Goal: Task Accomplishment & Management: Use online tool/utility

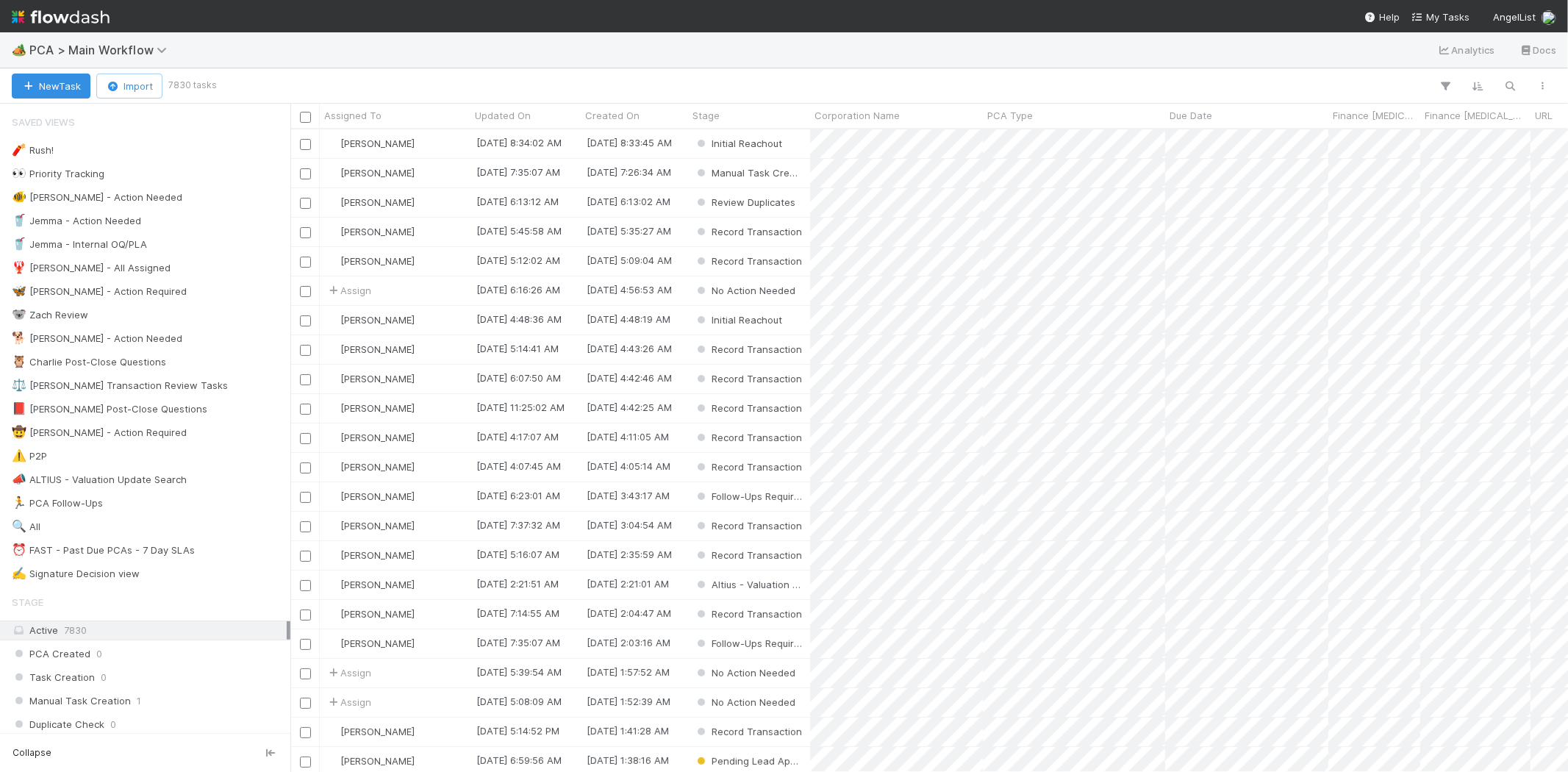
scroll to position [630, 1265]
click at [1429, 10] on link "My Tasks" at bounding box center [1440, 17] width 58 height 15
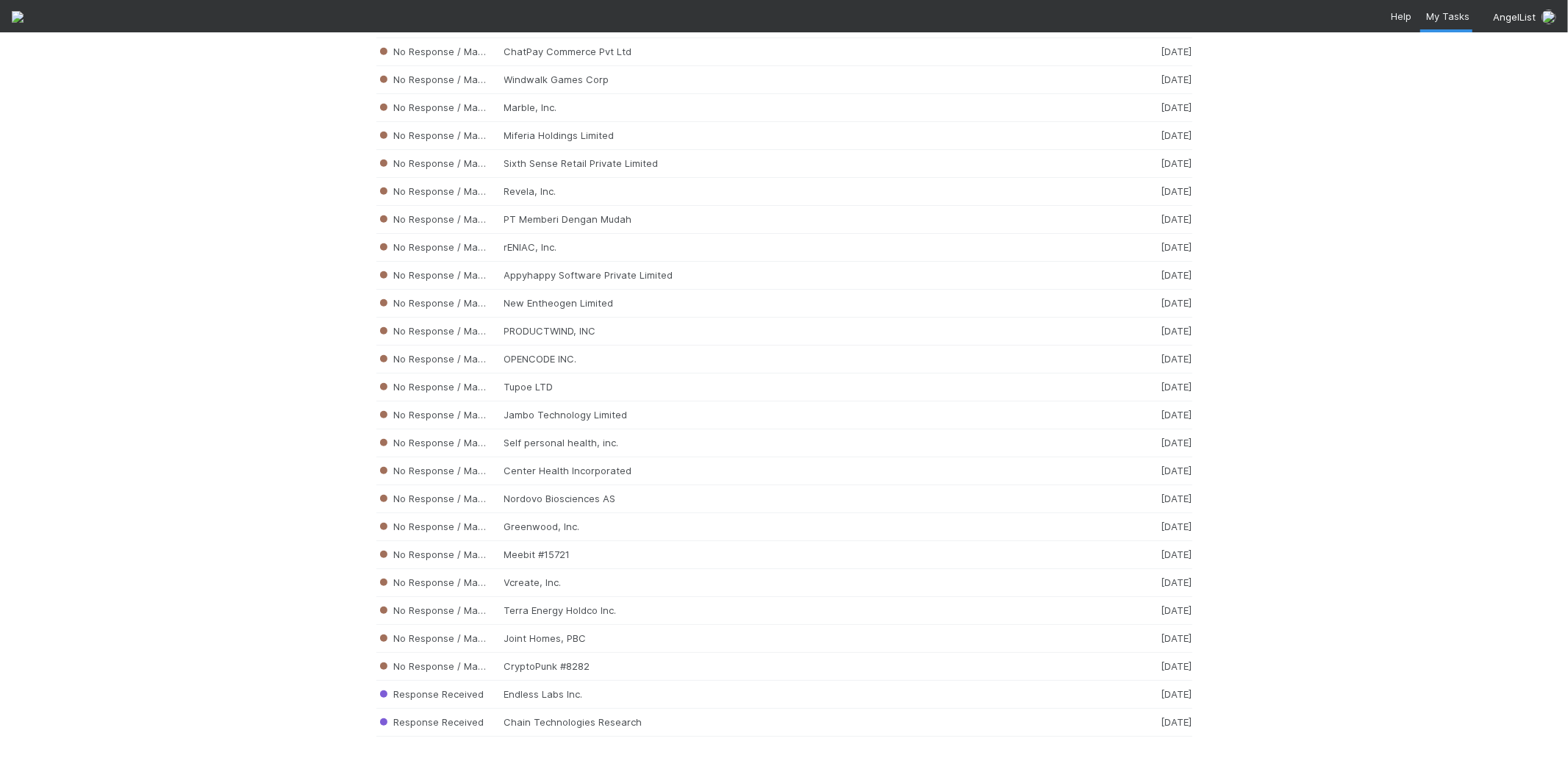
scroll to position [14974, 0]
click at [564, 635] on div "No Response / Manual Review Joint Homes, PBC [DATE]" at bounding box center [783, 639] width 815 height 28
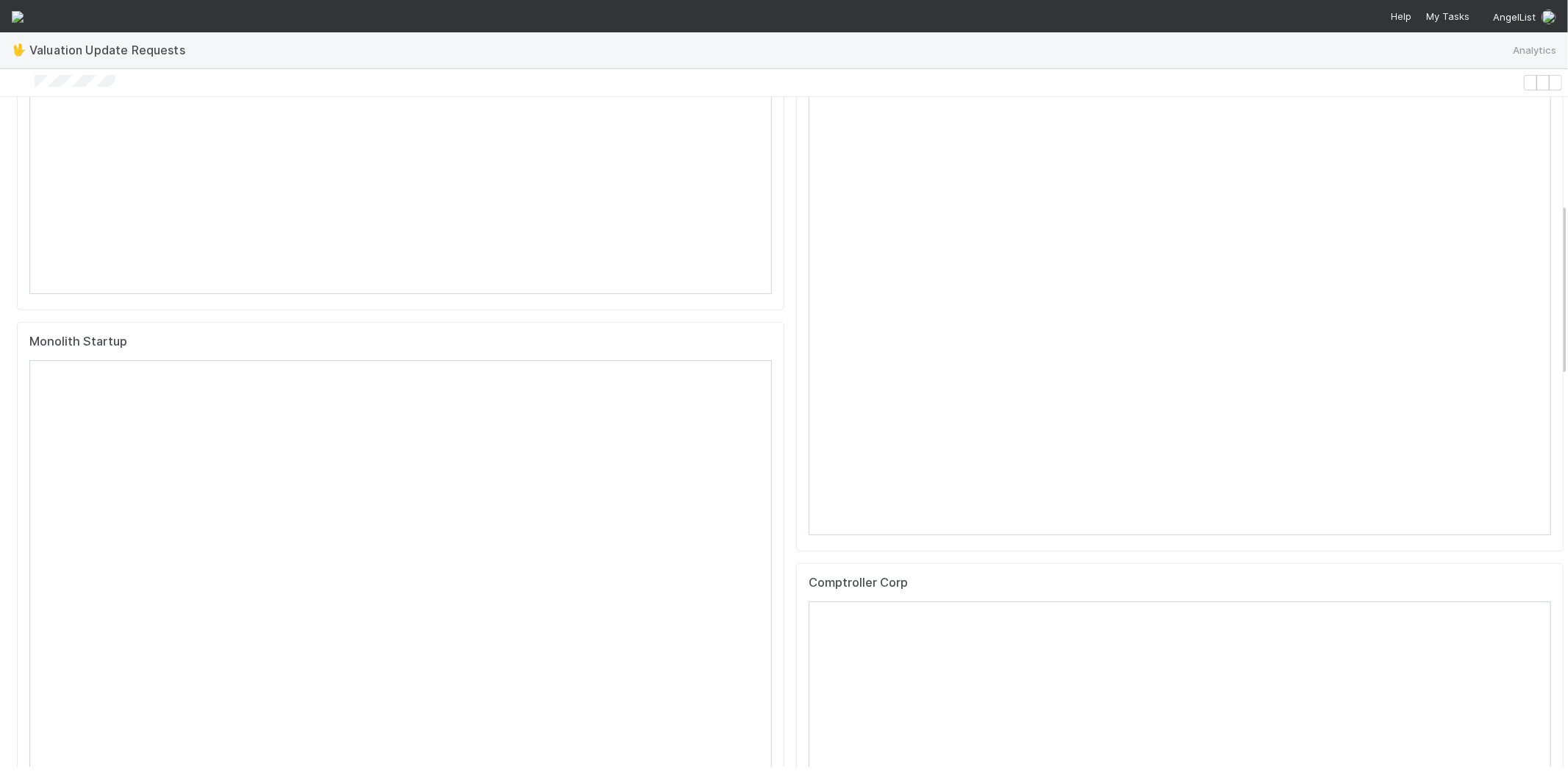
scroll to position [408, 0]
drag, startPoint x: 132, startPoint y: 83, endPoint x: 48, endPoint y: 89, distance: 84.2
click at [48, 89] on div at bounding box center [761, 83] width 1510 height 16
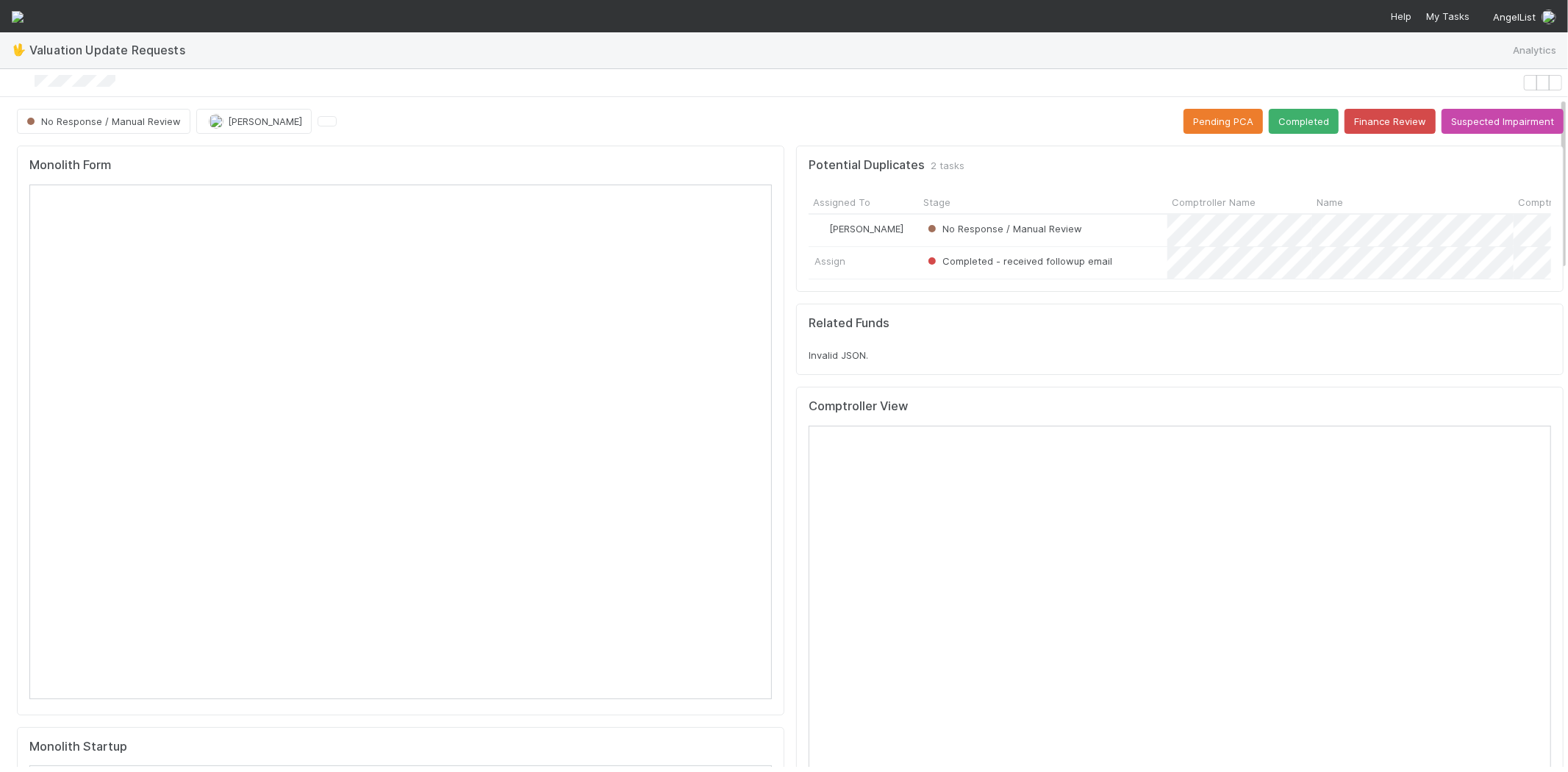
click at [175, 82] on div at bounding box center [761, 83] width 1510 height 16
drag, startPoint x: 152, startPoint y: 85, endPoint x: 47, endPoint y: 87, distance: 105.0
click at [47, 87] on div at bounding box center [761, 83] width 1510 height 16
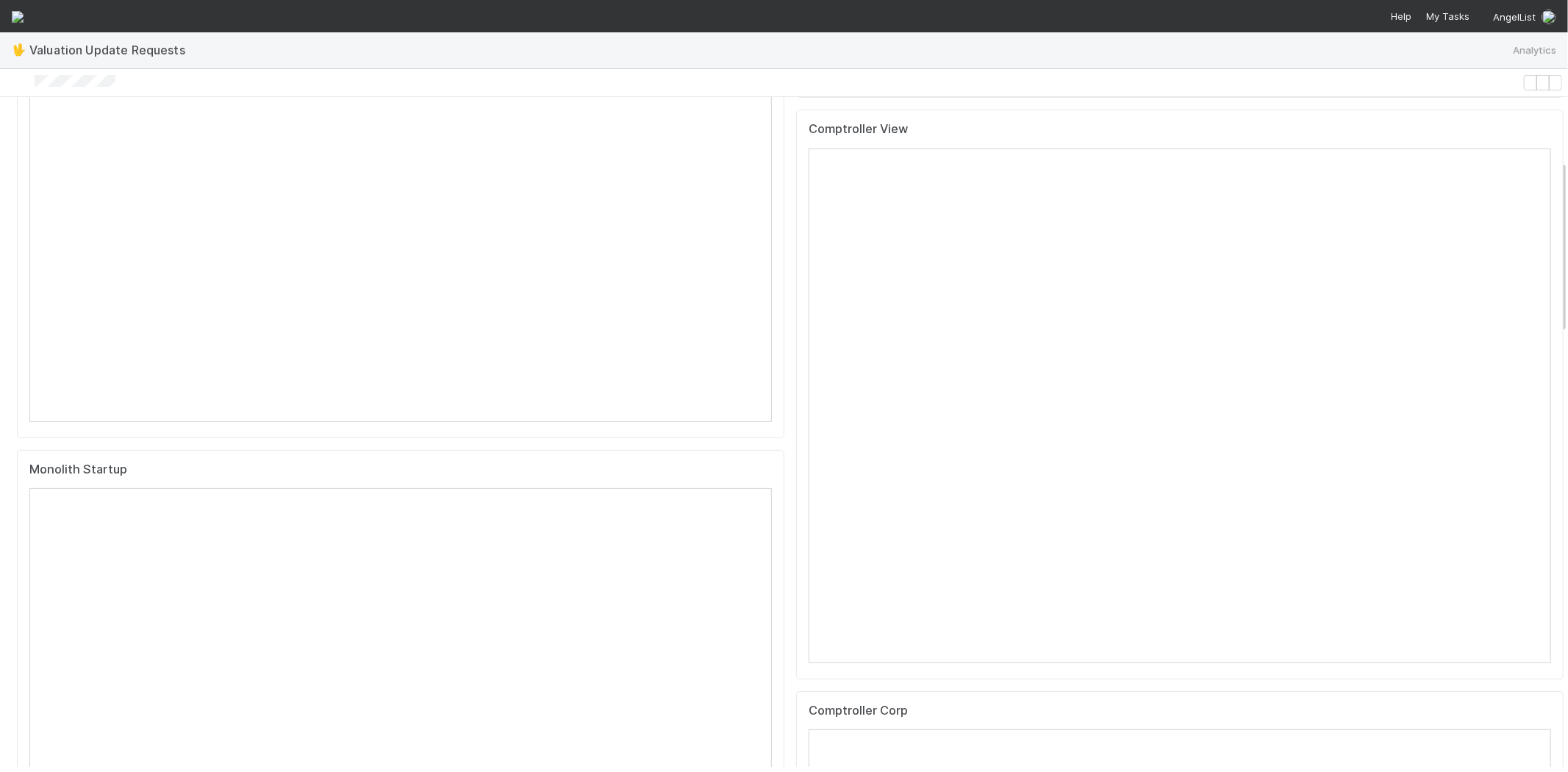
scroll to position [245, 0]
click at [1539, 165] on icon at bounding box center [1539, 165] width 0 height 0
click at [1539, 256] on icon at bounding box center [1539, 256] width 0 height 0
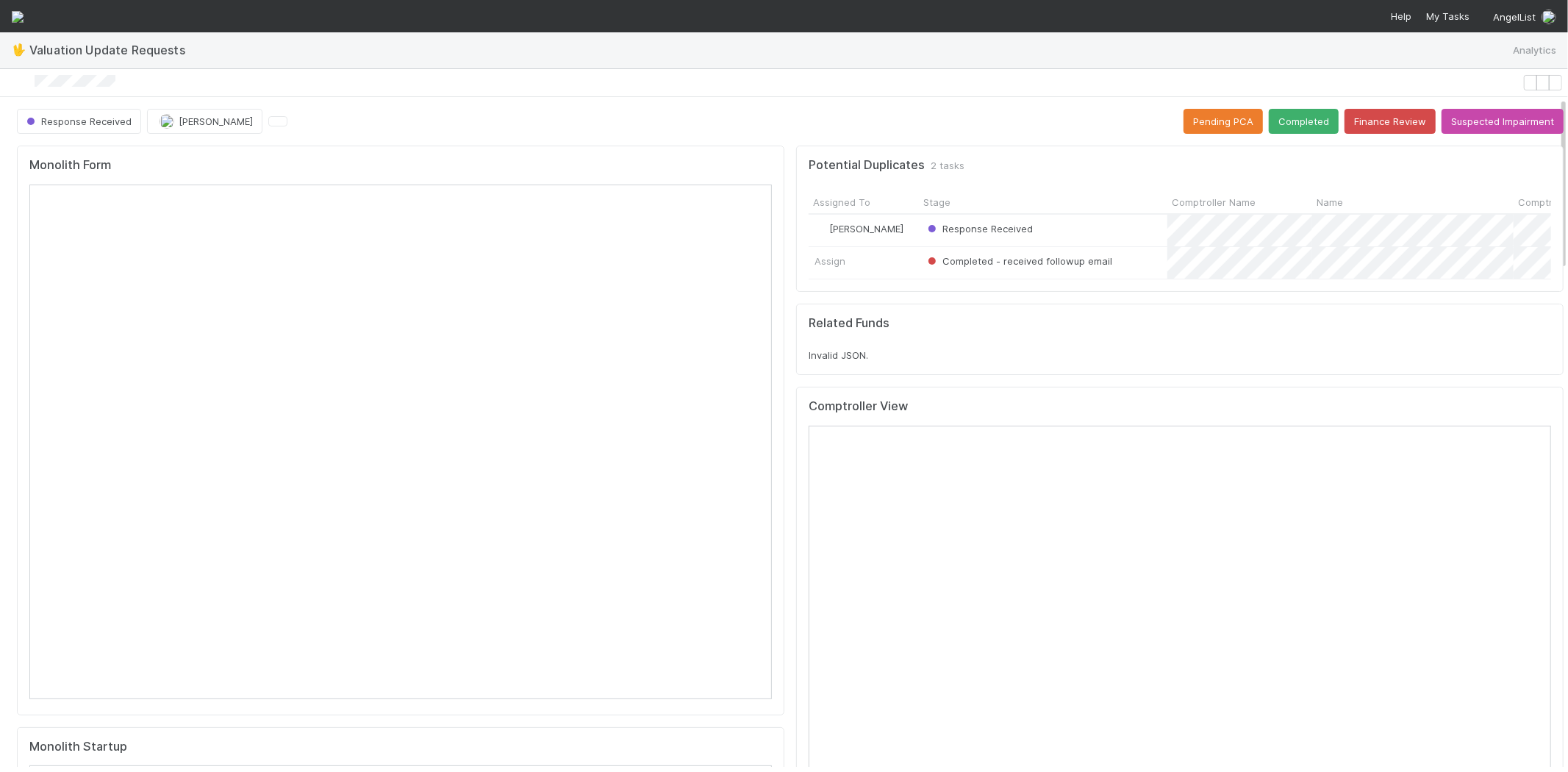
scroll to position [0, 0]
click at [1279, 126] on button "Completed" at bounding box center [1303, 122] width 70 height 25
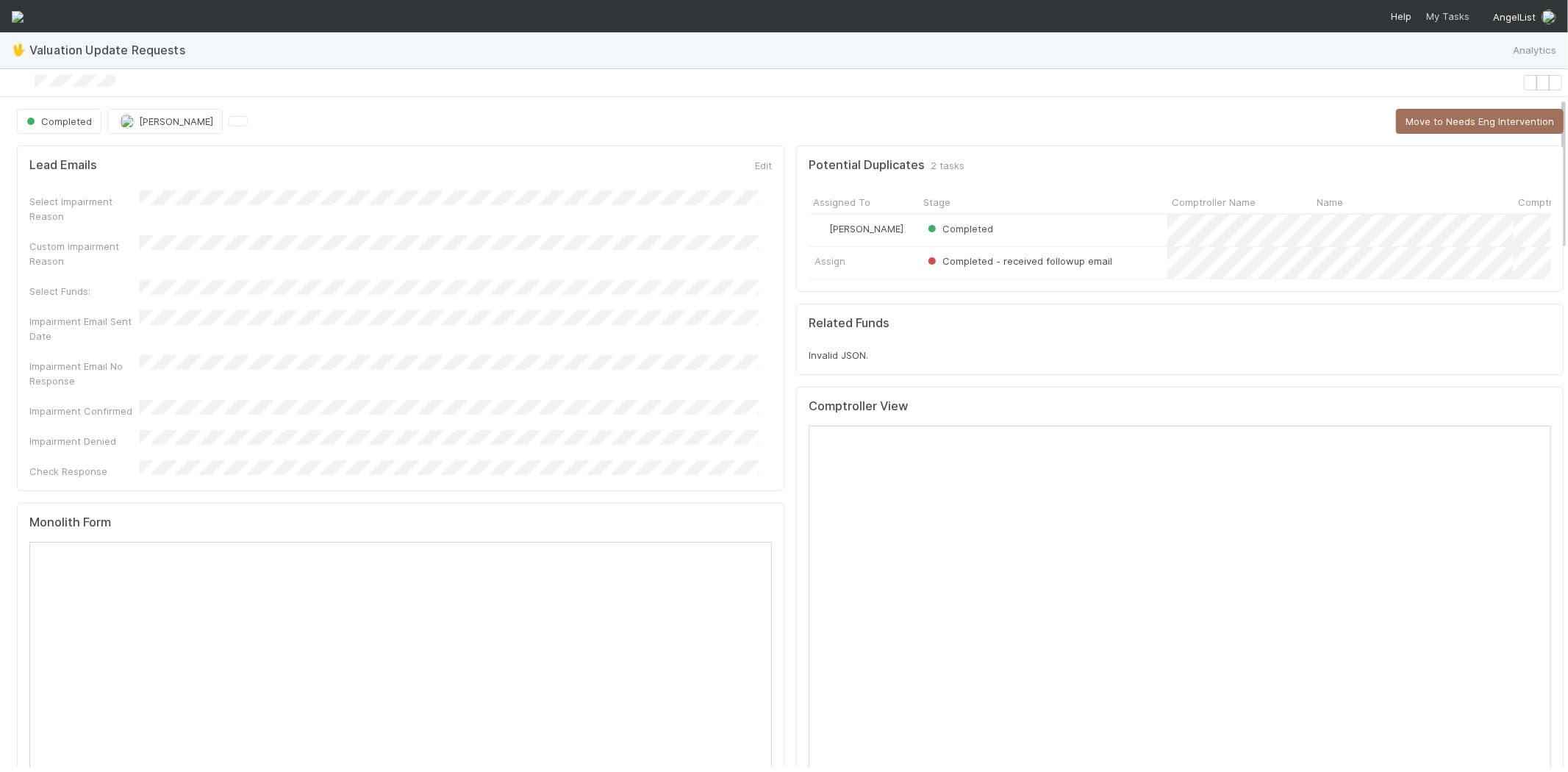
click at [1442, 17] on span "My Tasks" at bounding box center [1446, 16] width 46 height 12
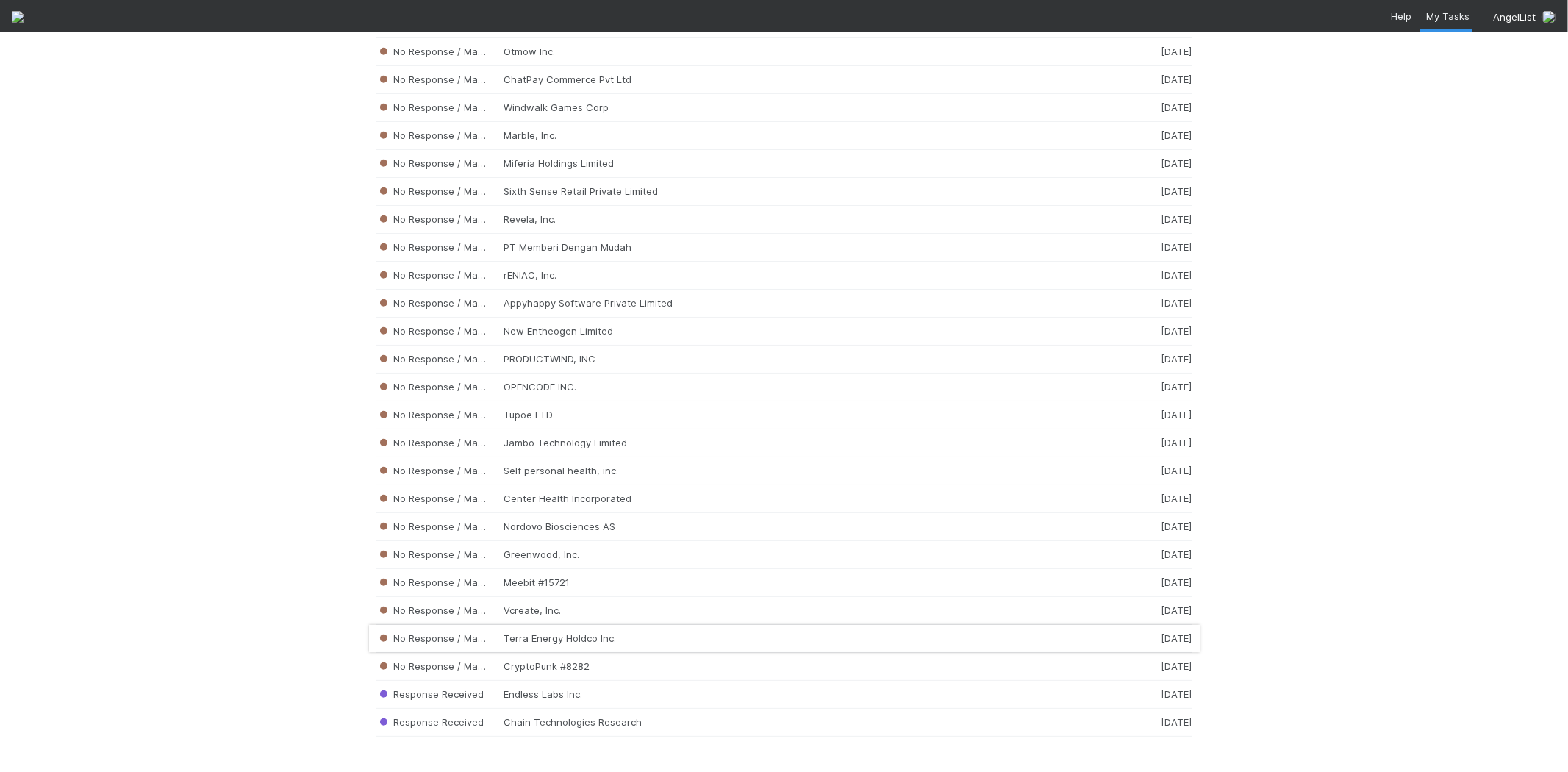
scroll to position [14946, 0]
click at [560, 636] on div "No Response / Manual Review Terra Energy Holdco Inc. [DATE]" at bounding box center [783, 639] width 815 height 28
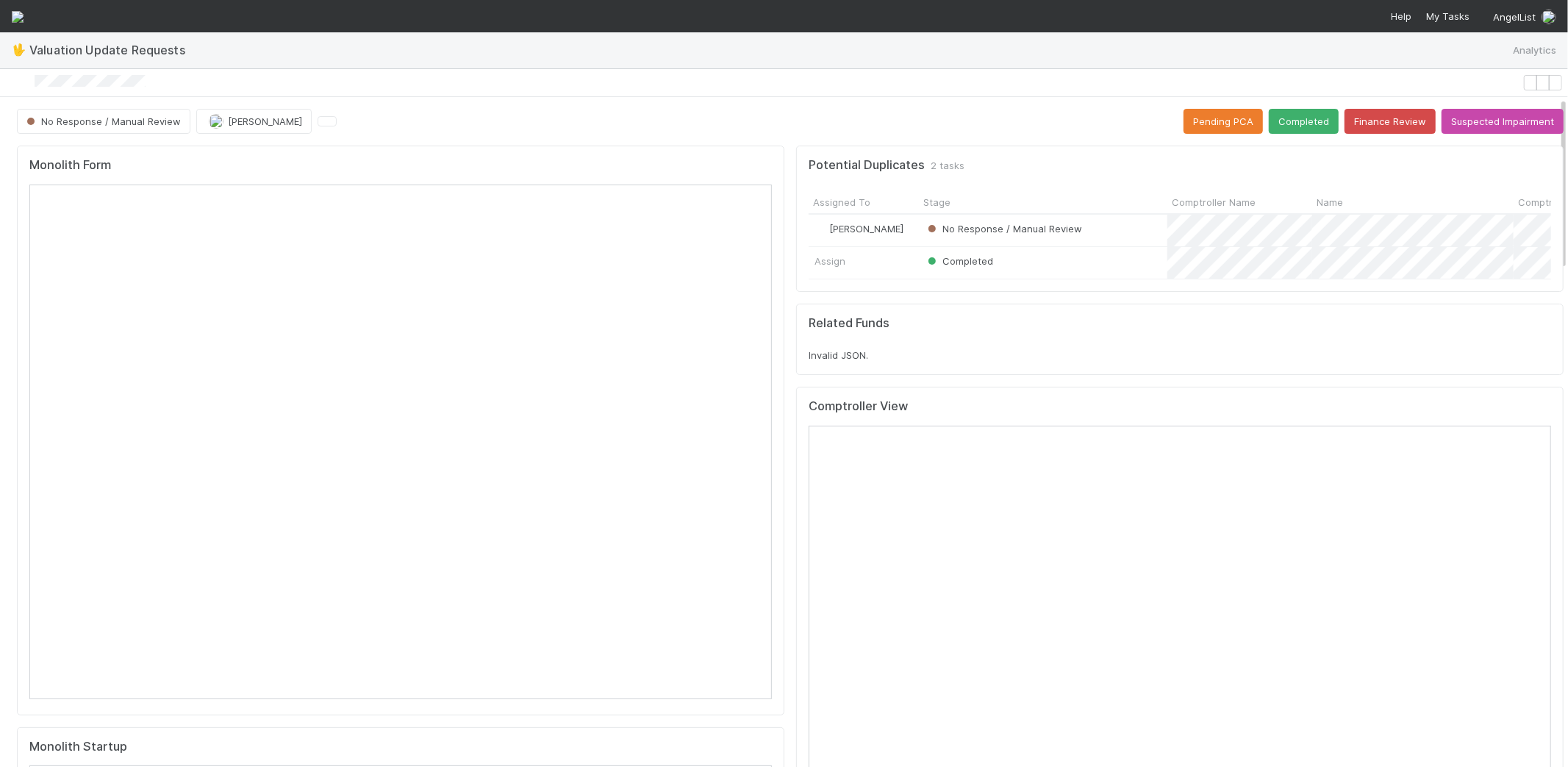
drag, startPoint x: 169, startPoint y: 83, endPoint x: 45, endPoint y: 82, distance: 124.0
click at [45, 82] on div at bounding box center [761, 83] width 1510 height 16
click at [1539, 410] on icon at bounding box center [1539, 410] width 0 height 0
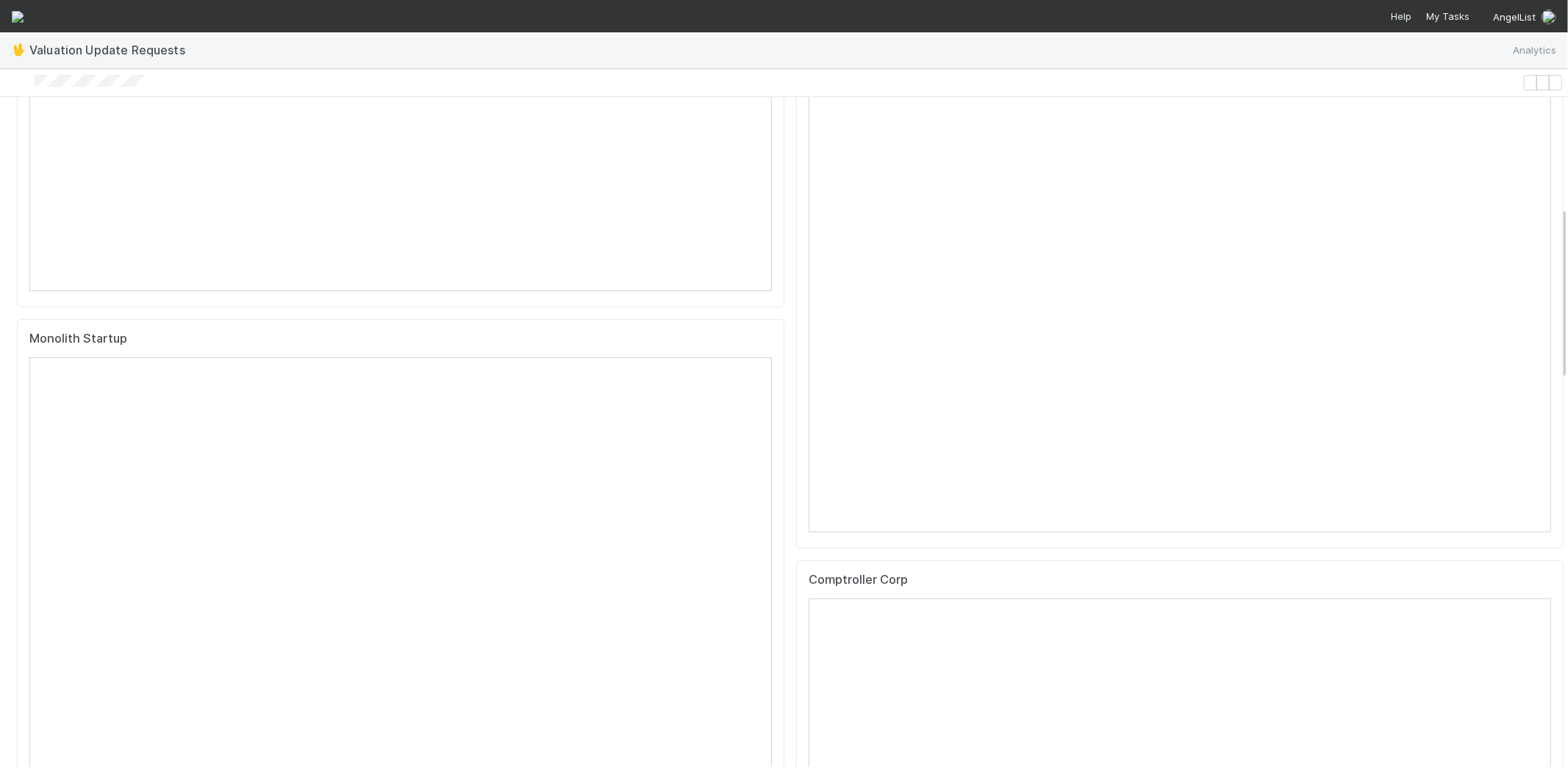
scroll to position [653, 0]
click at [1539, 338] on icon at bounding box center [1539, 338] width 0 height 0
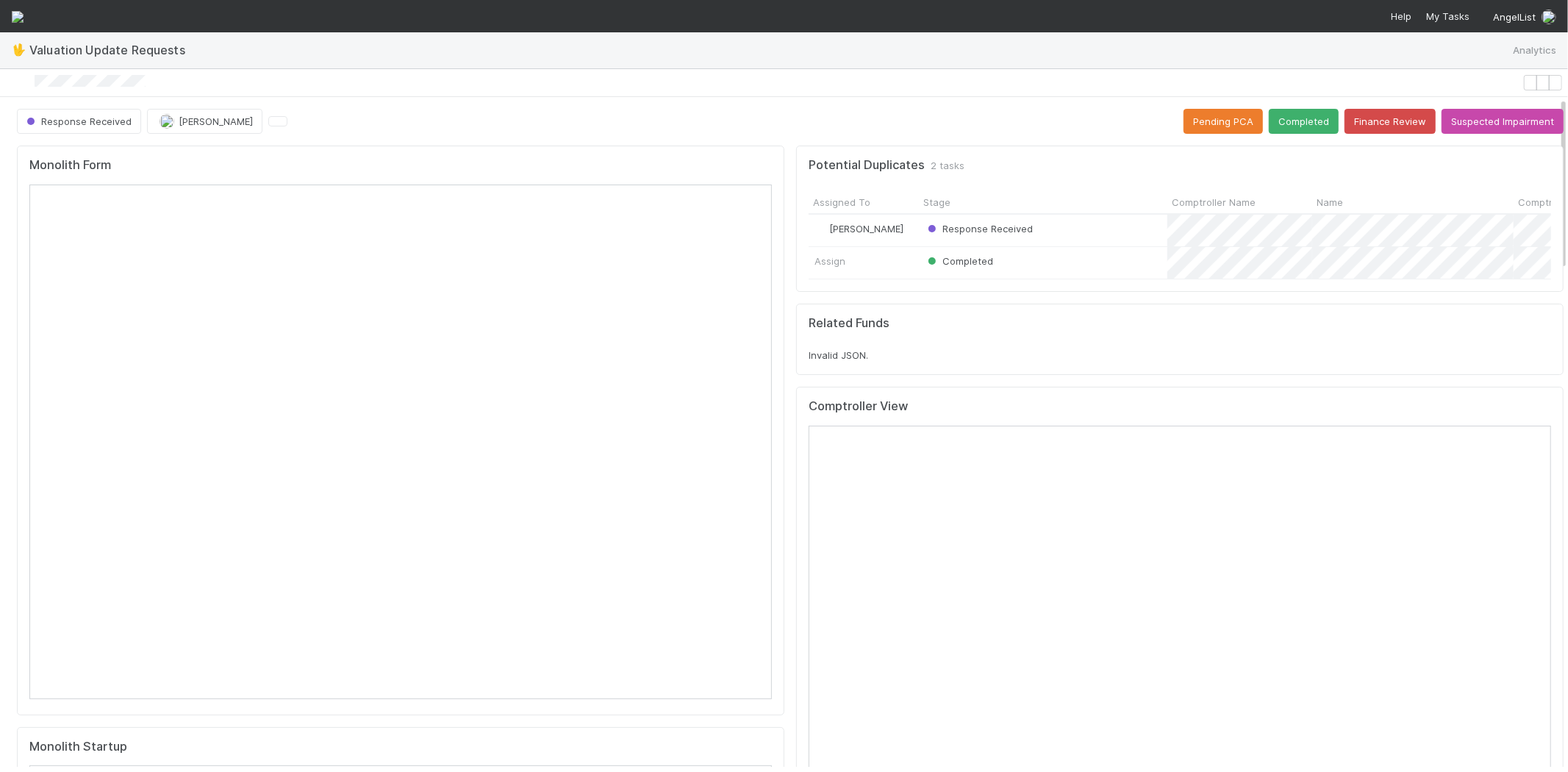
scroll to position [0, 0]
click at [1268, 123] on button "Completed" at bounding box center [1303, 122] width 70 height 25
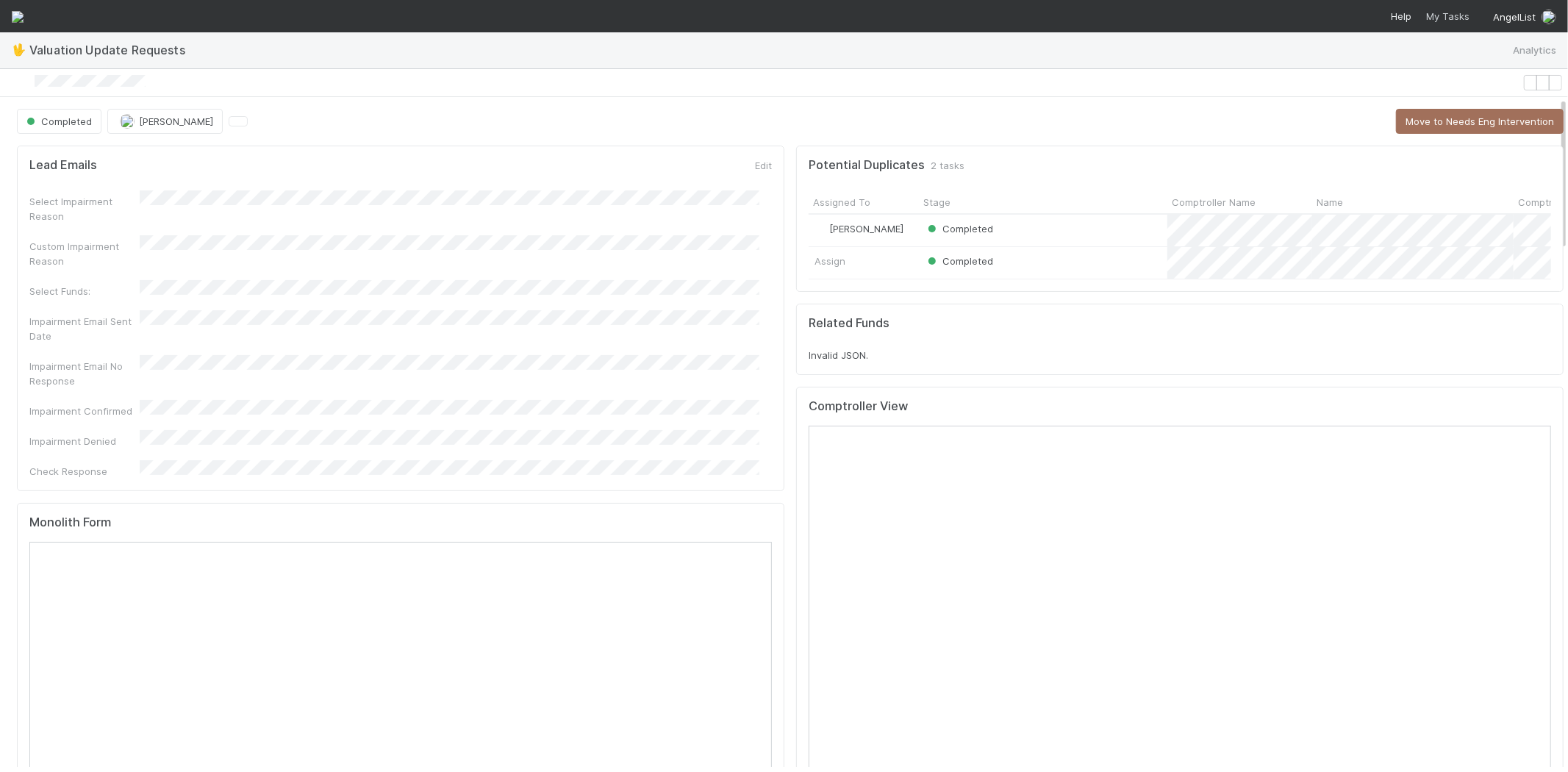
click at [1446, 17] on span "My Tasks" at bounding box center [1446, 16] width 46 height 12
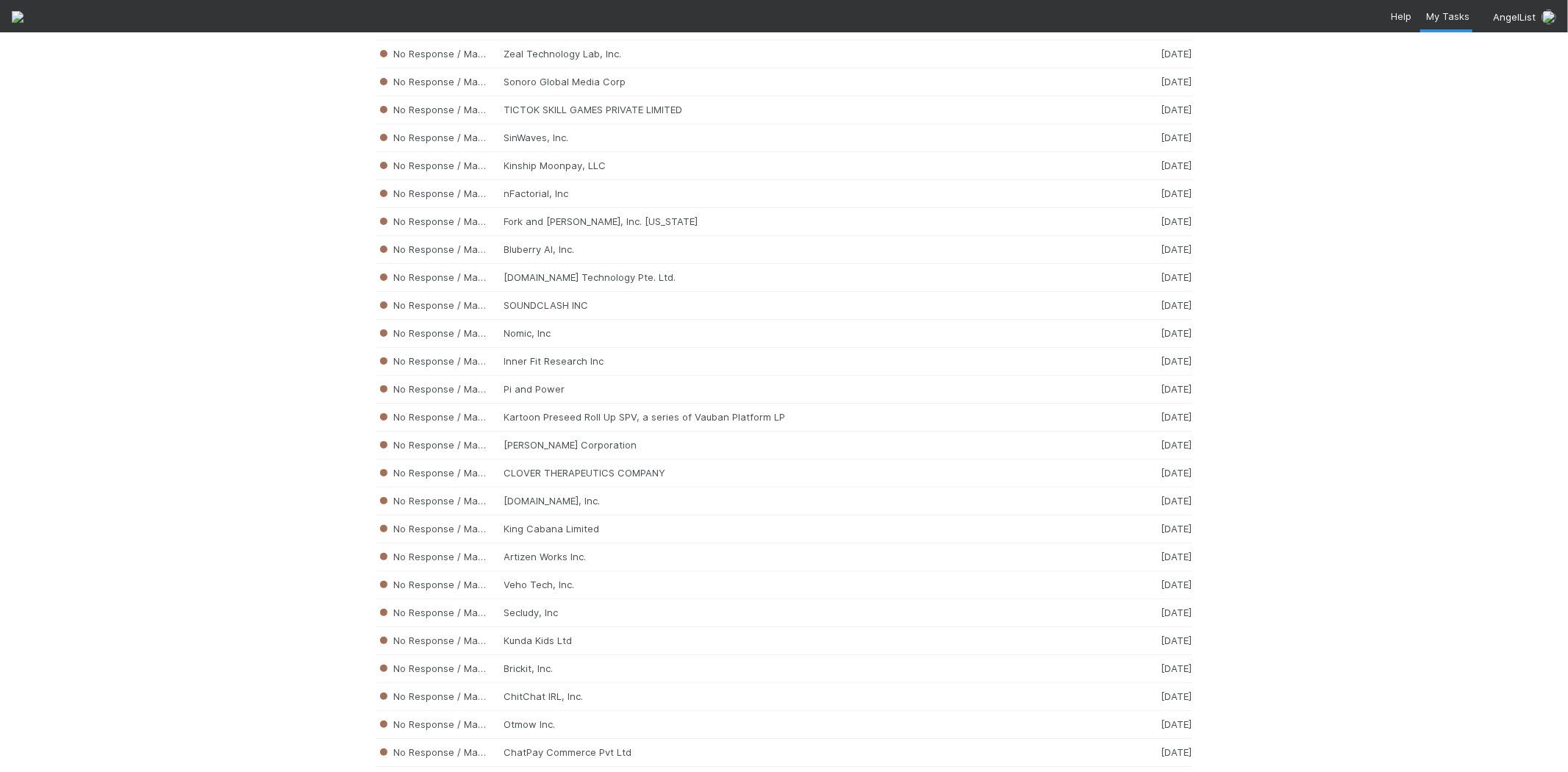
scroll to position [14917, 0]
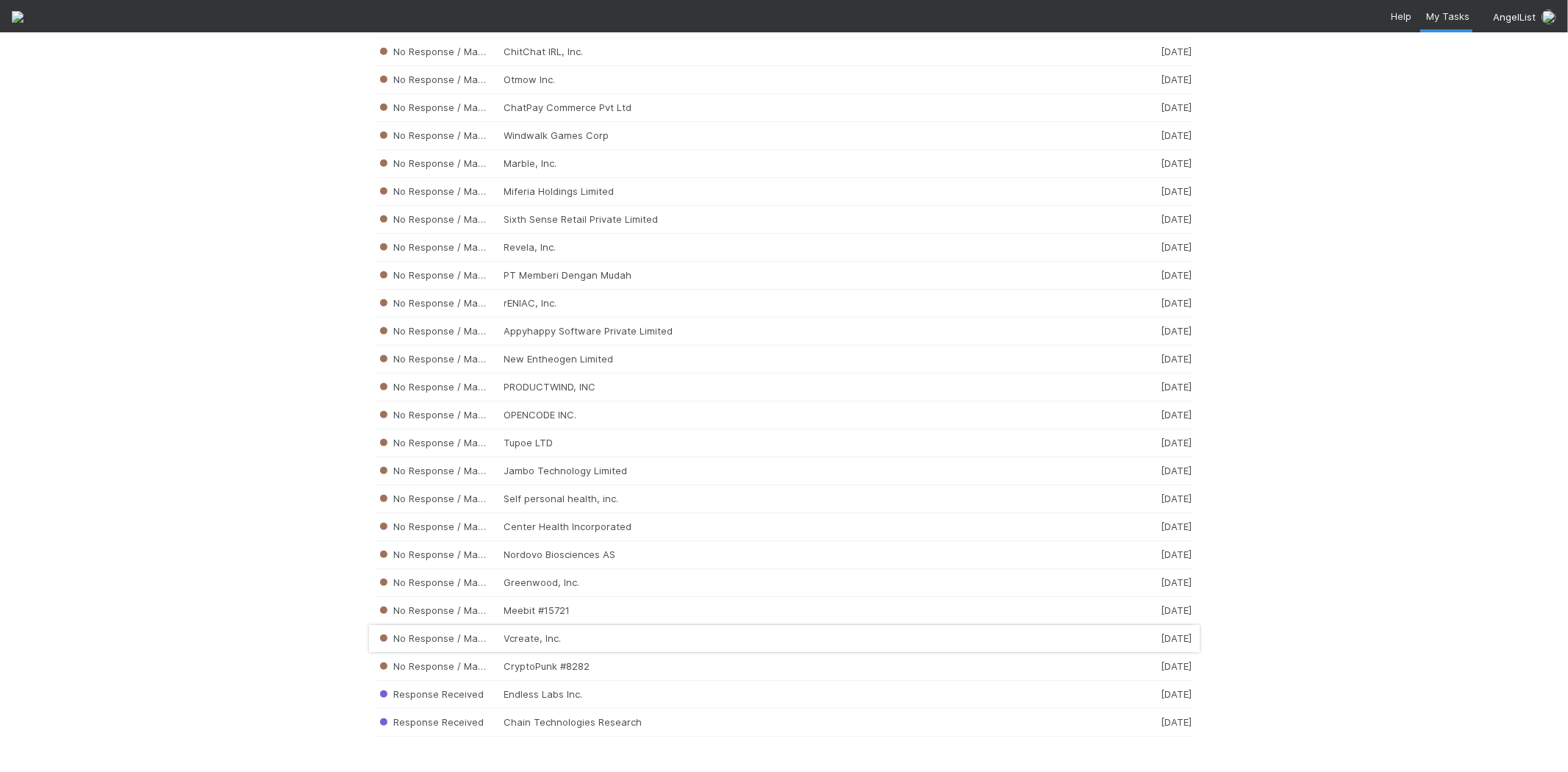
click at [555, 633] on div "No Response / Manual Review Vcreate, Inc. [DATE]" at bounding box center [783, 639] width 815 height 28
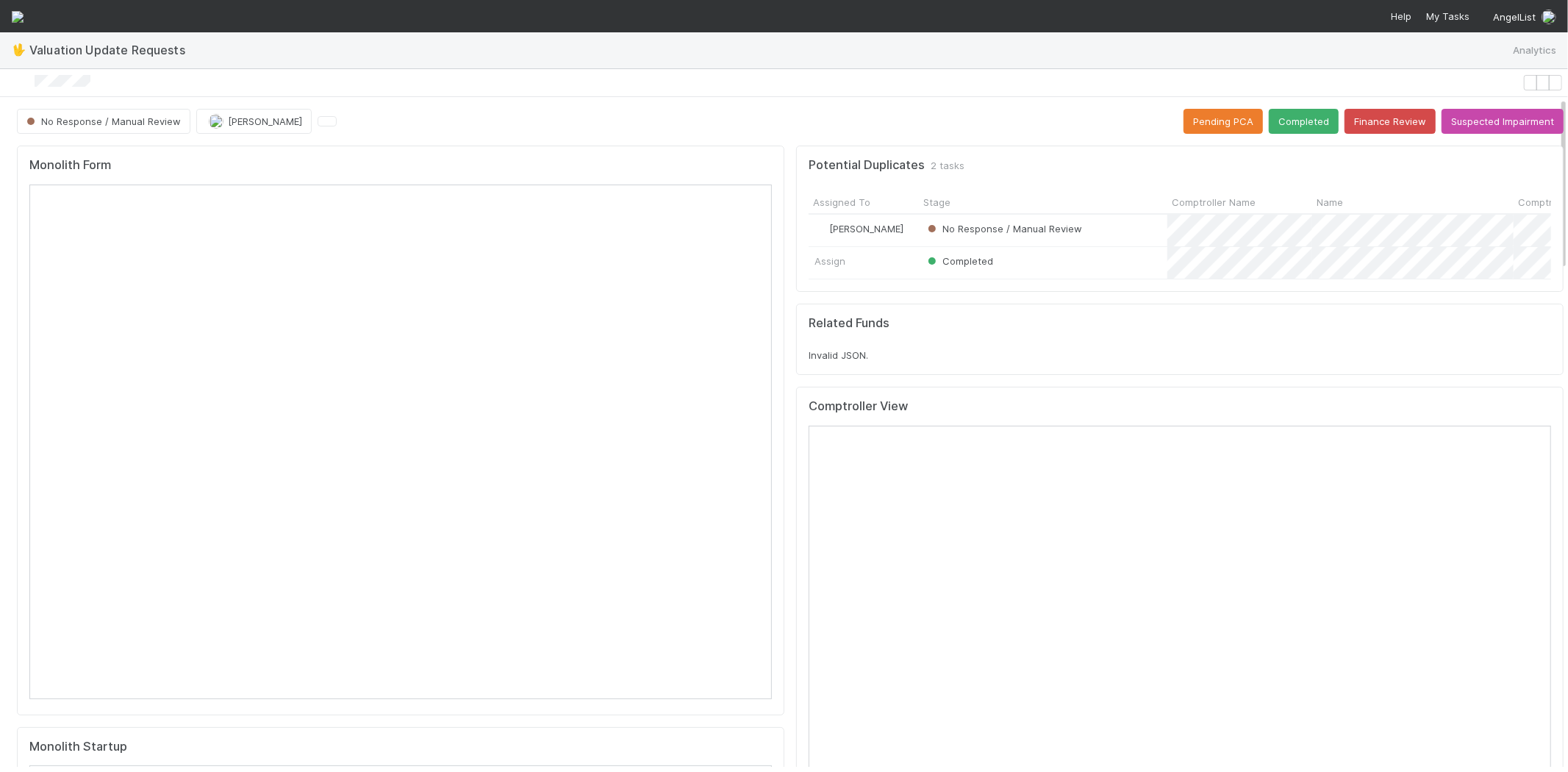
click at [107, 81] on div at bounding box center [761, 83] width 1510 height 16
drag, startPoint x: 116, startPoint y: 81, endPoint x: 44, endPoint y: 81, distance: 72.0
click at [44, 81] on div at bounding box center [761, 83] width 1510 height 16
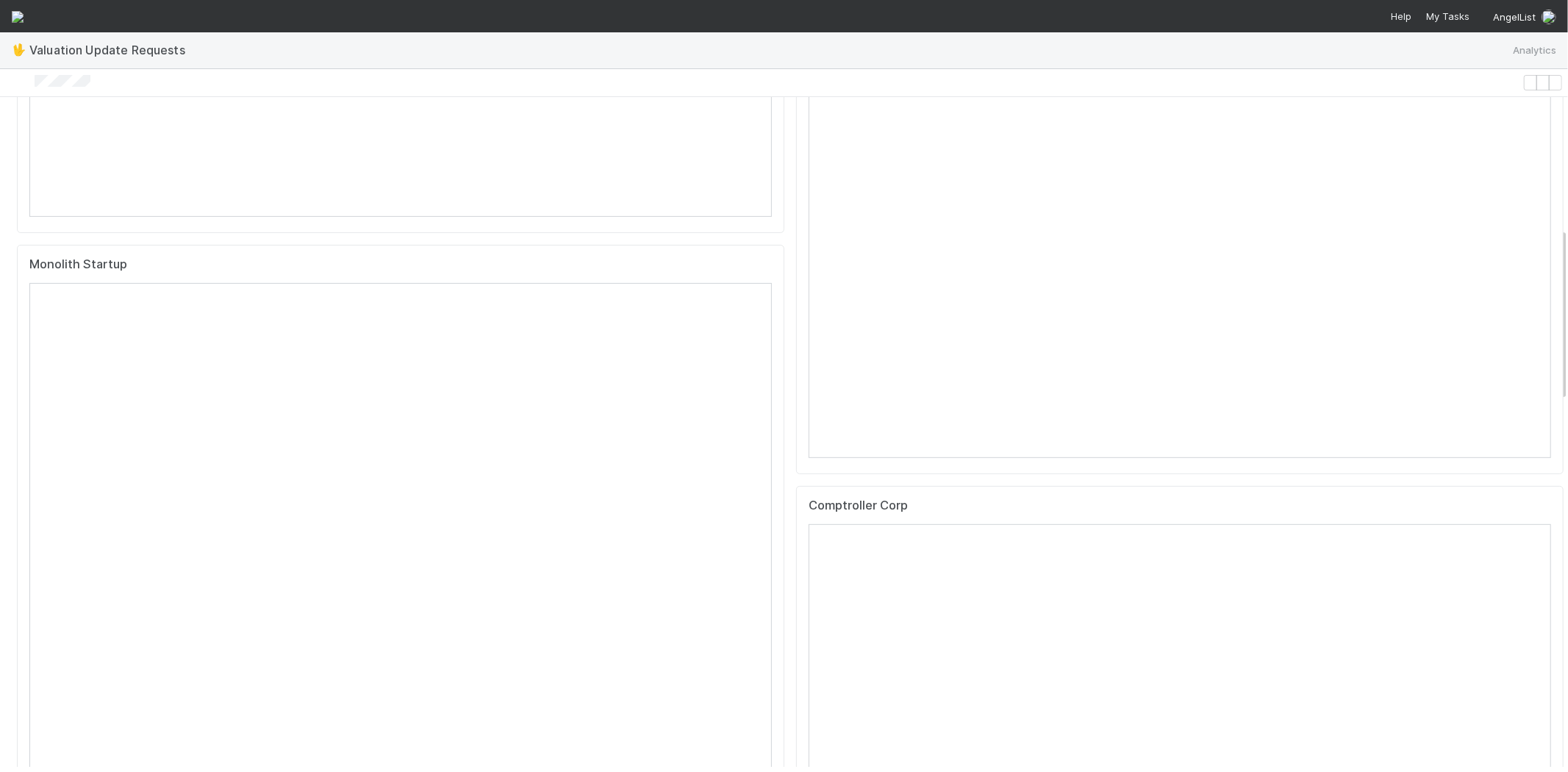
scroll to position [653, 0]
click at [135, 85] on div at bounding box center [761, 83] width 1510 height 16
drag, startPoint x: 110, startPoint y: 83, endPoint x: 48, endPoint y: 79, distance: 62.1
click at [48, 79] on div at bounding box center [761, 83] width 1510 height 16
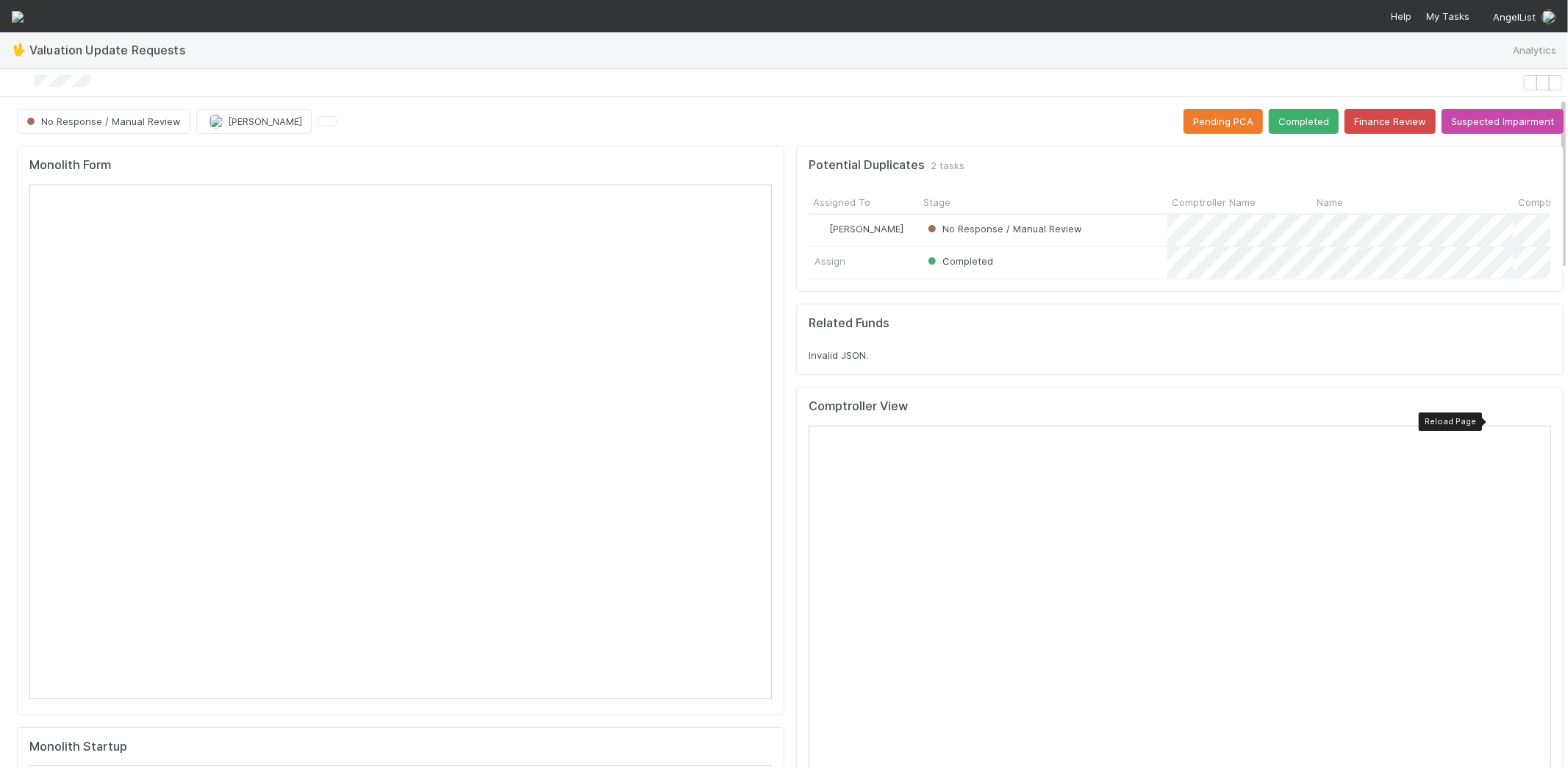
click at [1539, 410] on icon at bounding box center [1539, 410] width 0 height 0
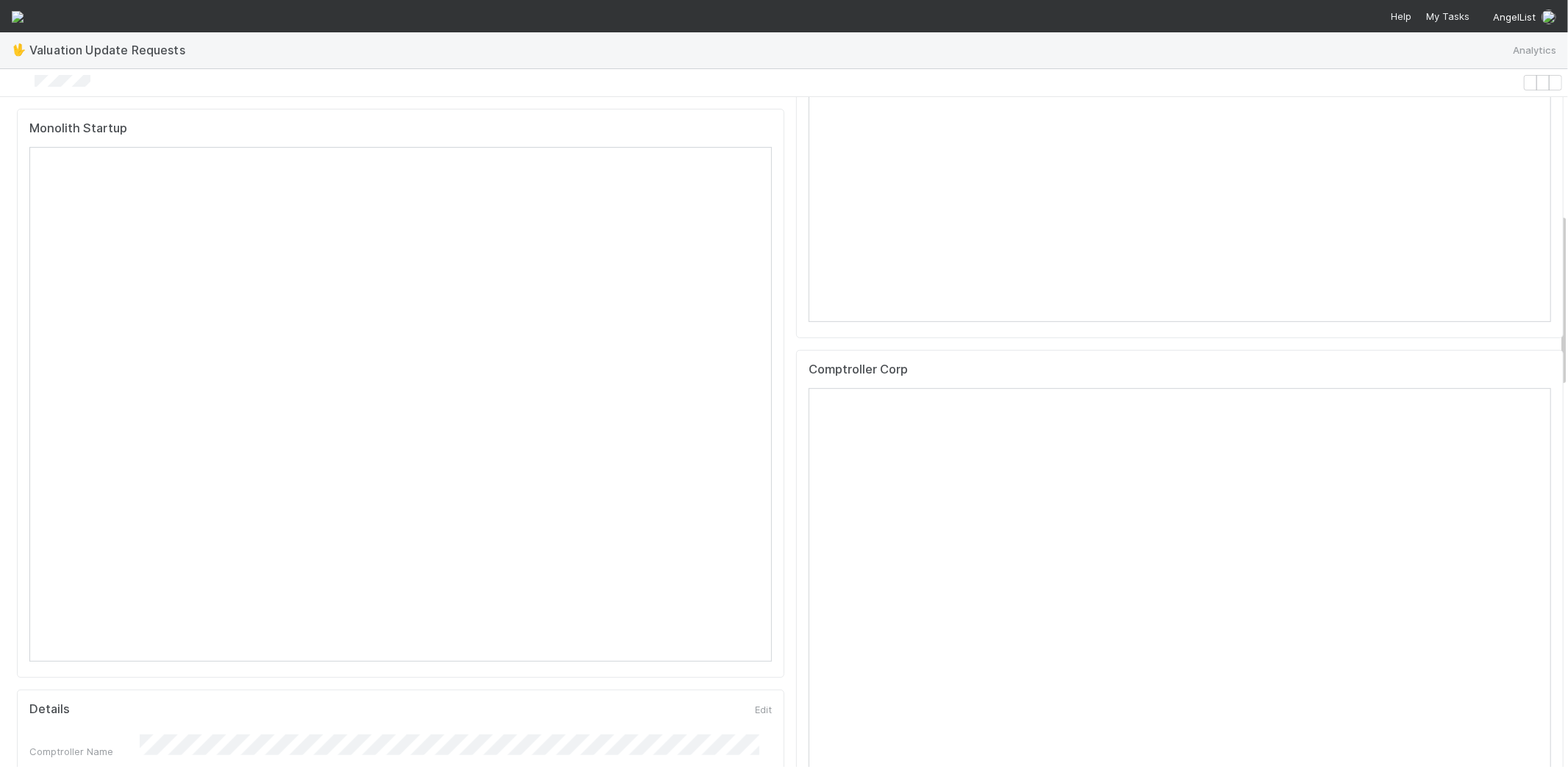
scroll to position [653, 0]
click at [1539, 338] on div at bounding box center [1539, 338] width 0 height 0
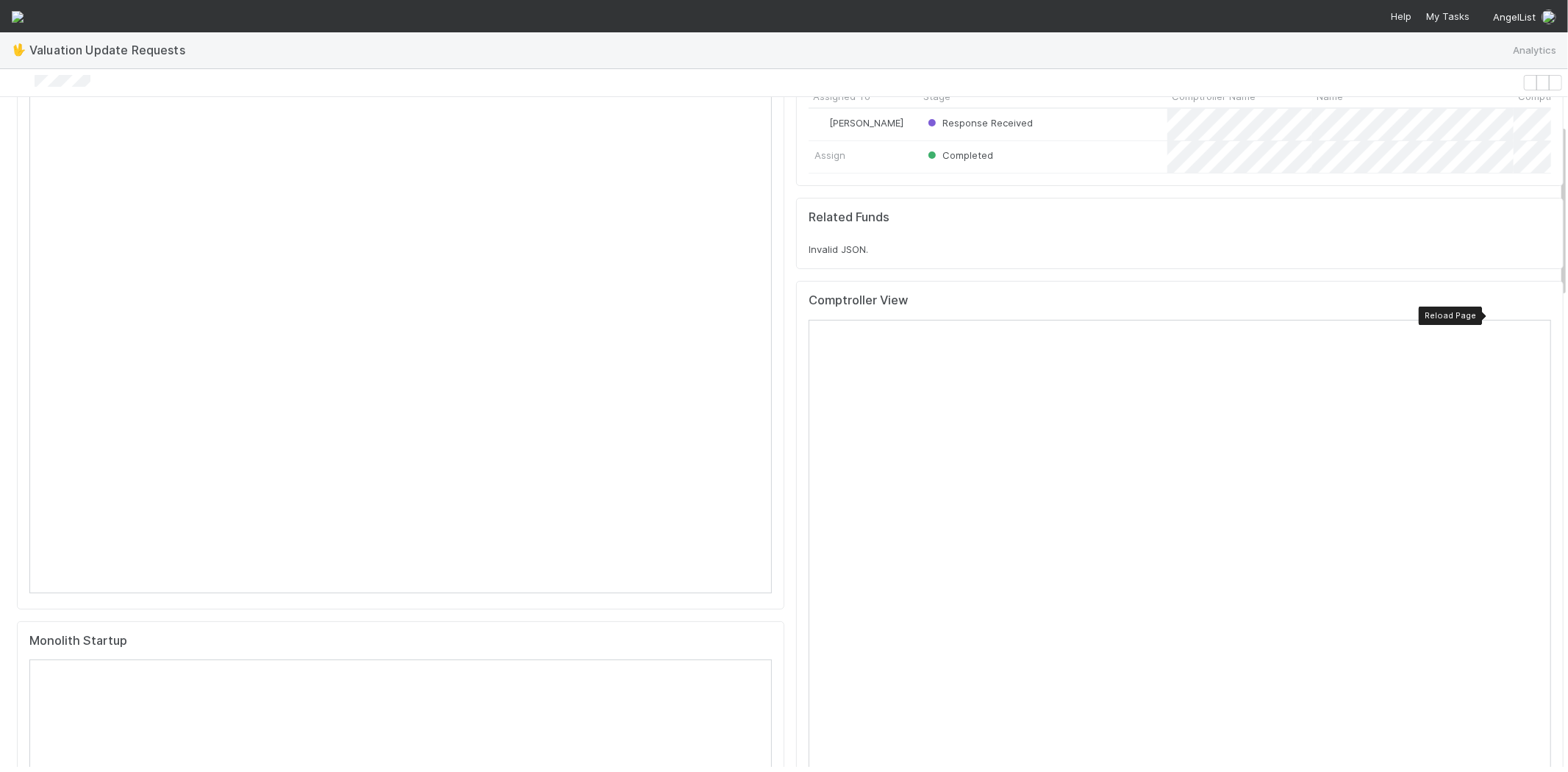
click at [1539, 304] on icon at bounding box center [1539, 304] width 0 height 0
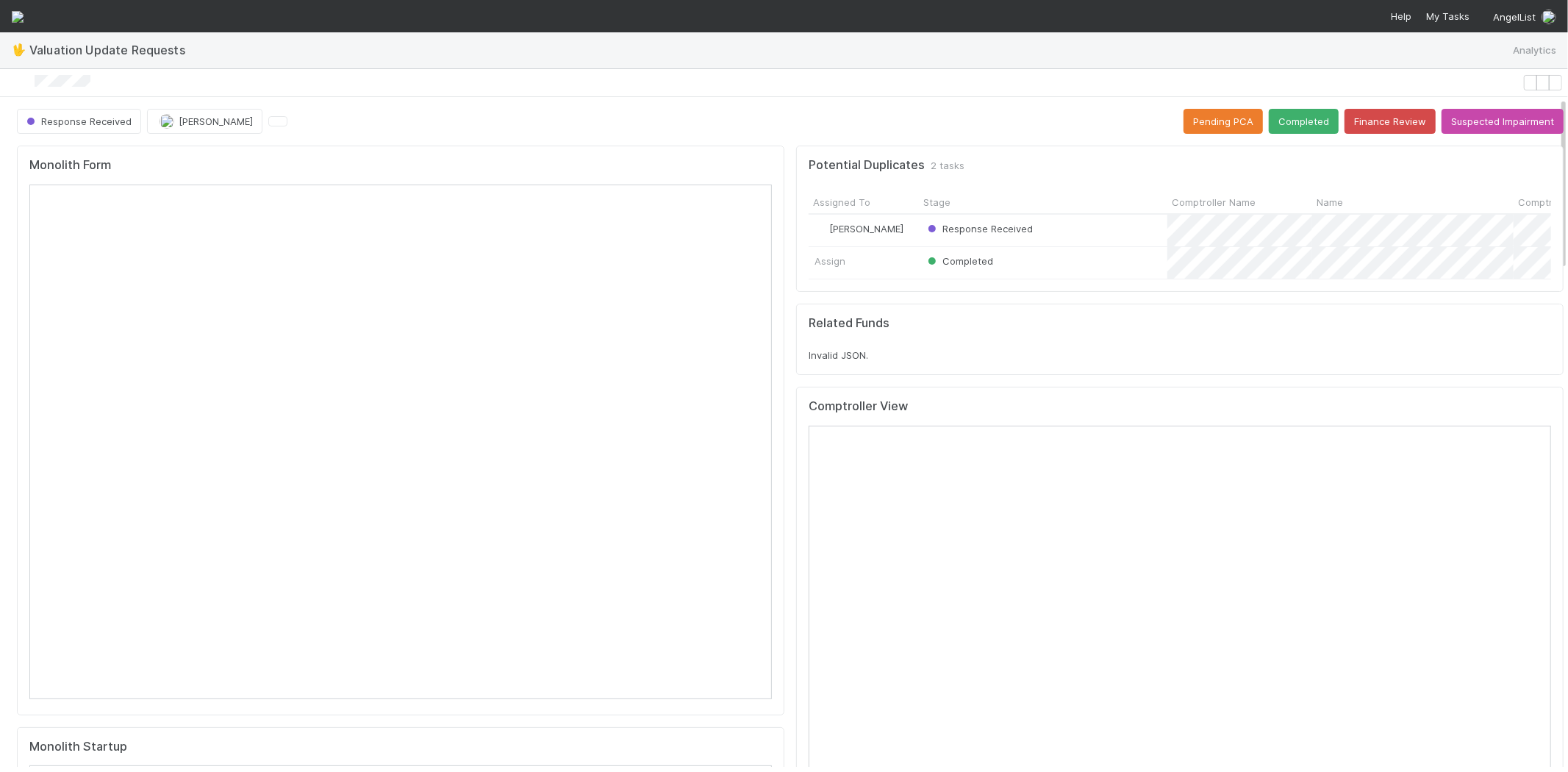
scroll to position [0, 0]
click at [1274, 122] on button "Completed" at bounding box center [1303, 122] width 70 height 25
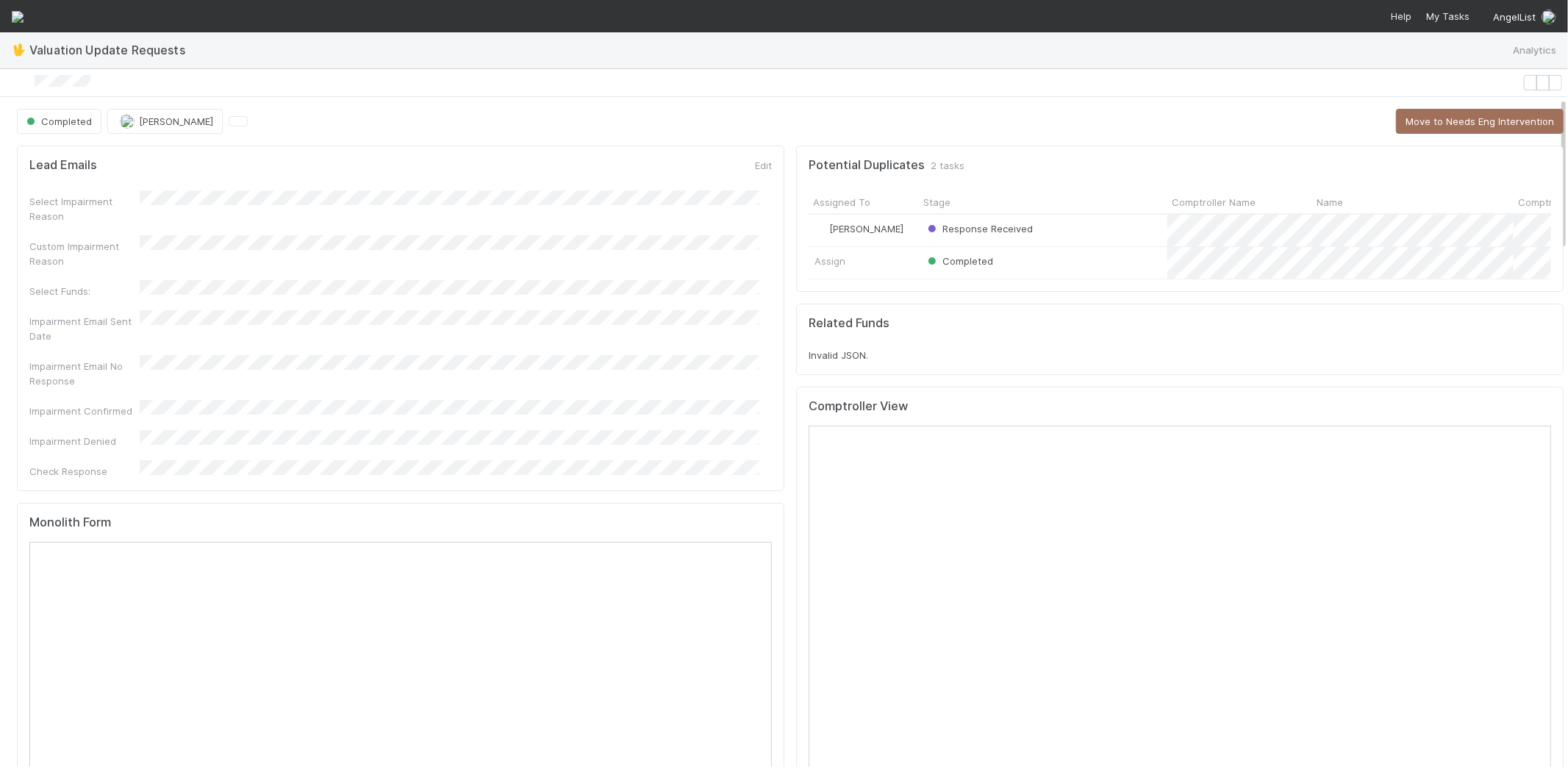
scroll to position [60, 0]
click at [1456, 15] on span "My Tasks" at bounding box center [1446, 16] width 46 height 12
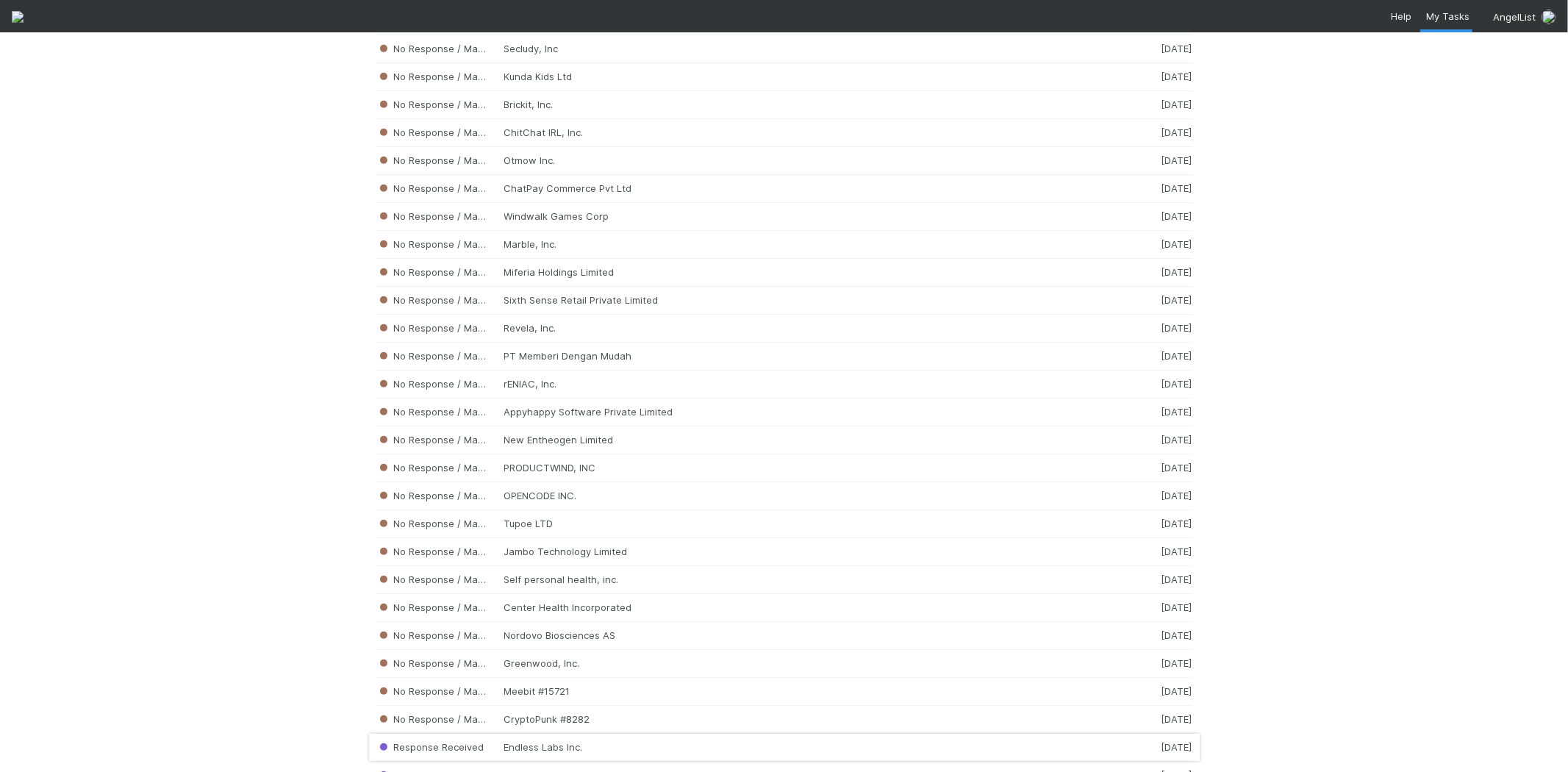
scroll to position [14890, 0]
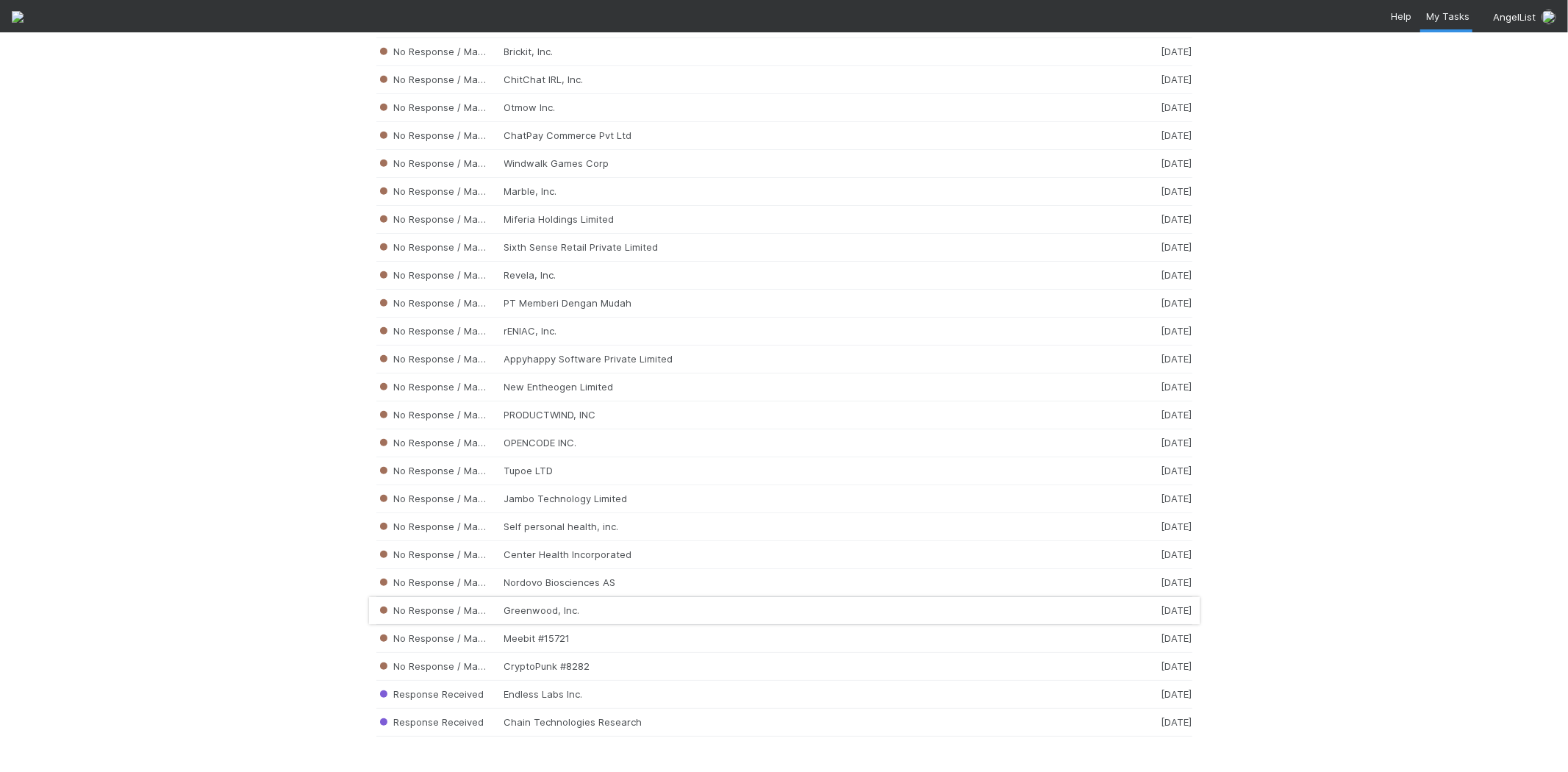
click at [558, 603] on div "No Response / Manual Review Greenwood, Inc. [DATE]" at bounding box center [783, 611] width 815 height 28
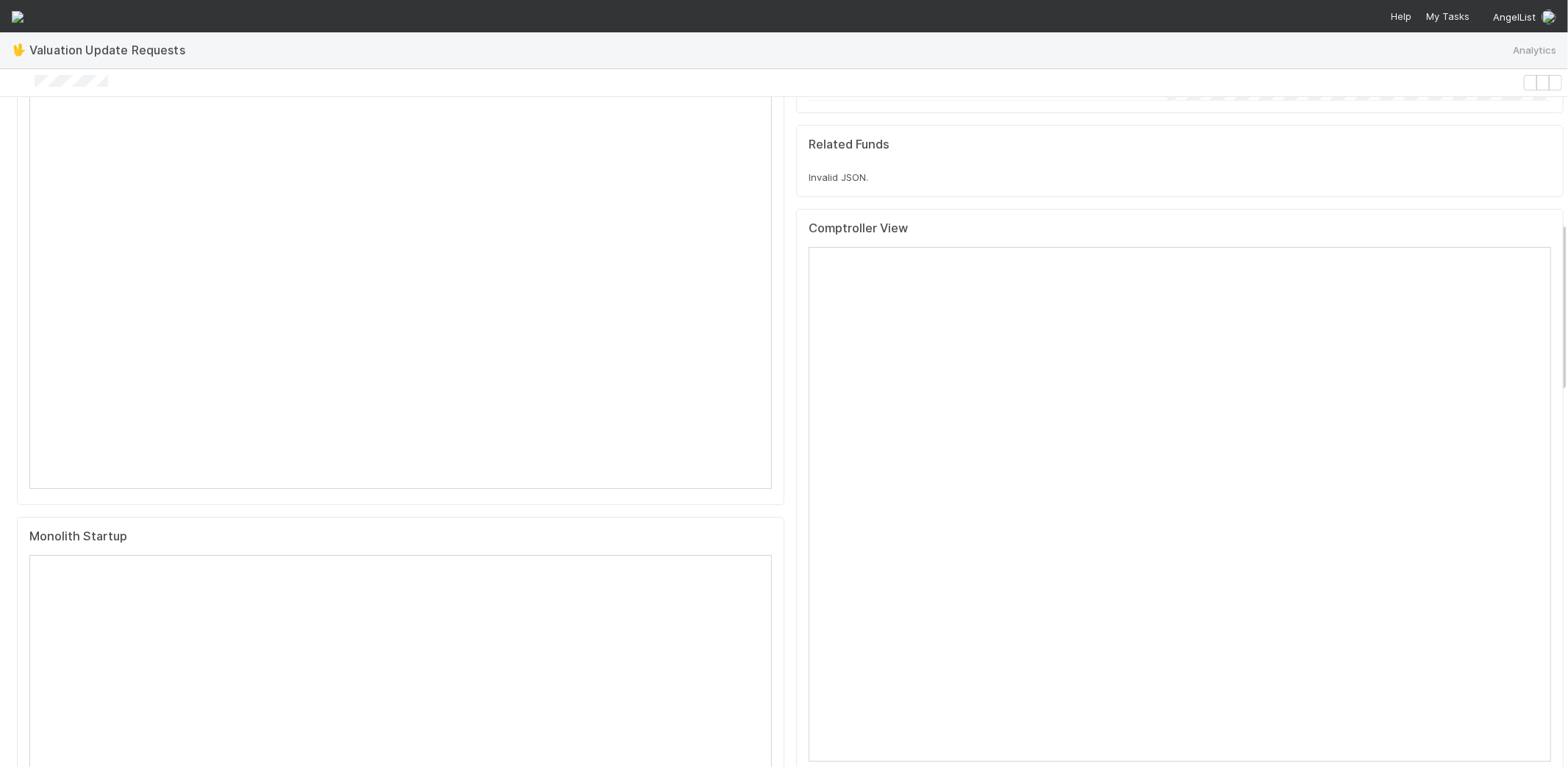
scroll to position [489, 0]
drag, startPoint x: 135, startPoint y: 82, endPoint x: 46, endPoint y: 82, distance: 89.0
click at [46, 82] on div at bounding box center [761, 83] width 1510 height 16
click at [134, 84] on div at bounding box center [761, 83] width 1510 height 16
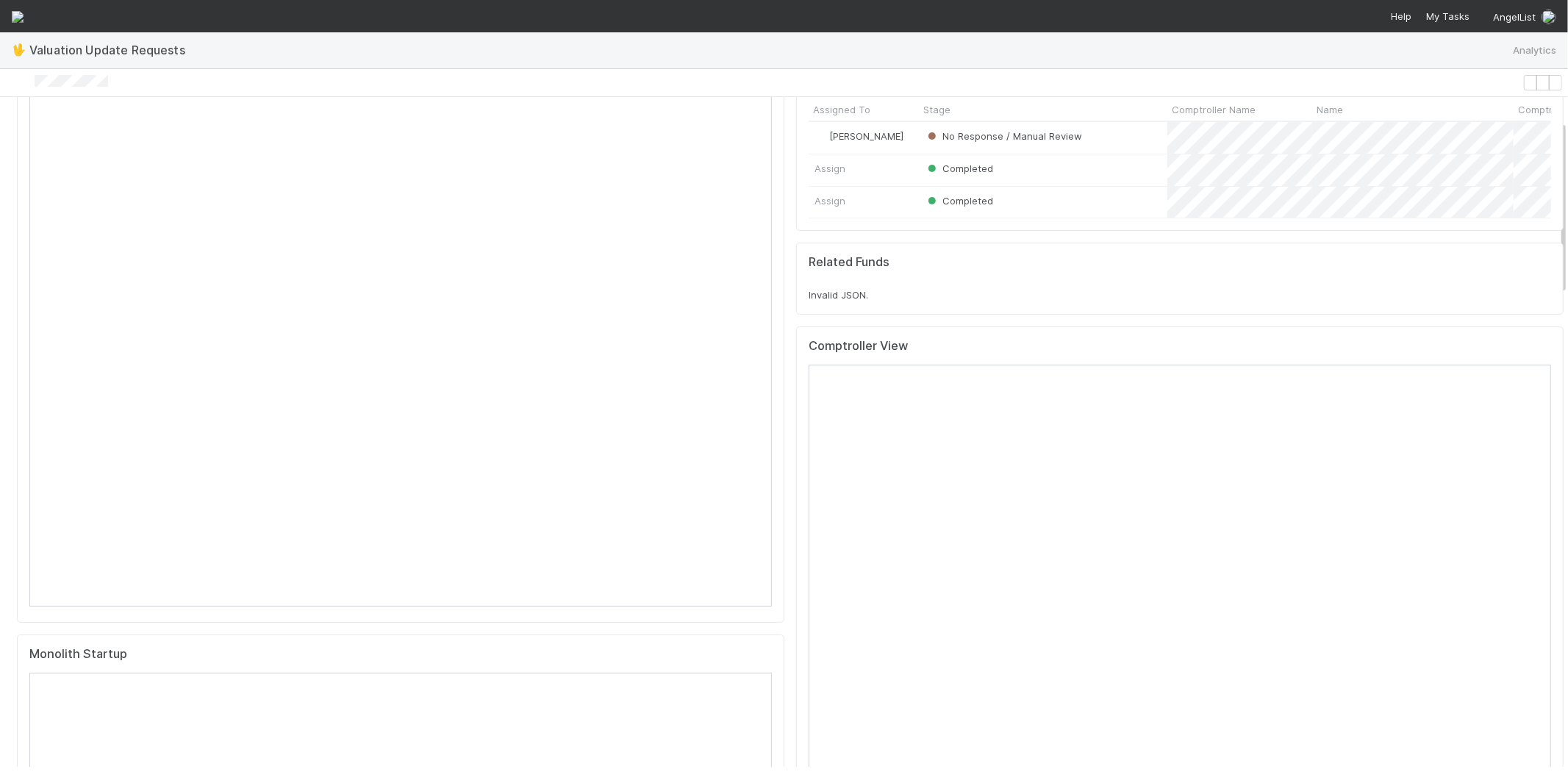
scroll to position [0, 0]
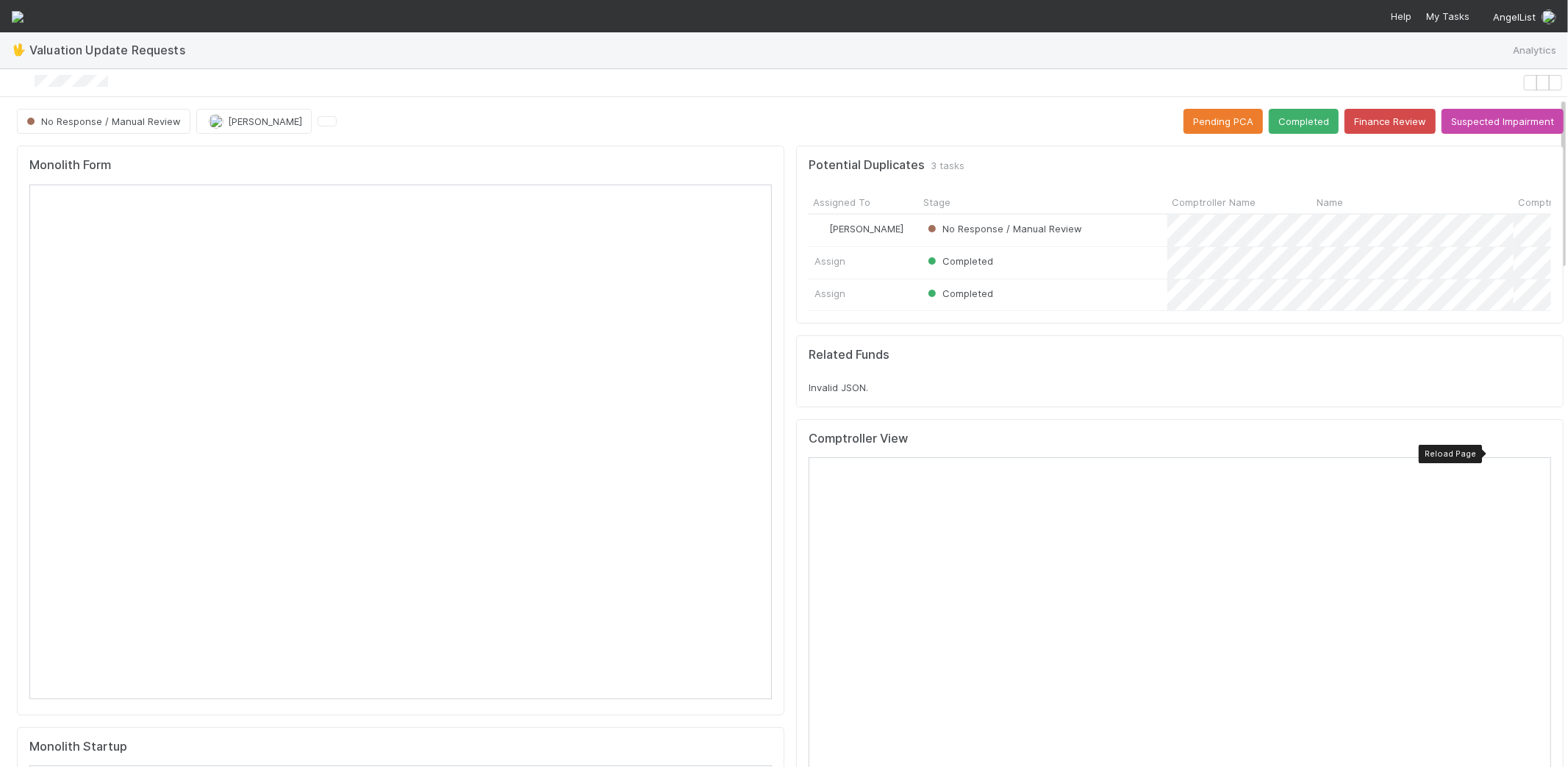
click at [1539, 443] on div at bounding box center [1539, 443] width 0 height 0
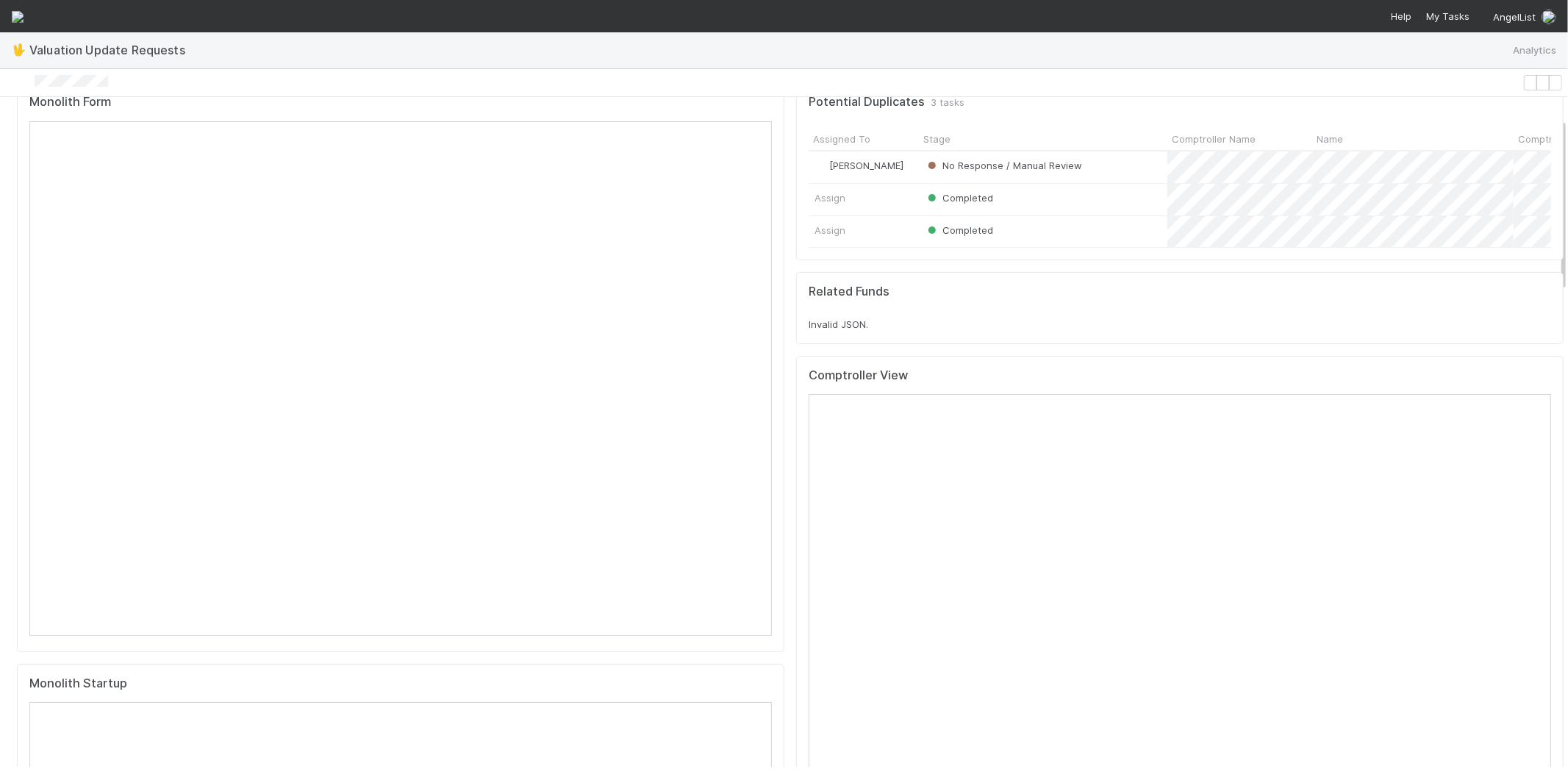
scroll to position [326, 0]
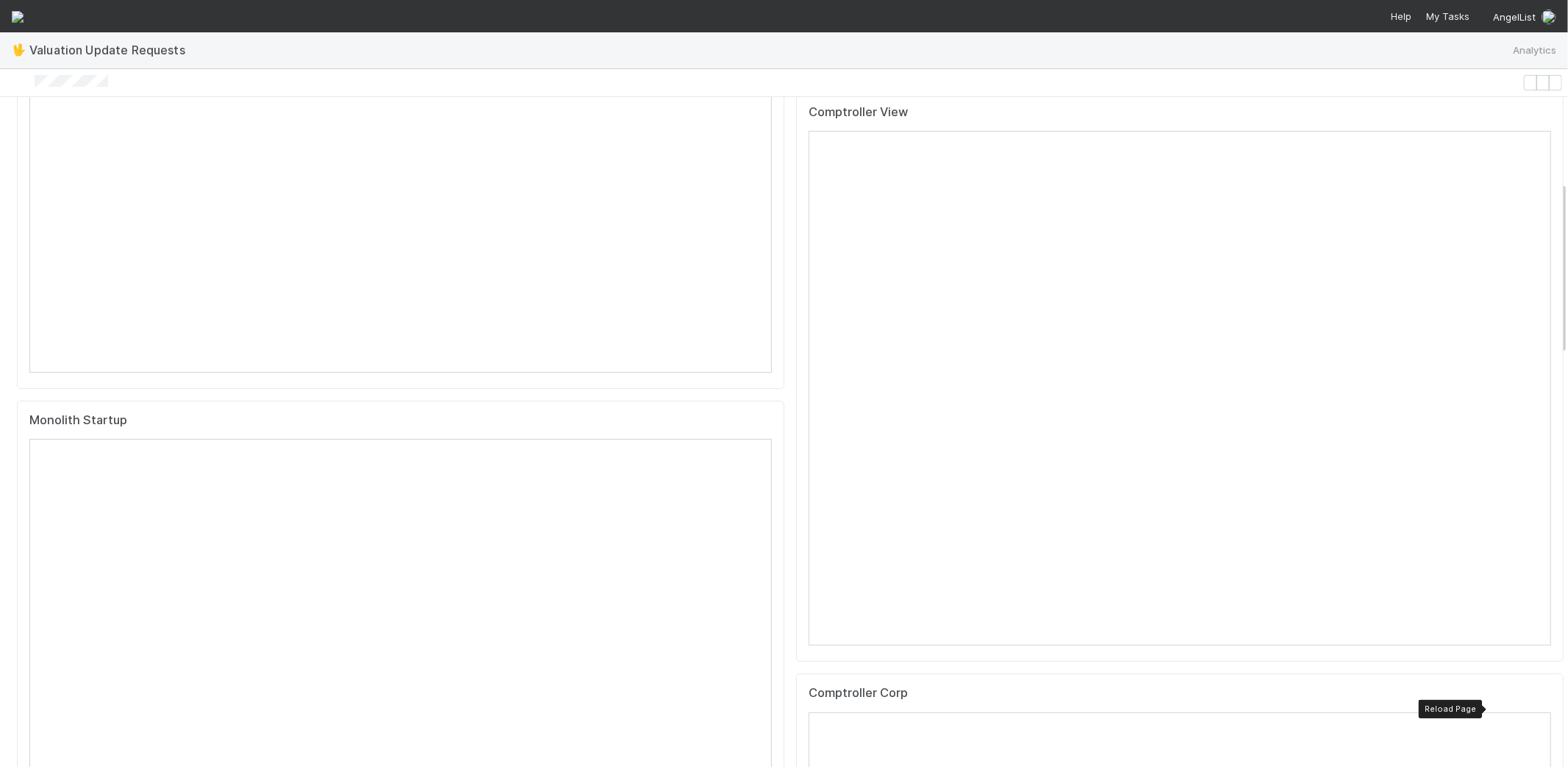
click at [1539, 697] on icon at bounding box center [1539, 697] width 0 height 0
click at [1539, 125] on icon at bounding box center [1539, 125] width 0 height 0
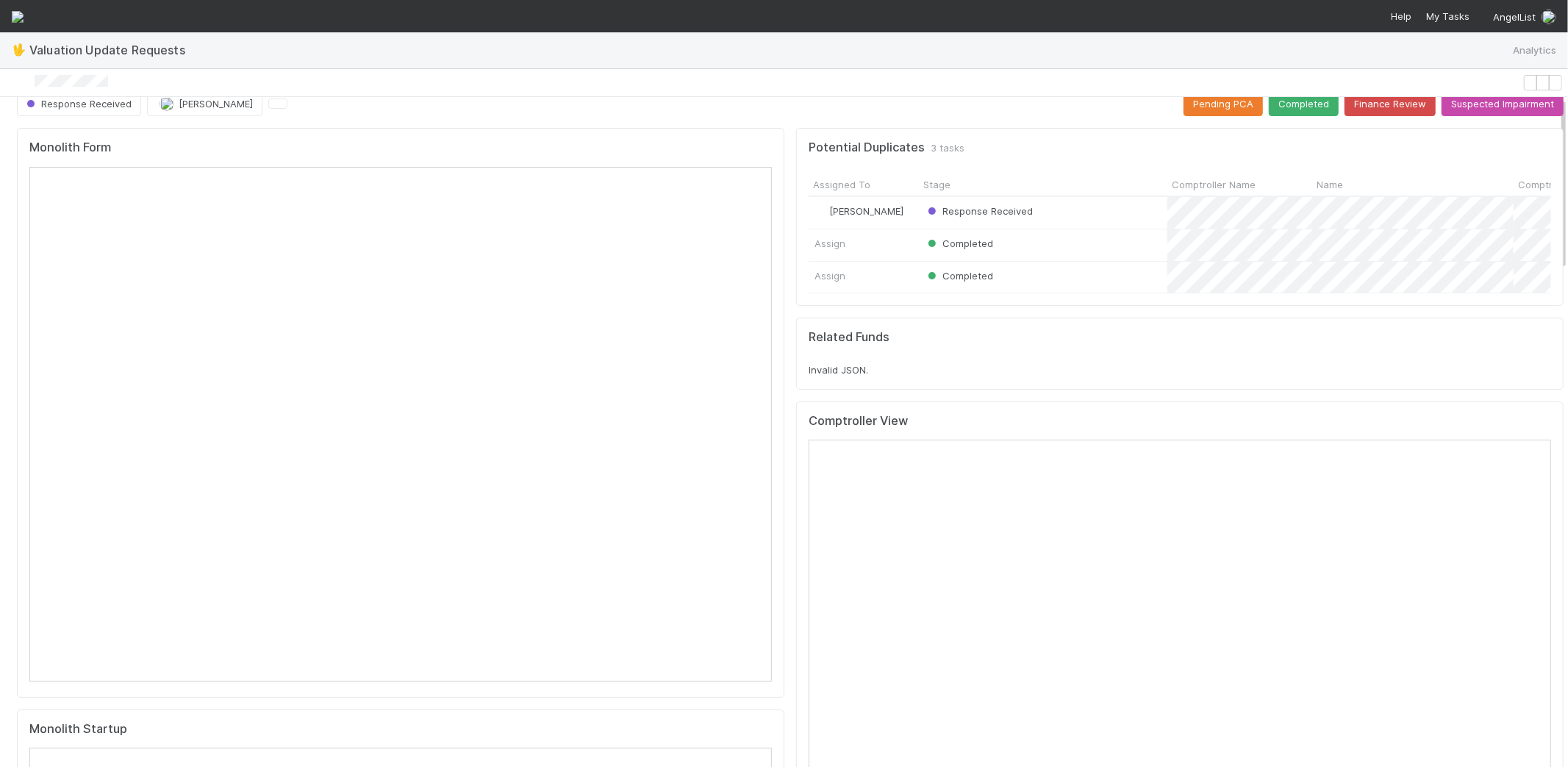
scroll to position [0, 0]
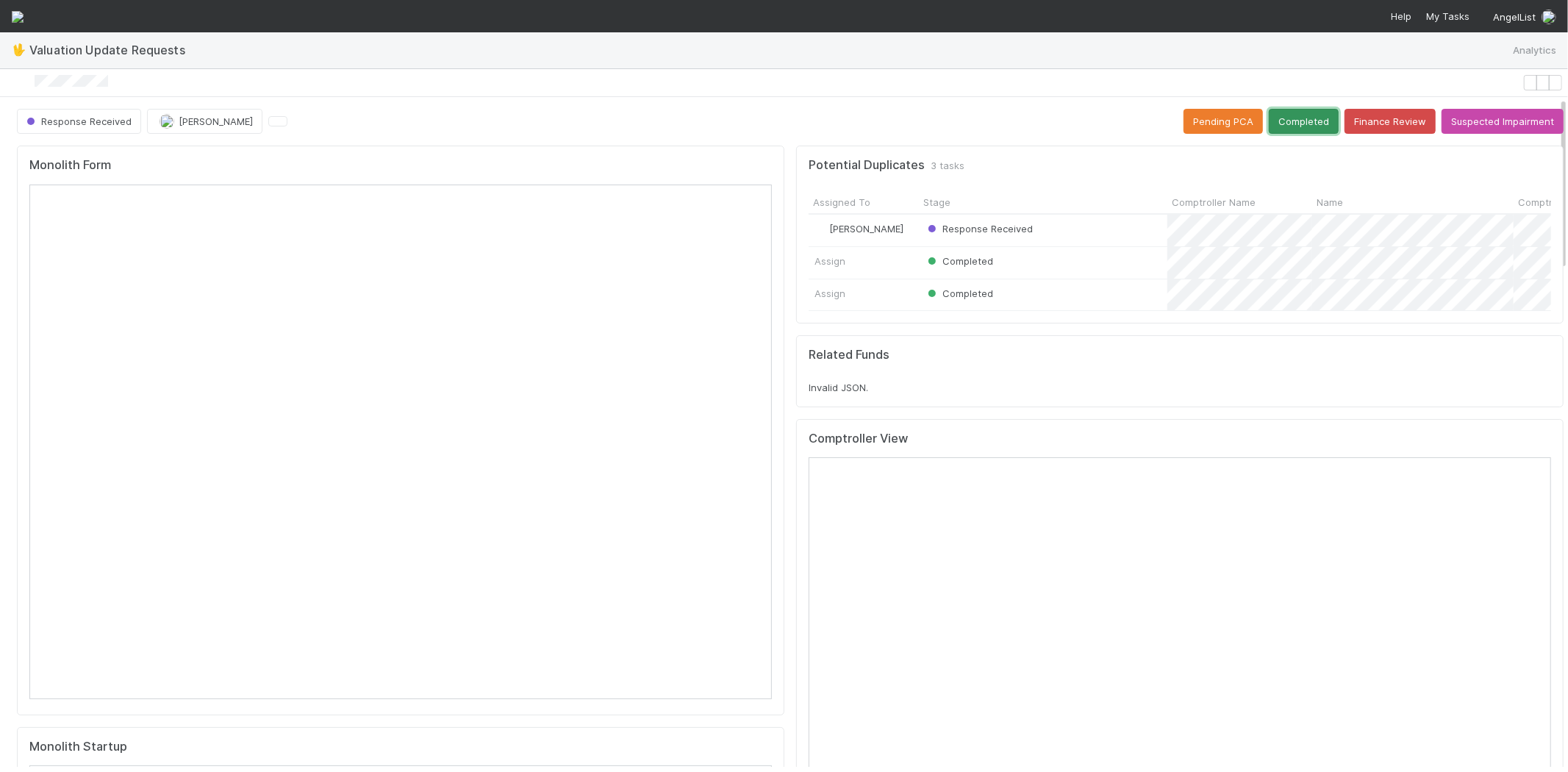
click at [1283, 112] on button "Completed" at bounding box center [1303, 122] width 70 height 25
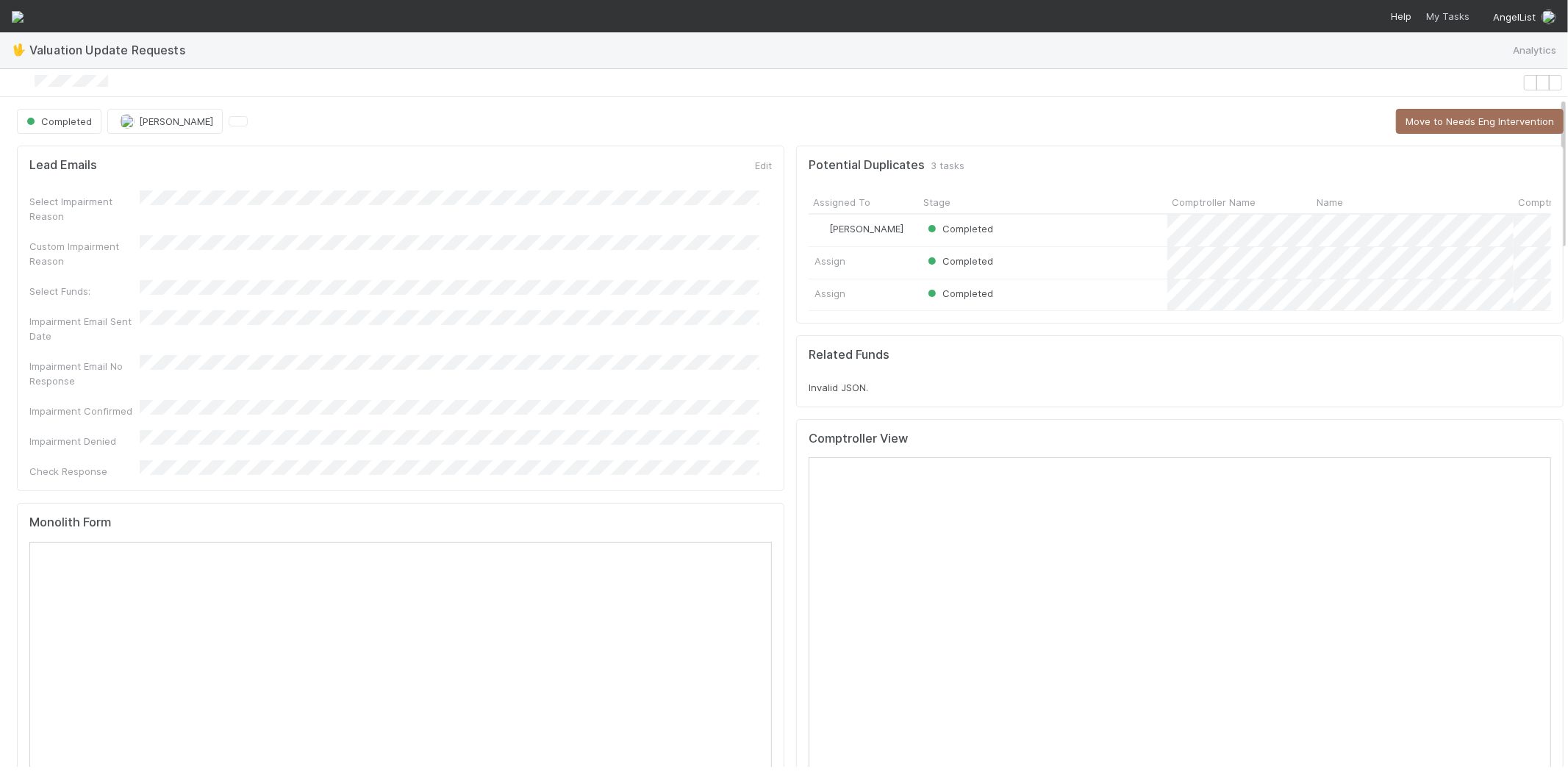
click at [1424, 17] on icon at bounding box center [1424, 16] width 3 height 12
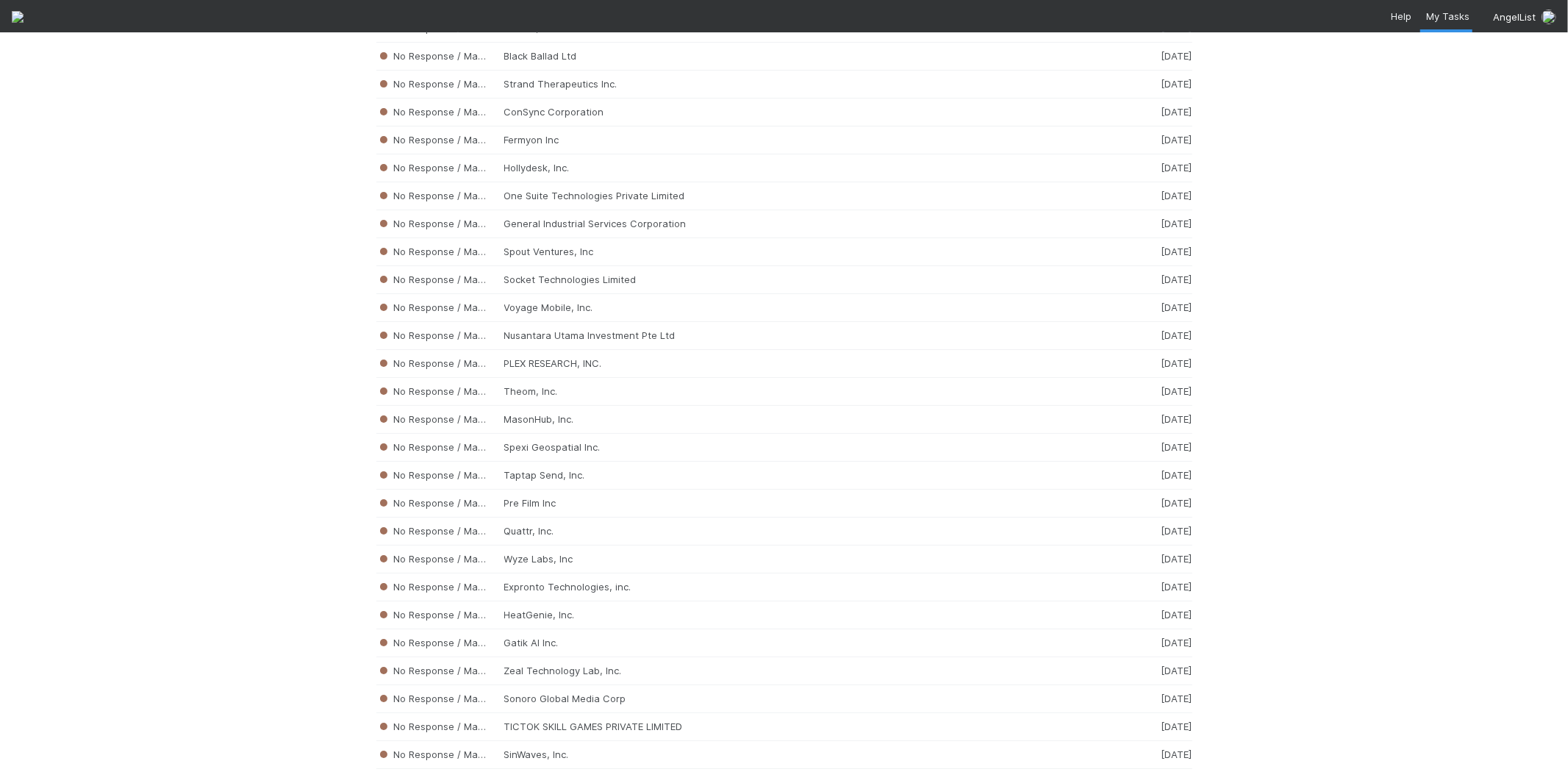
scroll to position [14861, 0]
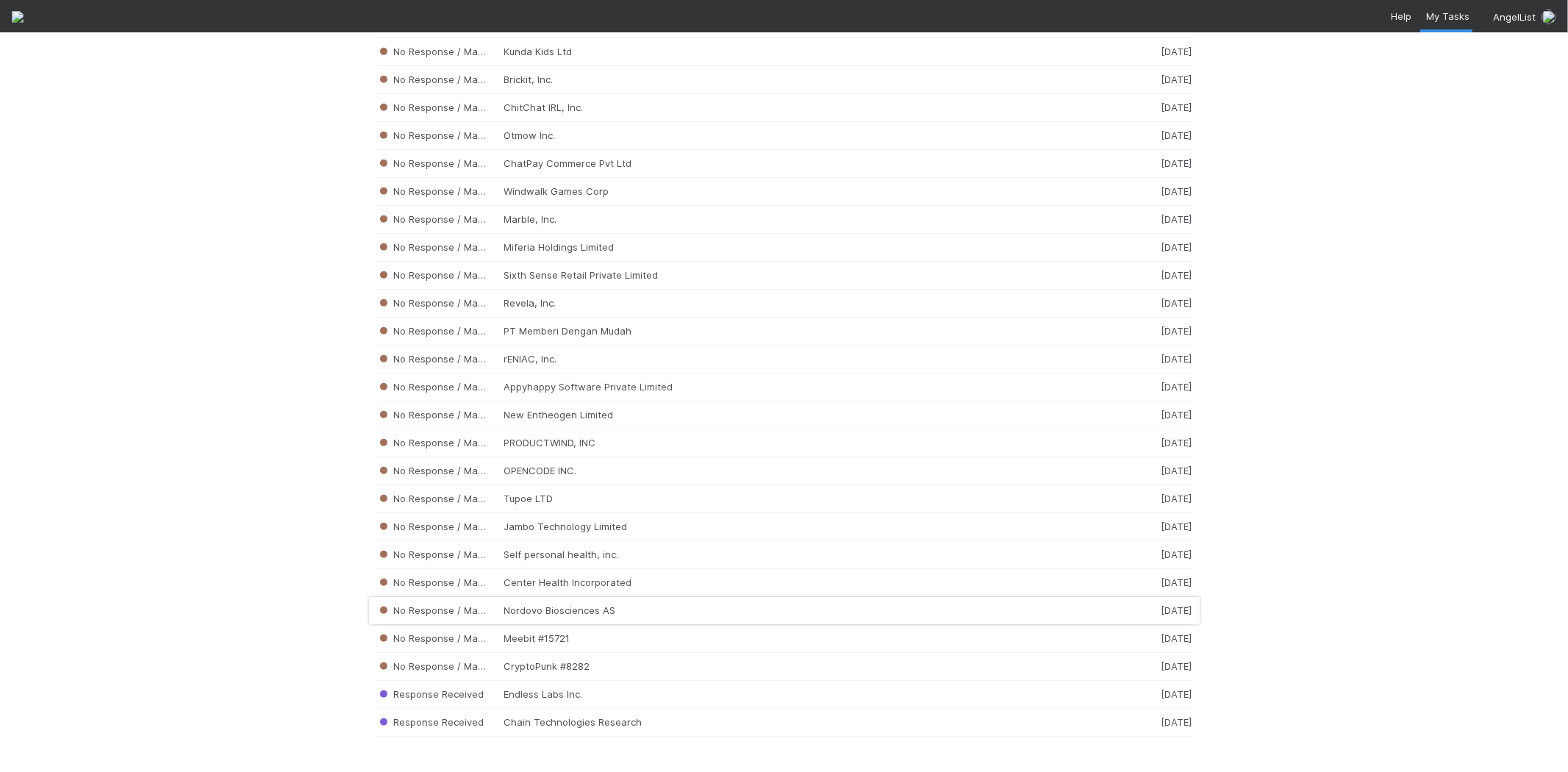
click at [555, 608] on div "No Response / Manual Review Nordovo Biosciences AS [DATE]" at bounding box center [783, 611] width 815 height 28
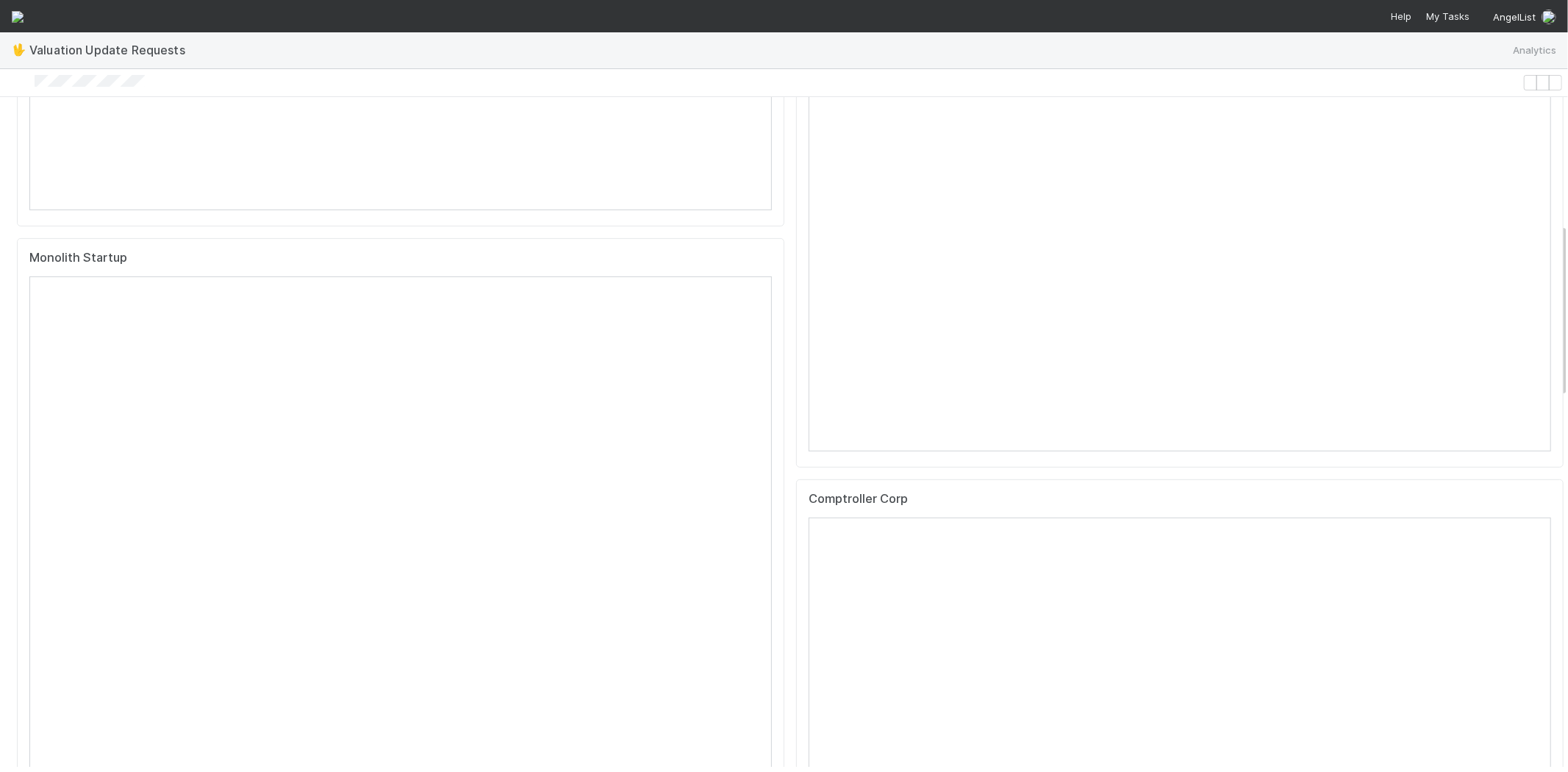
scroll to position [489, 0]
drag, startPoint x: 172, startPoint y: 86, endPoint x: 45, endPoint y: 83, distance: 127.0
click at [45, 83] on div at bounding box center [761, 83] width 1510 height 16
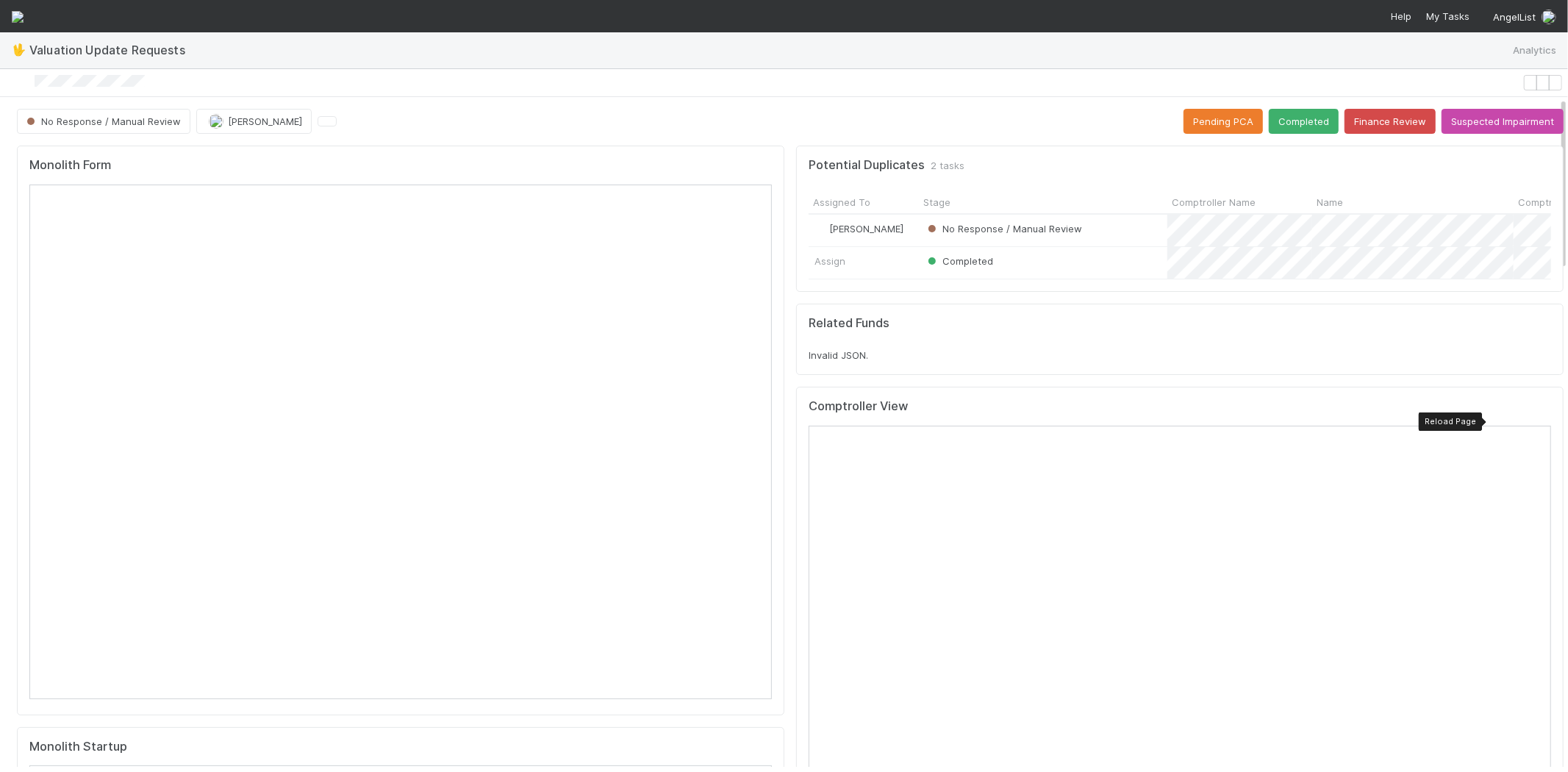
click at [1539, 410] on icon at bounding box center [1539, 410] width 0 height 0
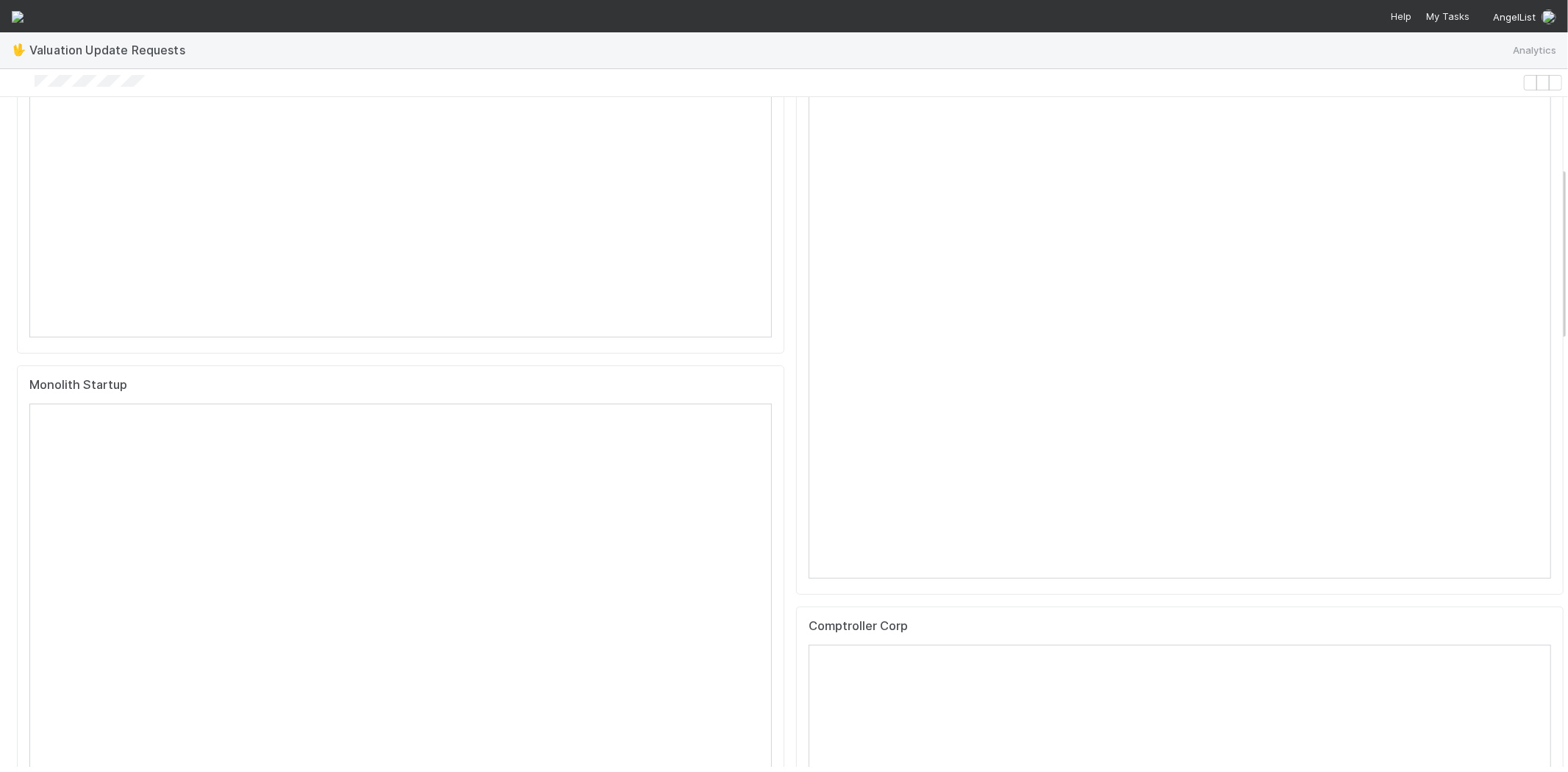
scroll to position [408, 0]
click at [1539, 583] on icon at bounding box center [1539, 583] width 0 height 0
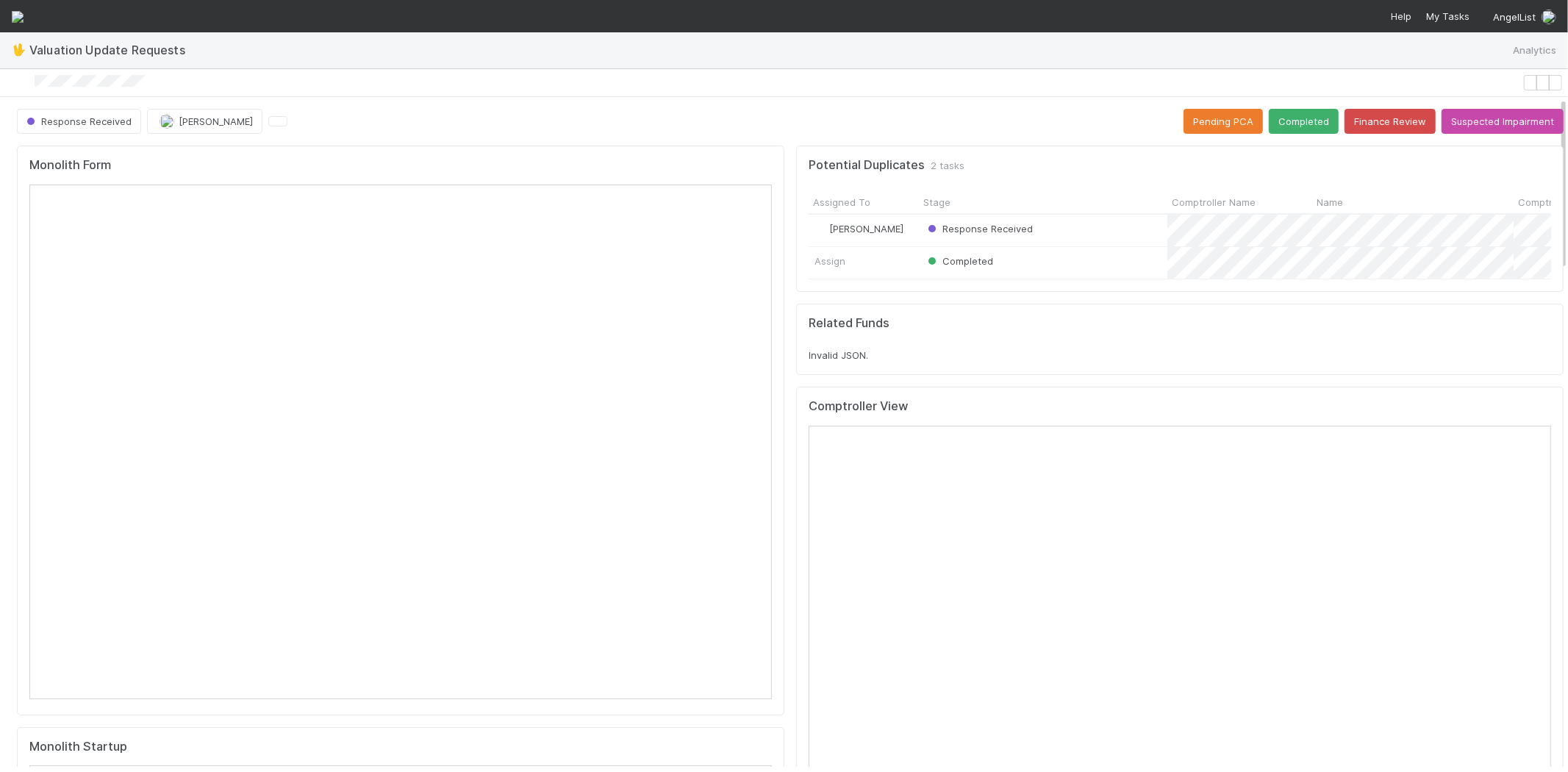
scroll to position [0, 0]
click at [1275, 127] on button "Completed" at bounding box center [1303, 122] width 70 height 25
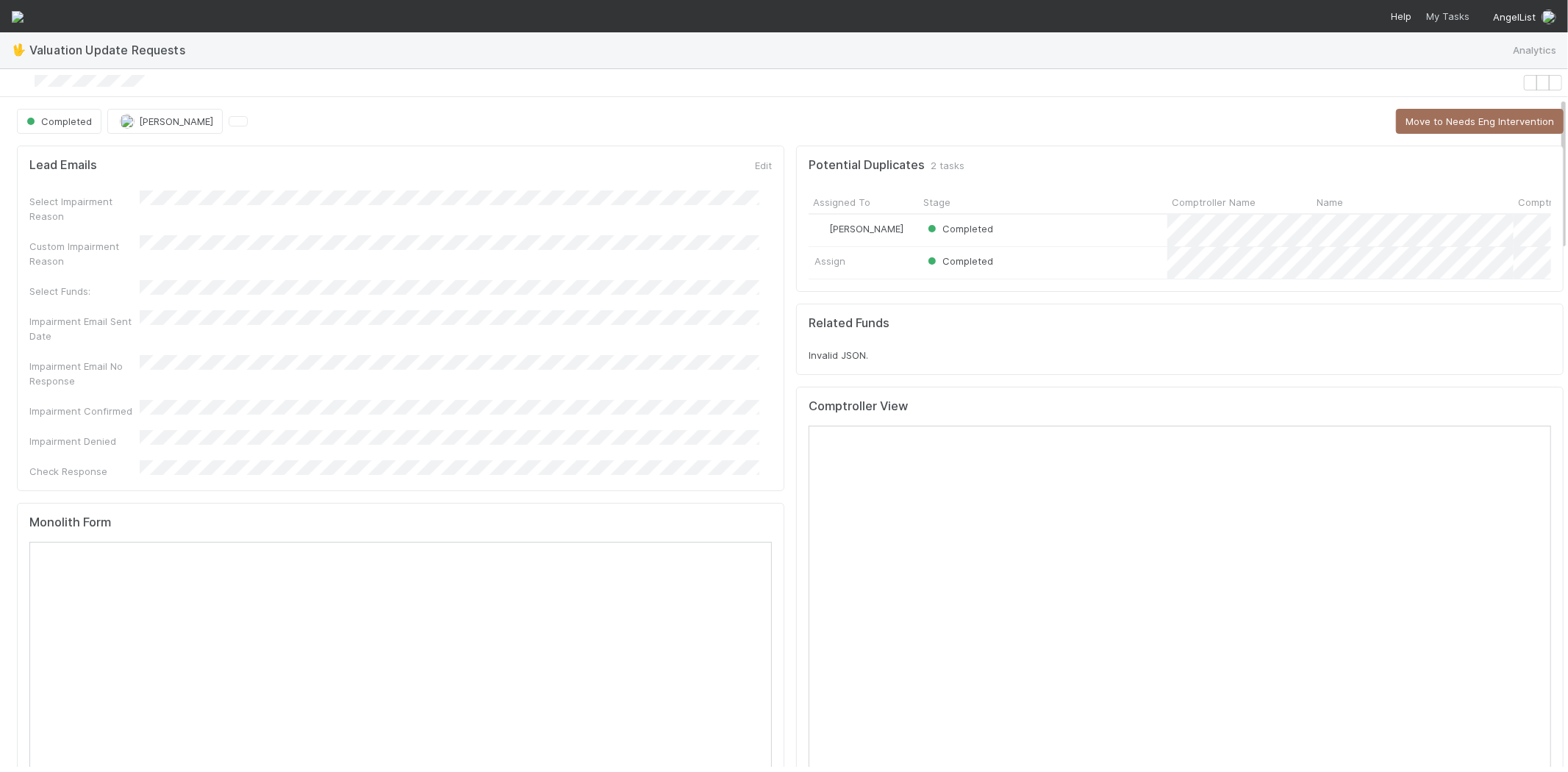
click at [1447, 10] on span "My Tasks" at bounding box center [1446, 16] width 46 height 12
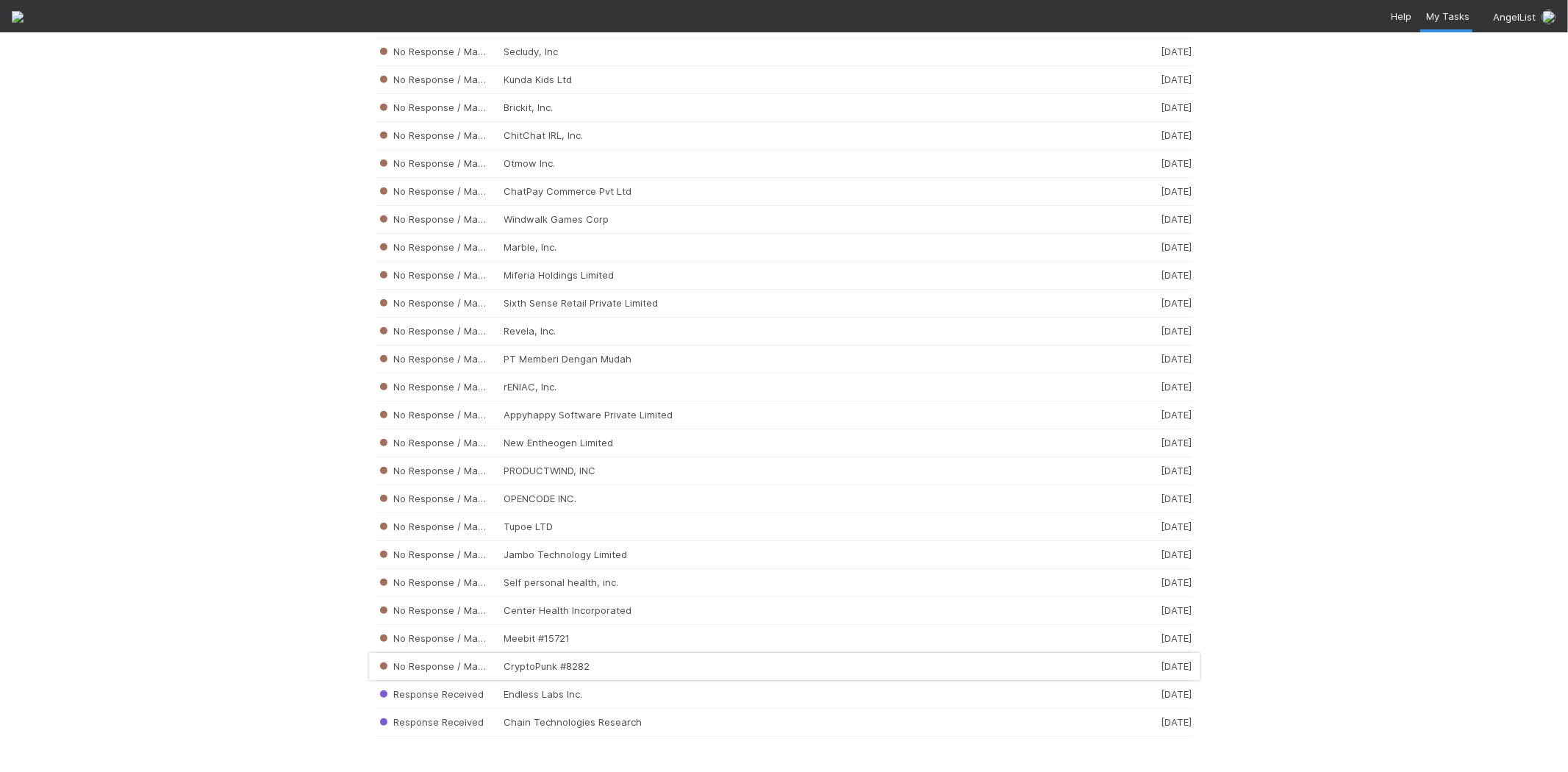
scroll to position [14833, 0]
click at [541, 609] on div "No Response / Manual Review Center Health Incorporated [DATE]" at bounding box center [783, 611] width 815 height 28
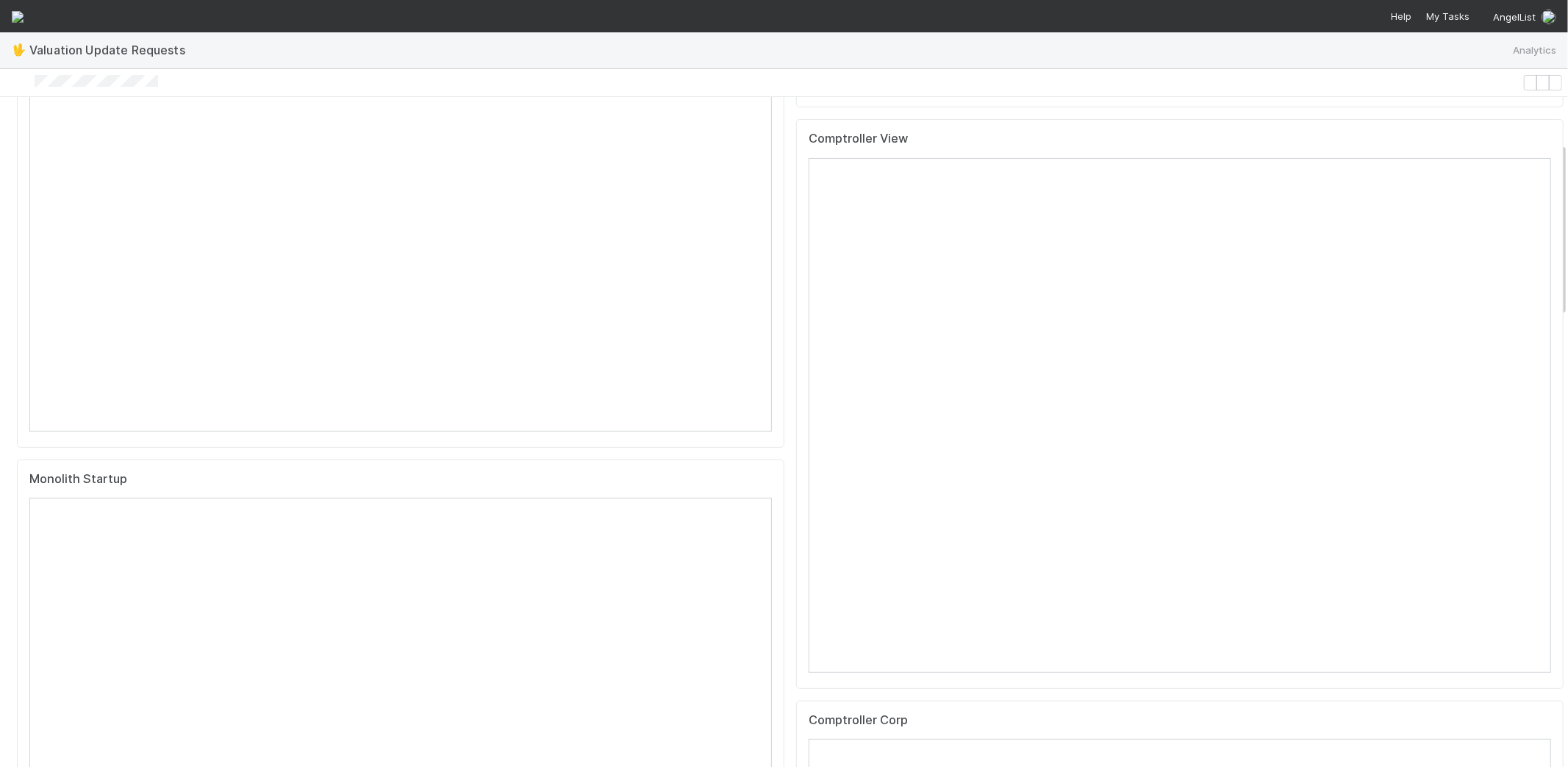
scroll to position [489, 0]
drag, startPoint x: 207, startPoint y: 77, endPoint x: 47, endPoint y: 88, distance: 160.4
click at [47, 88] on div at bounding box center [761, 83] width 1510 height 16
click at [221, 83] on div at bounding box center [761, 83] width 1510 height 16
click at [49, 81] on div at bounding box center [761, 83] width 1510 height 16
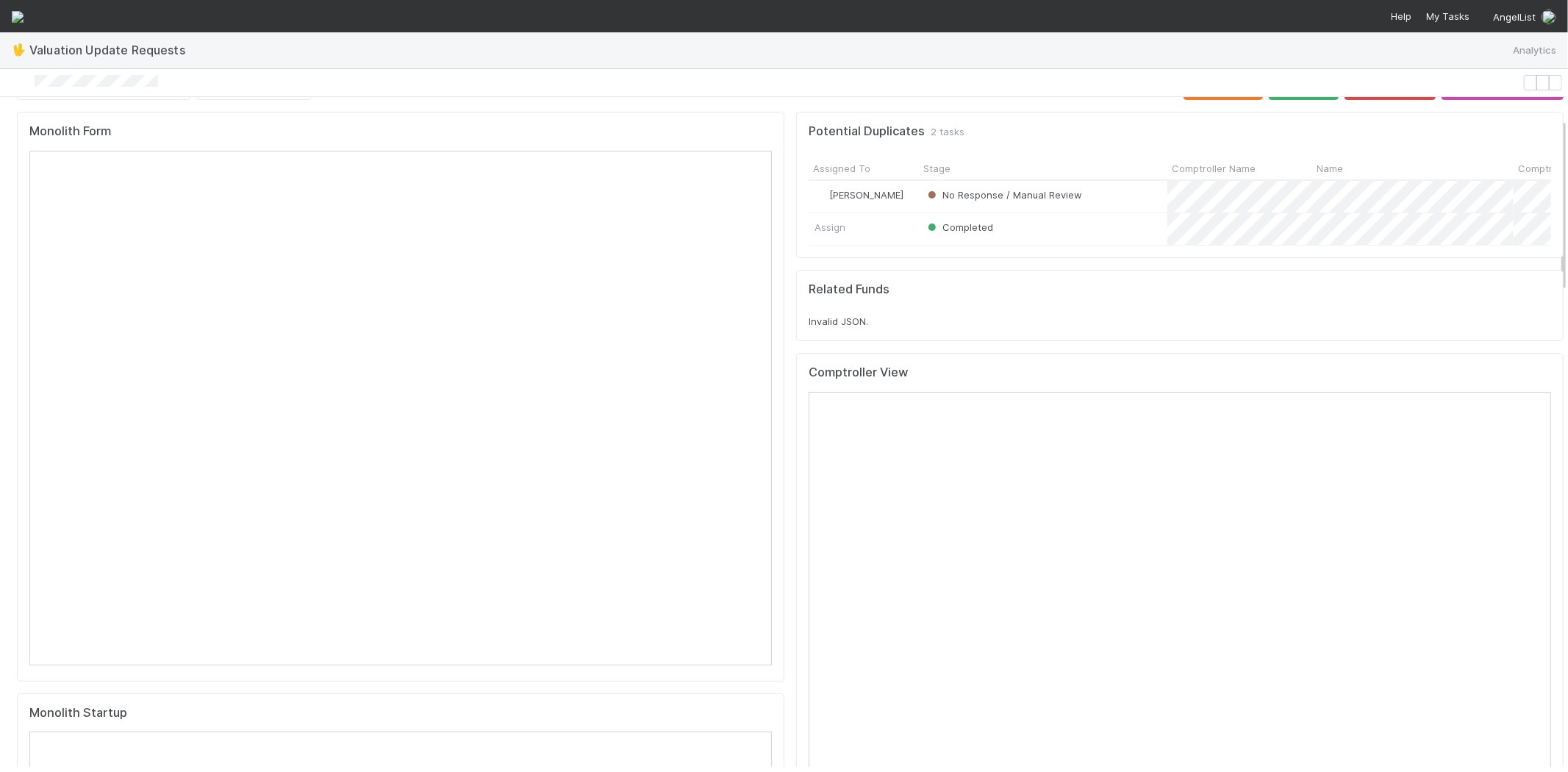
scroll to position [0, 0]
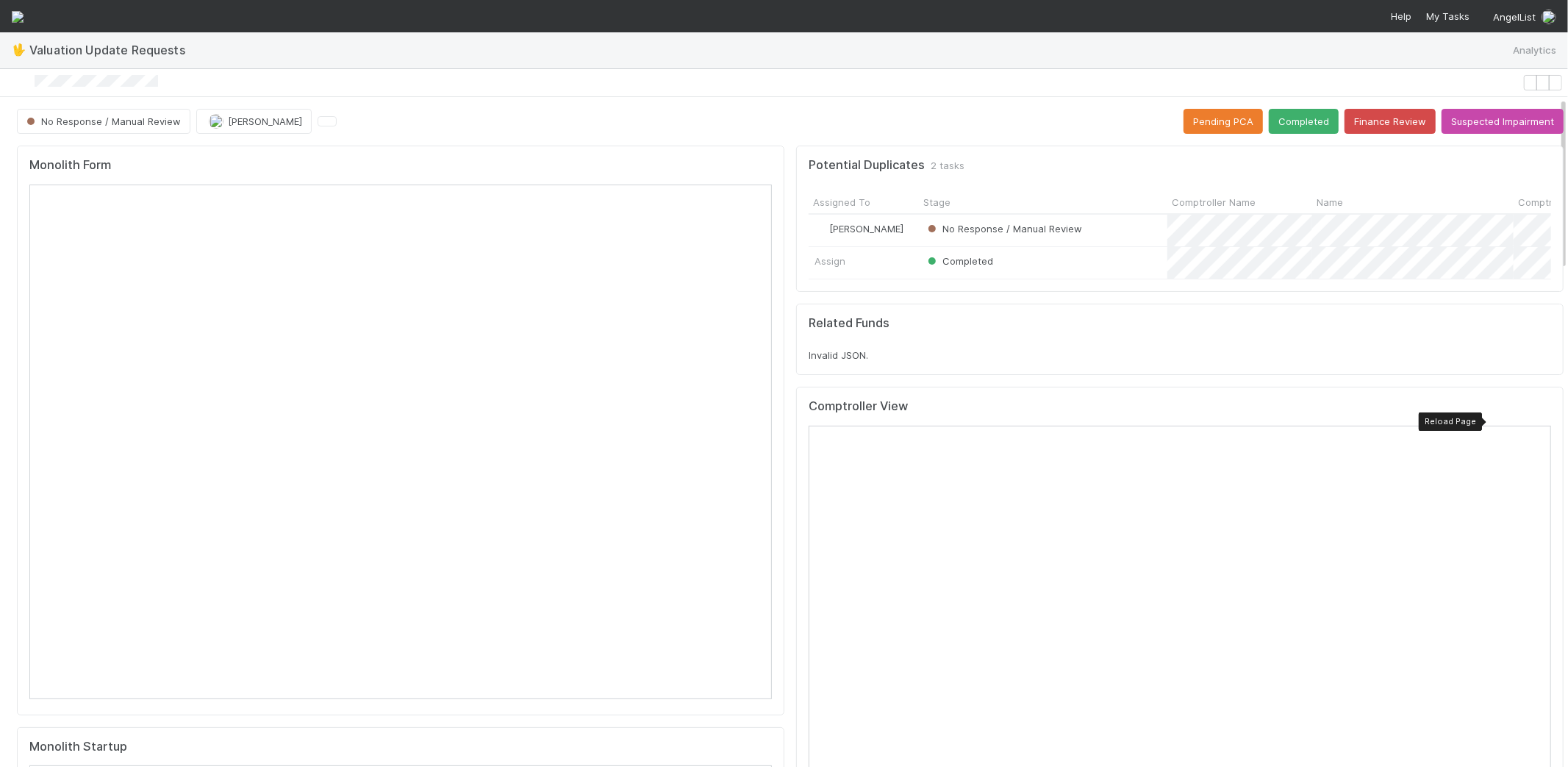
click at [1539, 410] on icon at bounding box center [1539, 410] width 0 height 0
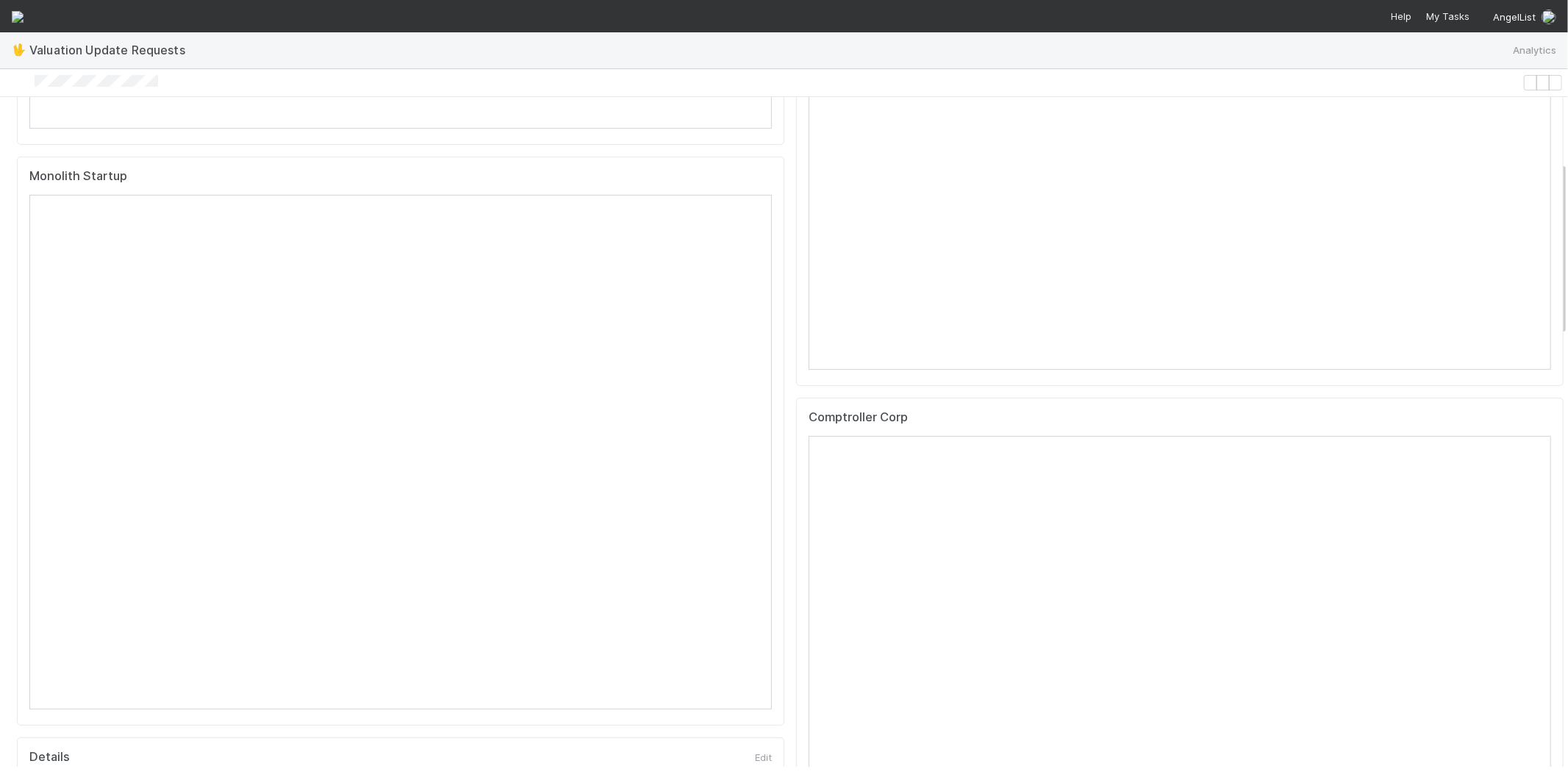
scroll to position [571, 0]
click at [1539, 420] on icon at bounding box center [1539, 420] width 0 height 0
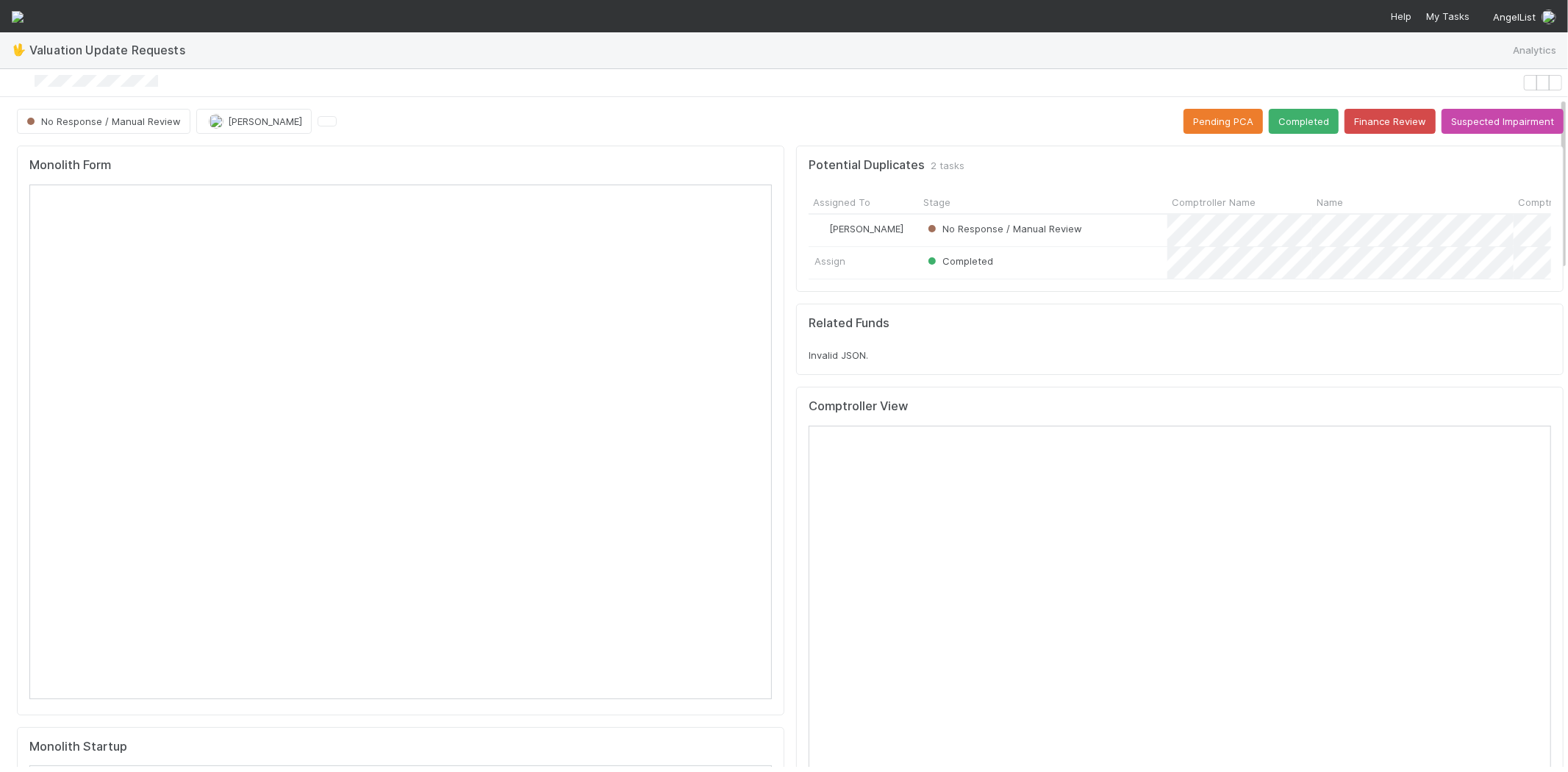
scroll to position [0, 0]
click at [1286, 121] on button "Completed" at bounding box center [1303, 122] width 70 height 25
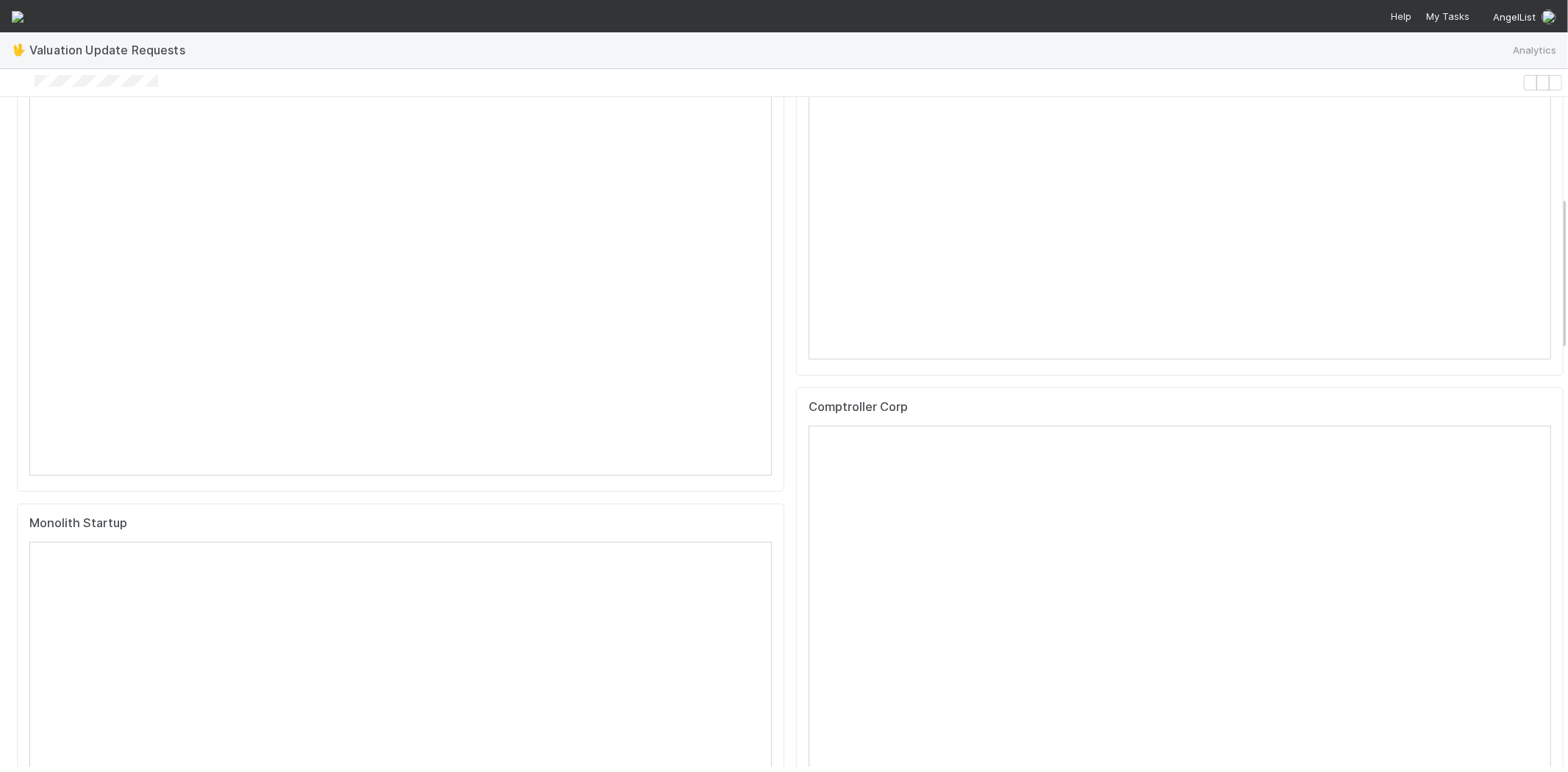
scroll to position [653, 0]
click at [1539, 338] on div at bounding box center [1539, 338] width 0 height 0
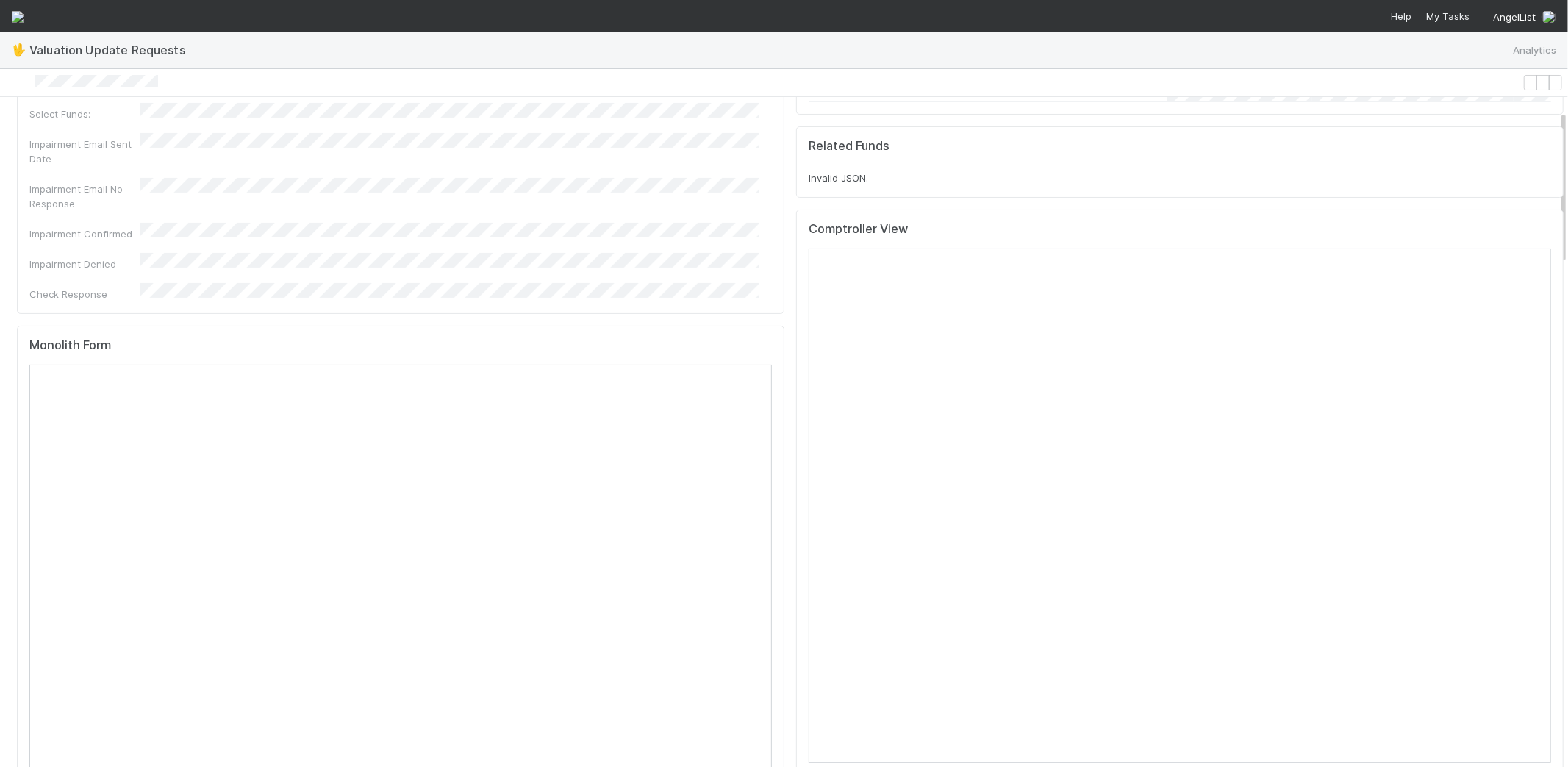
scroll to position [0, 0]
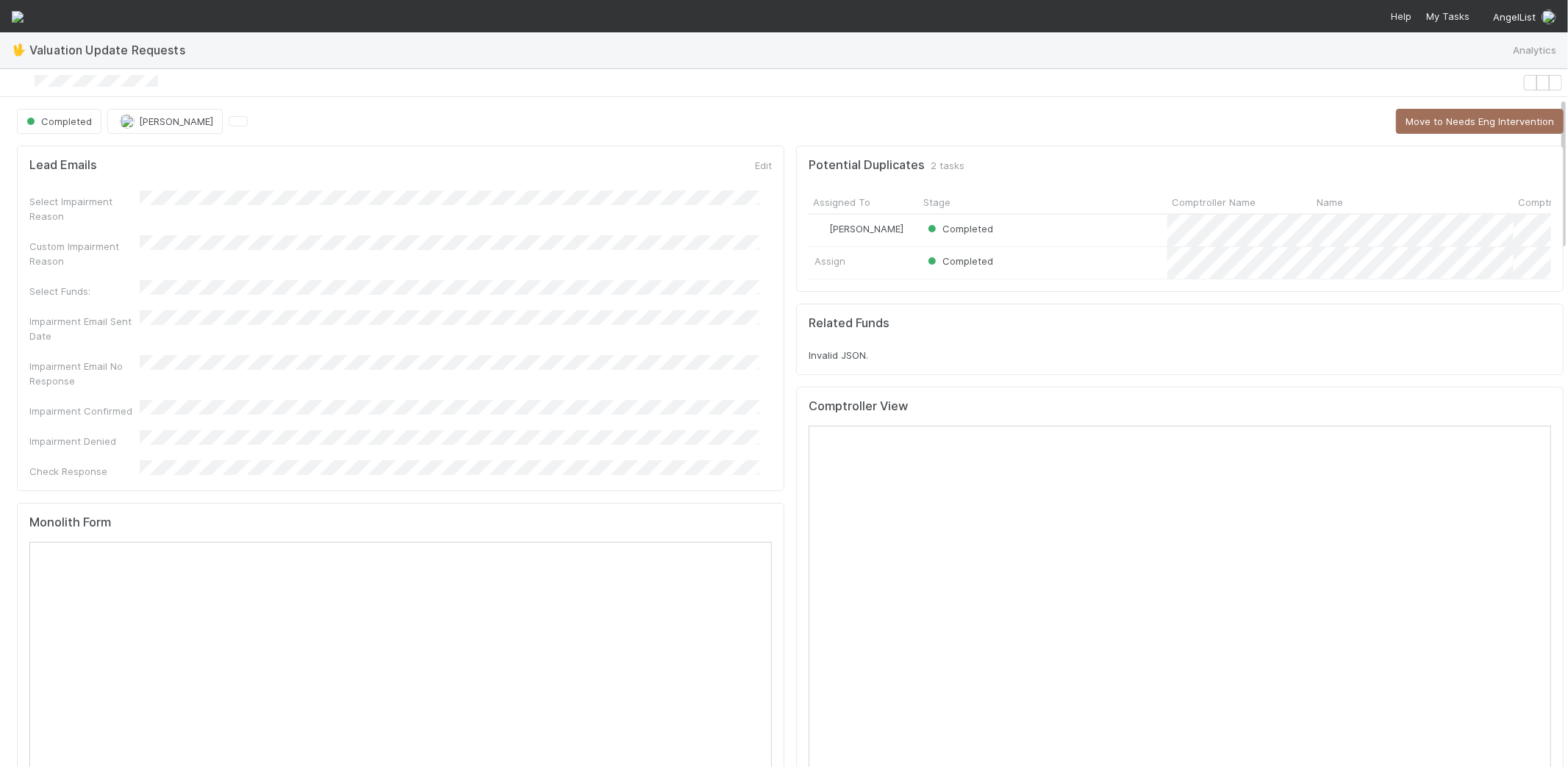
drag, startPoint x: 1457, startPoint y: 12, endPoint x: 1472, endPoint y: 24, distance: 19.2
click at [1457, 12] on span "My Tasks" at bounding box center [1446, 16] width 46 height 12
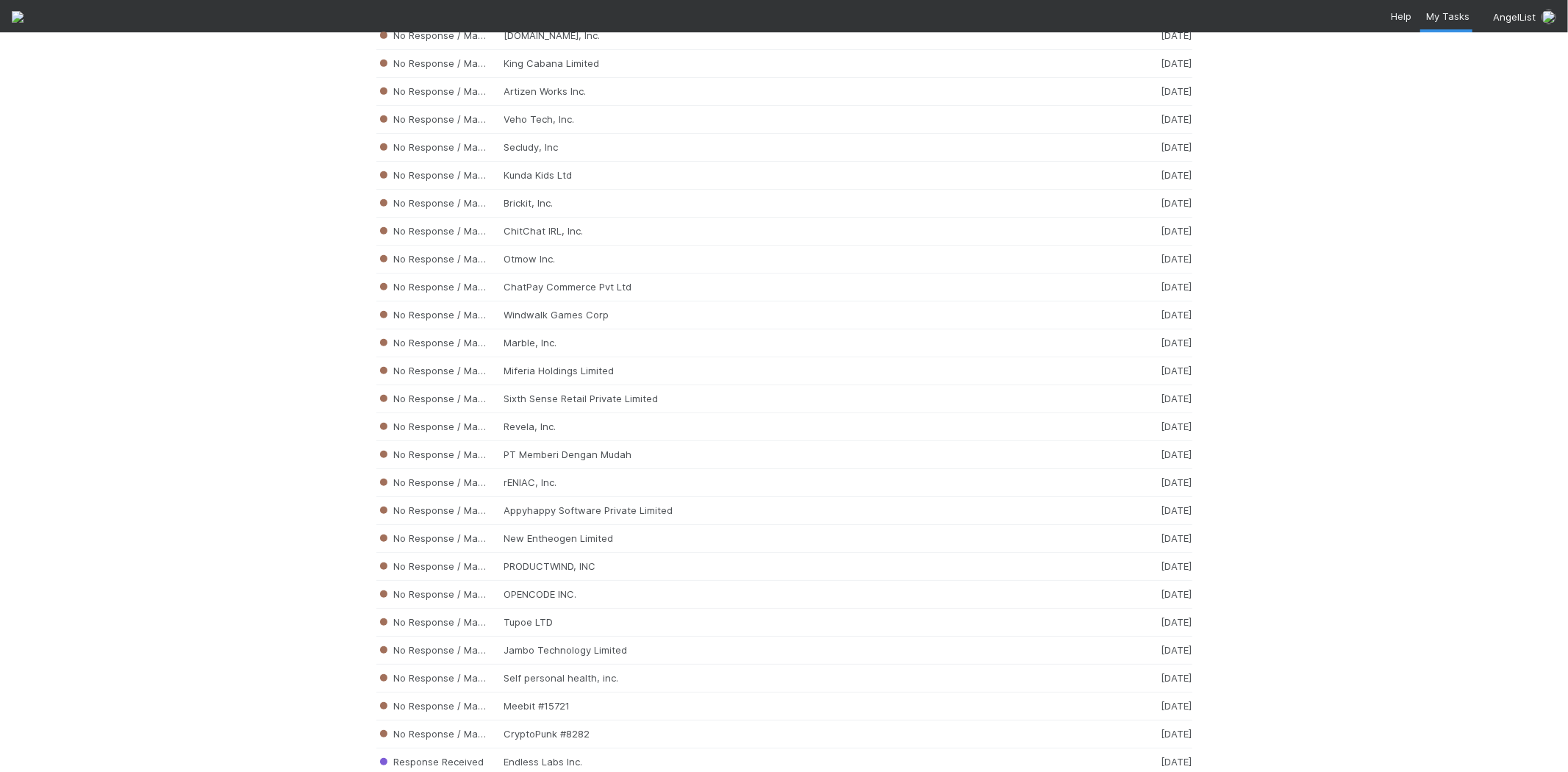
scroll to position [14805, 0]
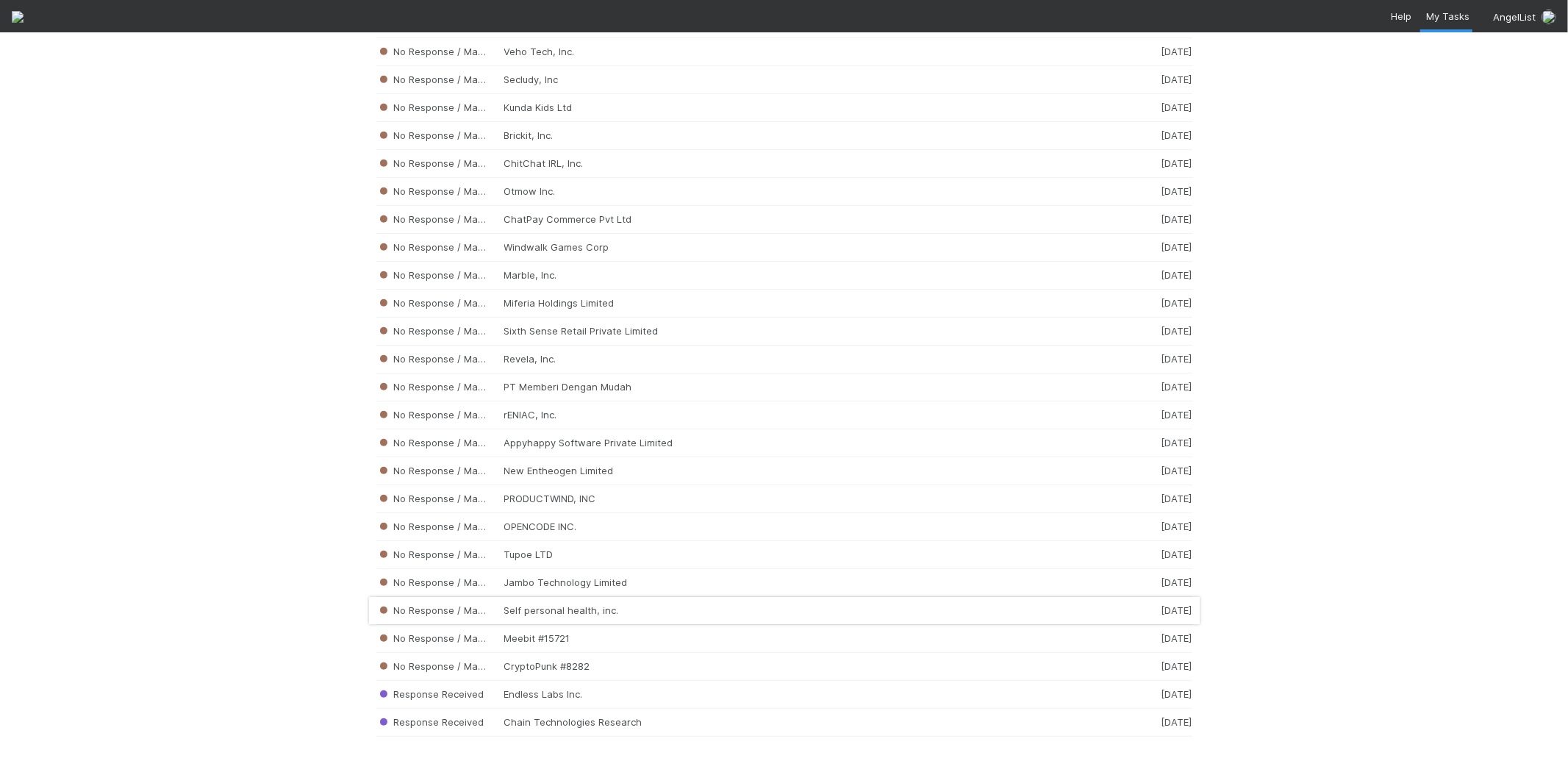
click at [615, 612] on div "No Response / Manual Review Self personal health, inc. [DATE]" at bounding box center [783, 611] width 815 height 28
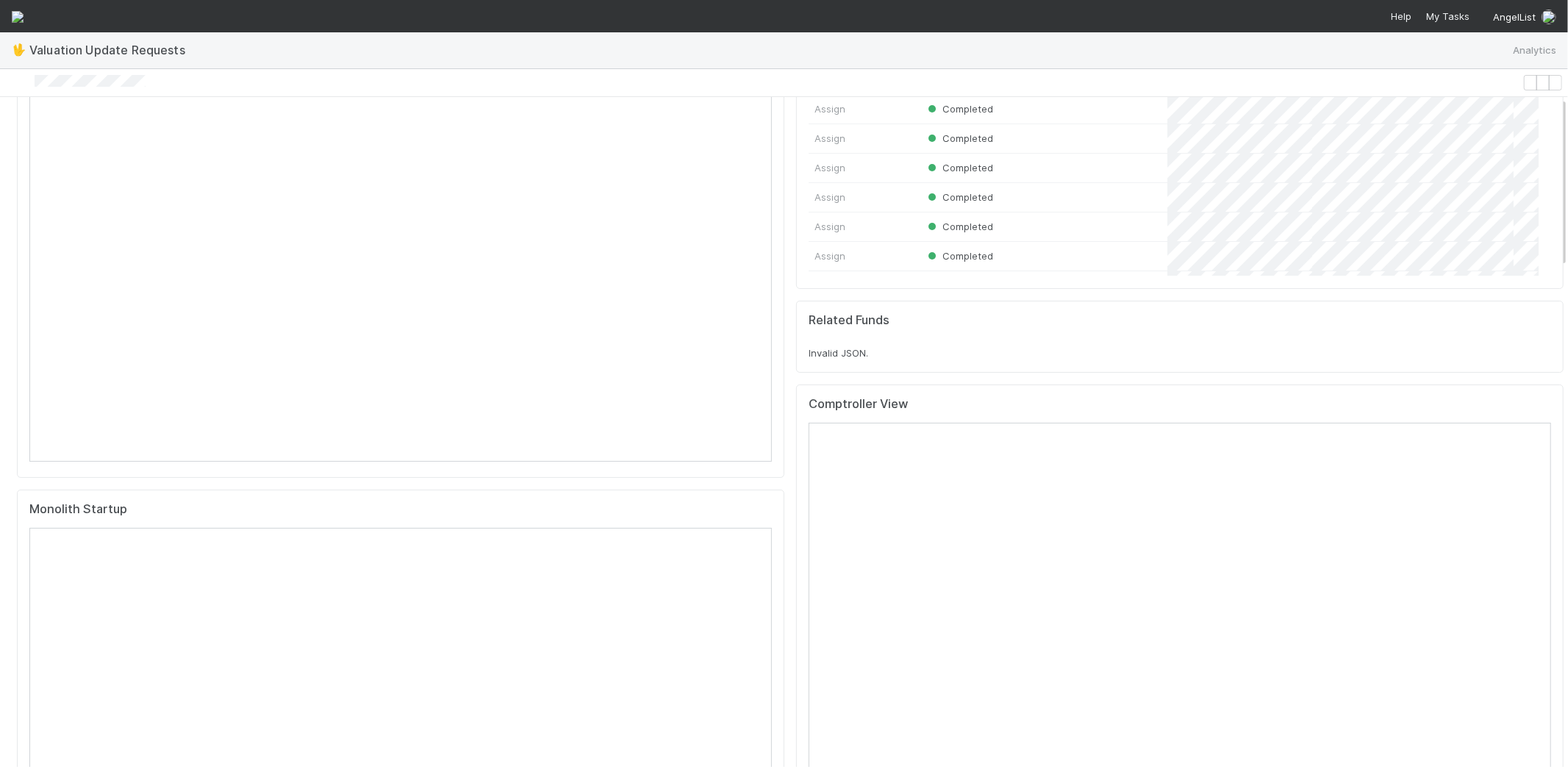
scroll to position [489, 0]
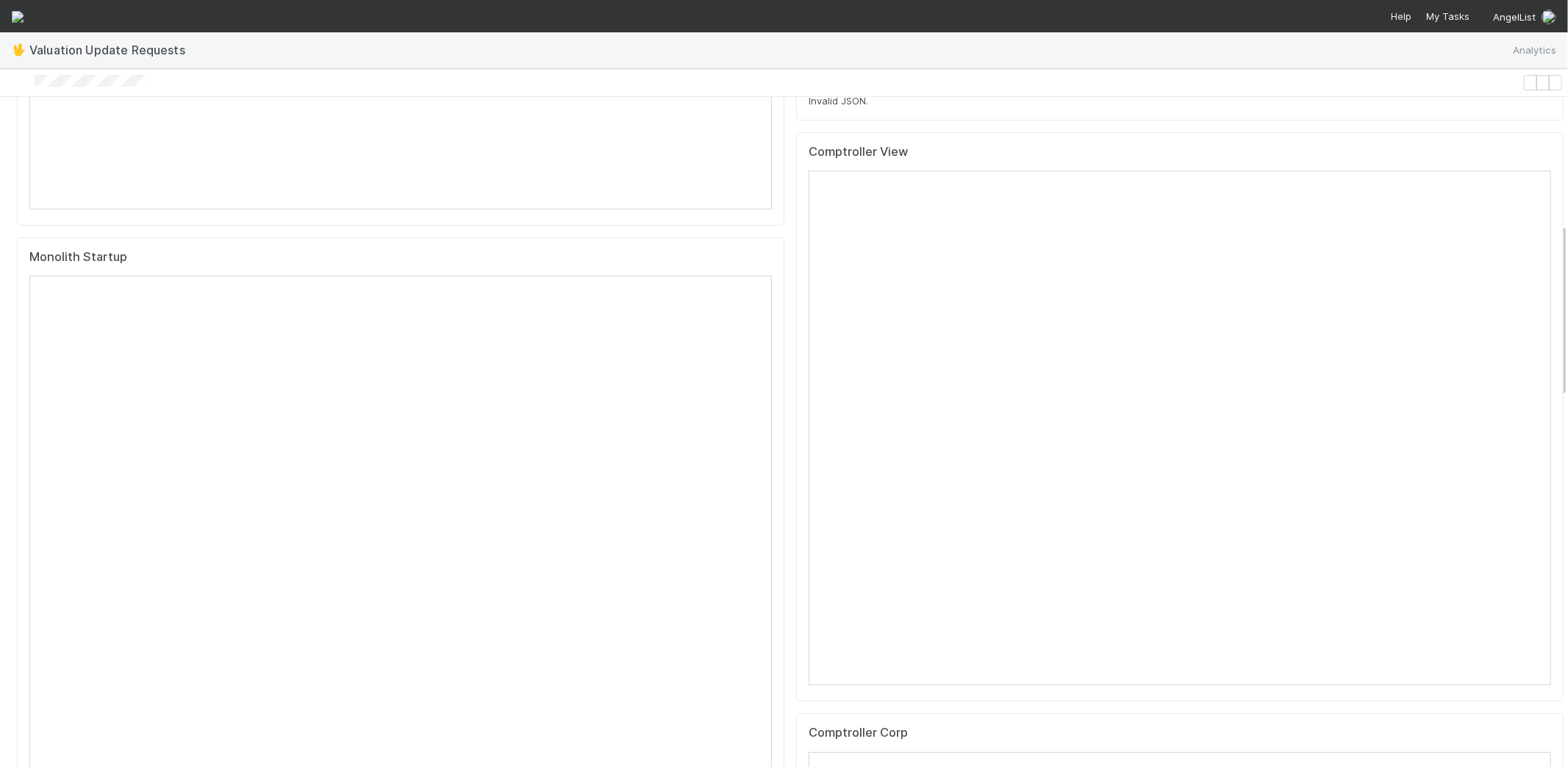
drag, startPoint x: 47, startPoint y: 83, endPoint x: 166, endPoint y: 84, distance: 119.0
click at [166, 84] on div at bounding box center [761, 83] width 1510 height 16
click at [45, 83] on div at bounding box center [761, 83] width 1510 height 16
click at [50, 89] on div at bounding box center [761, 83] width 1510 height 16
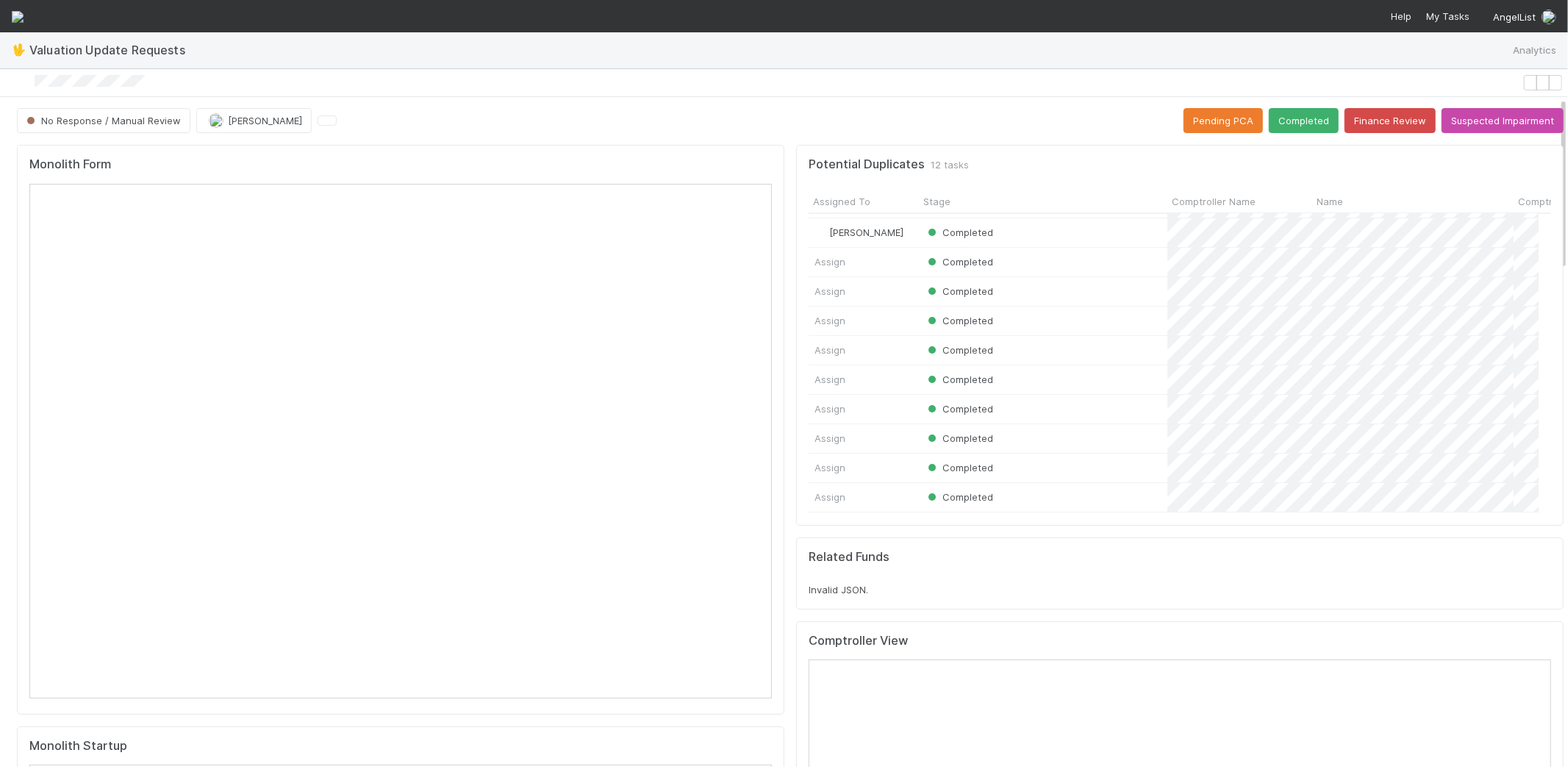
scroll to position [0, 0]
click at [1375, 127] on button "Finance Review" at bounding box center [1390, 122] width 91 height 25
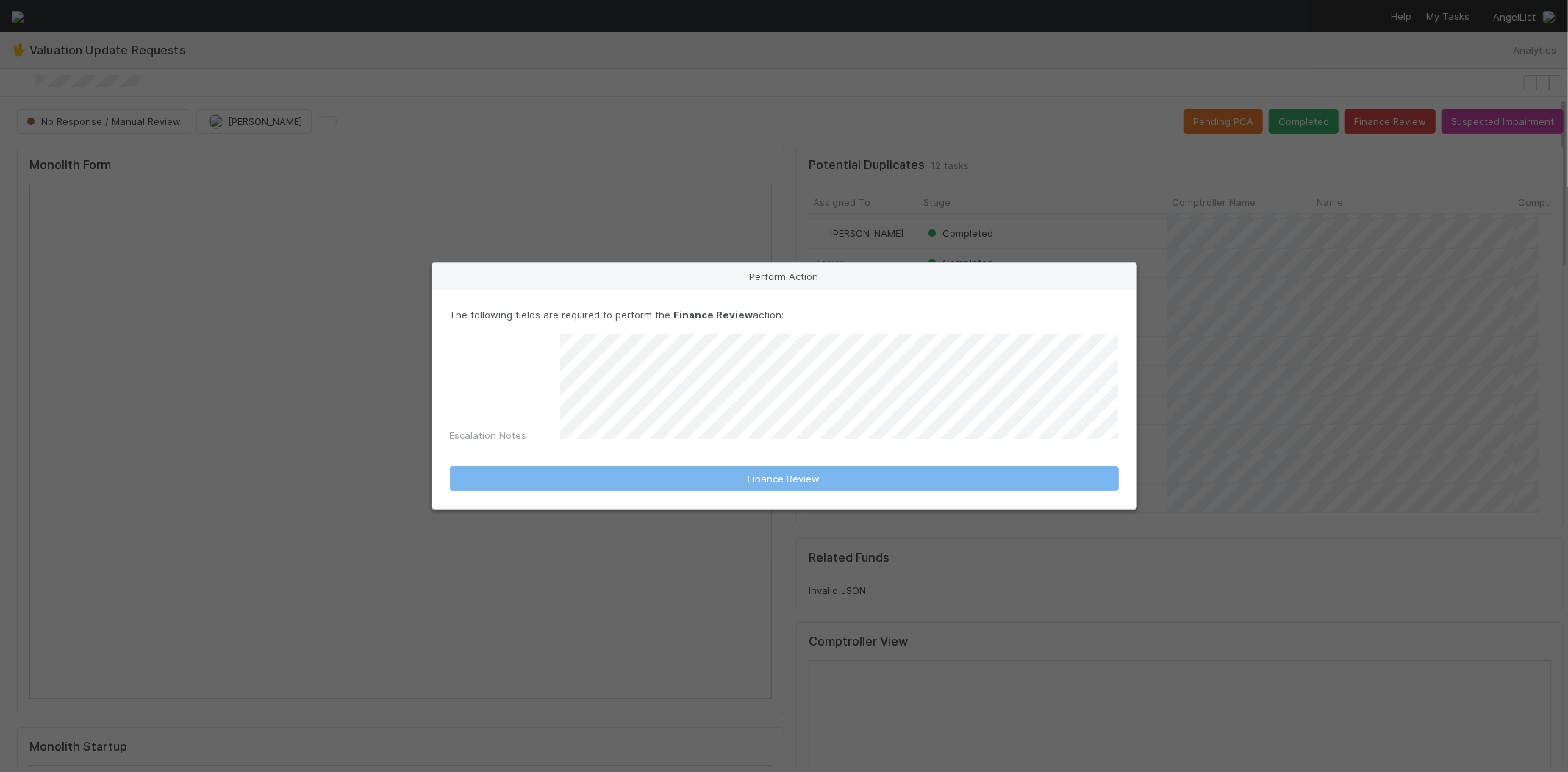
click at [154, 83] on div "Perform Action The following fields are required to perform the Finance Review …" at bounding box center [784, 386] width 1568 height 772
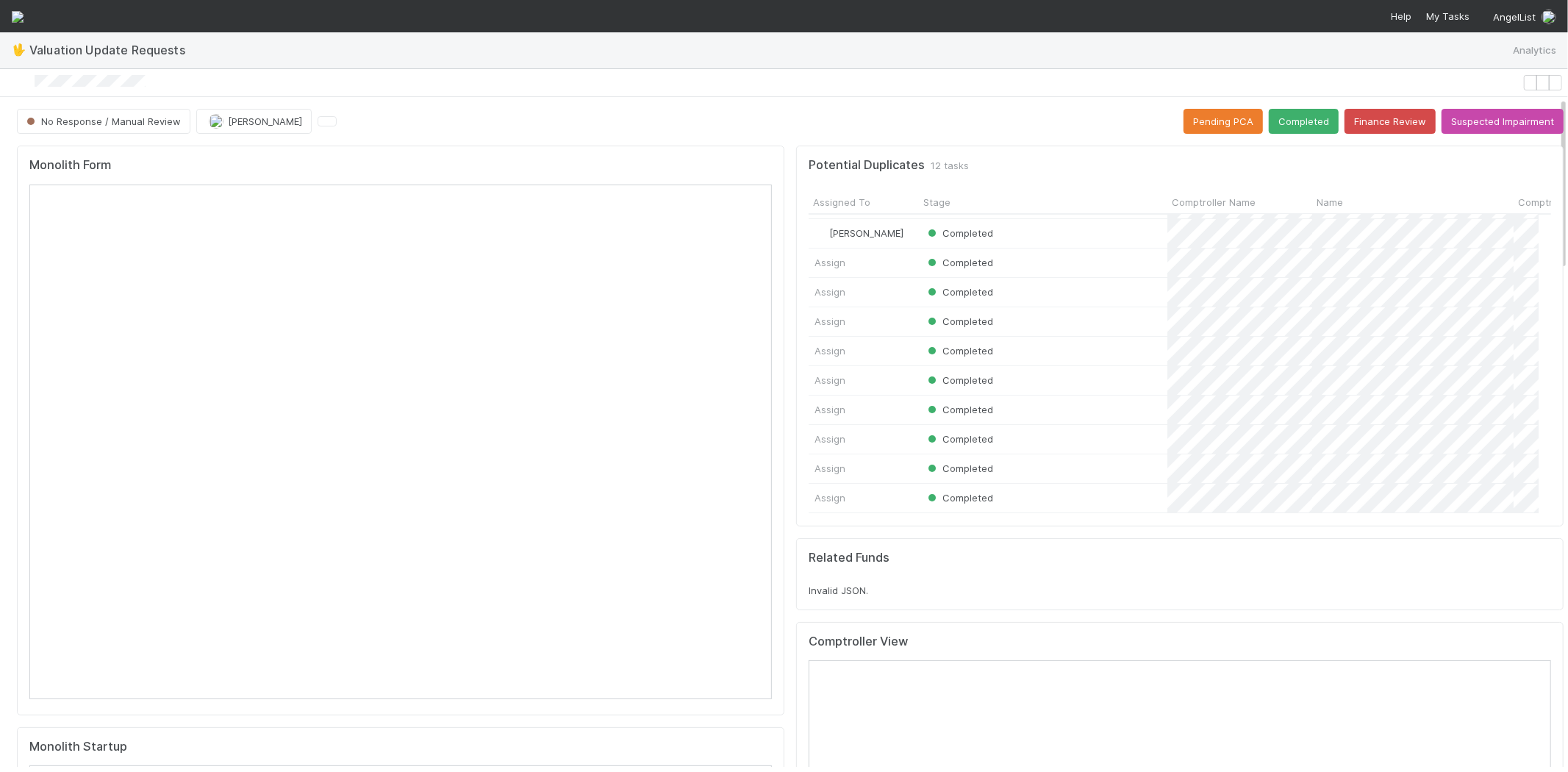
drag, startPoint x: 189, startPoint y: 78, endPoint x: 48, endPoint y: 84, distance: 141.1
click at [48, 84] on div at bounding box center [761, 83] width 1510 height 16
click at [1372, 127] on button "Finance Review" at bounding box center [1390, 122] width 91 height 25
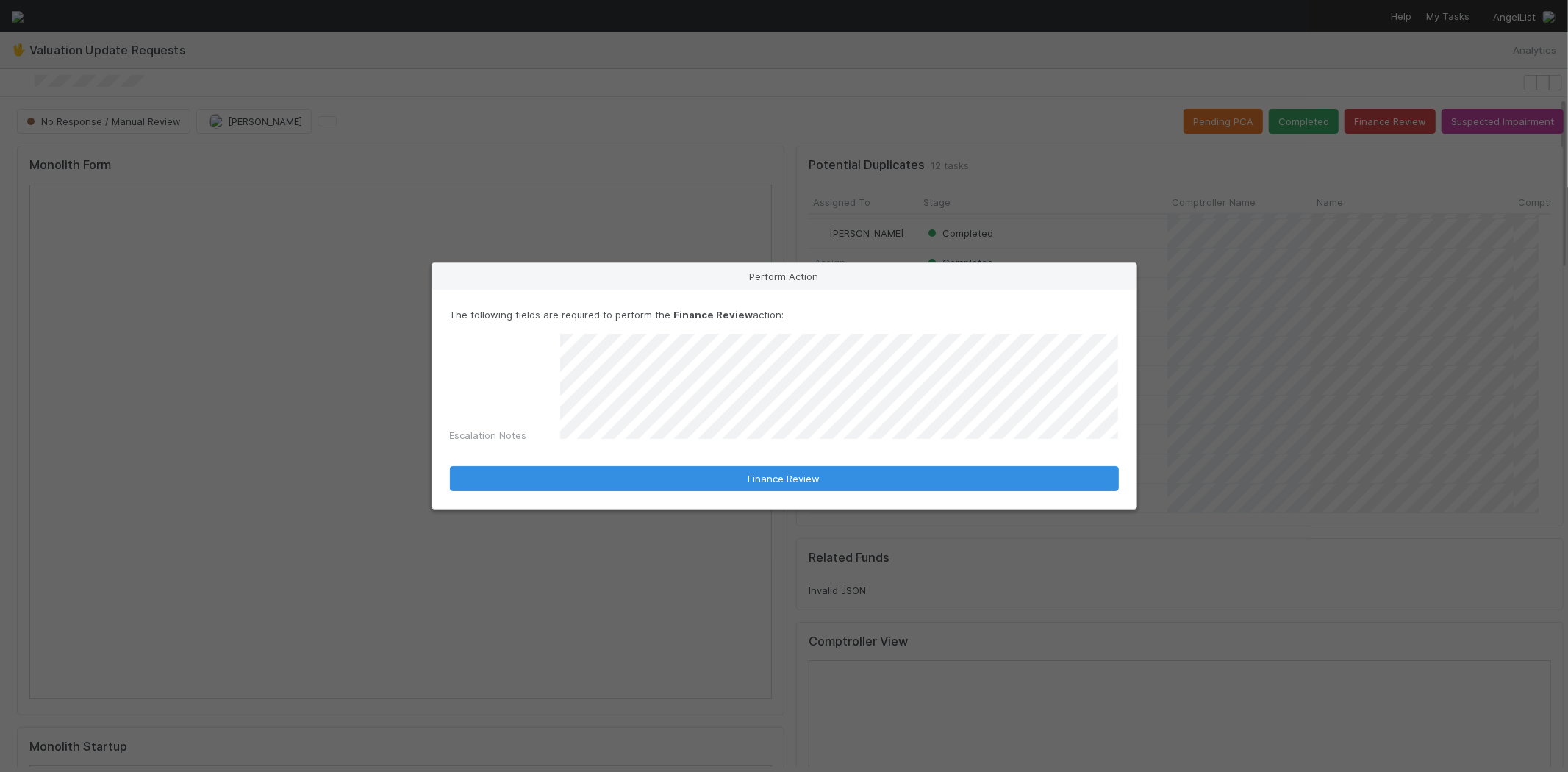
click at [185, 77] on div "Perform Action The following fields are required to perform the Finance Review …" at bounding box center [784, 386] width 1568 height 772
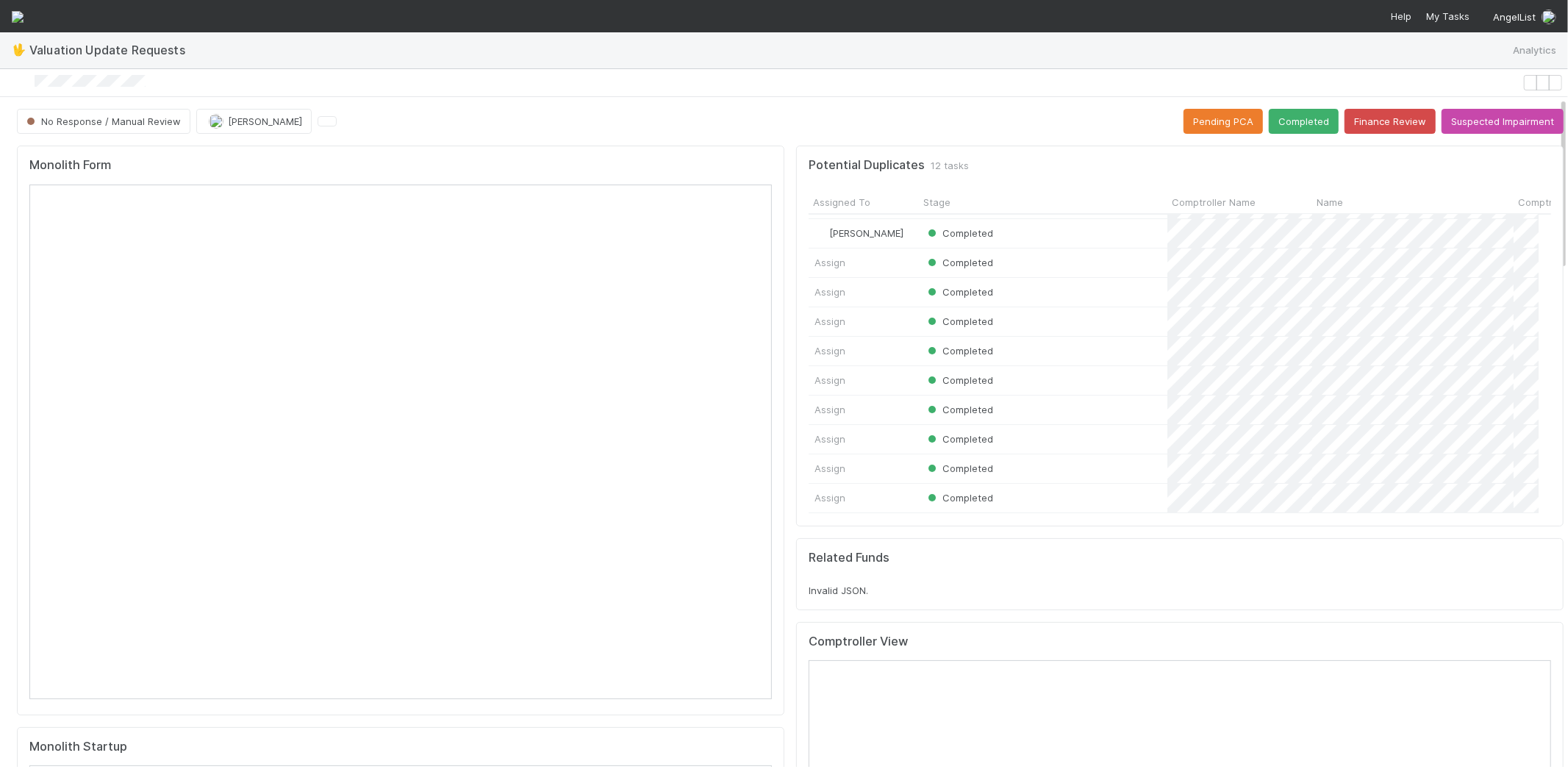
click at [50, 81] on div at bounding box center [761, 83] width 1510 height 16
click at [1371, 128] on button "Finance Review" at bounding box center [1390, 122] width 91 height 25
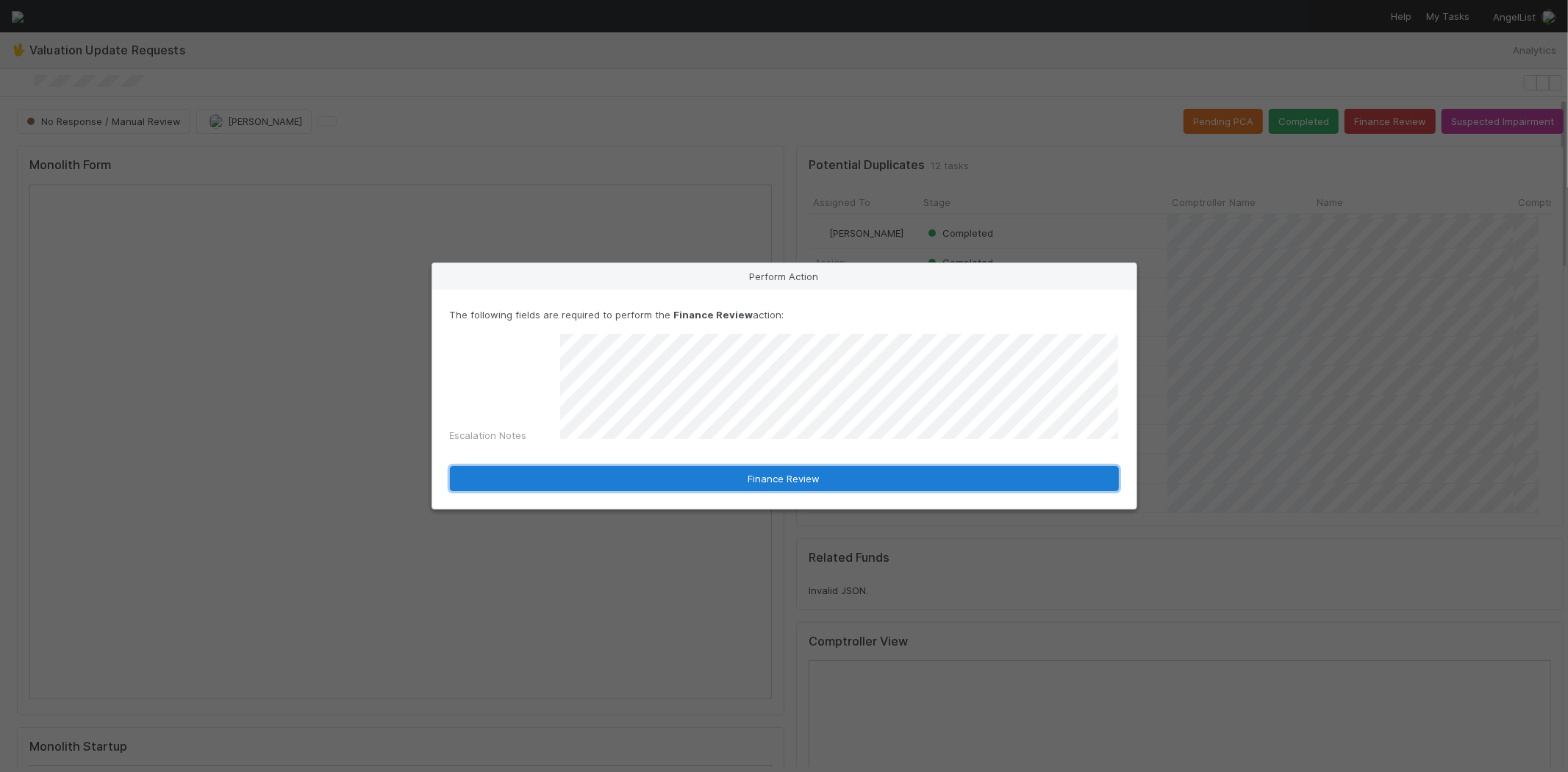
click at [806, 474] on button "Finance Review" at bounding box center [784, 479] width 669 height 25
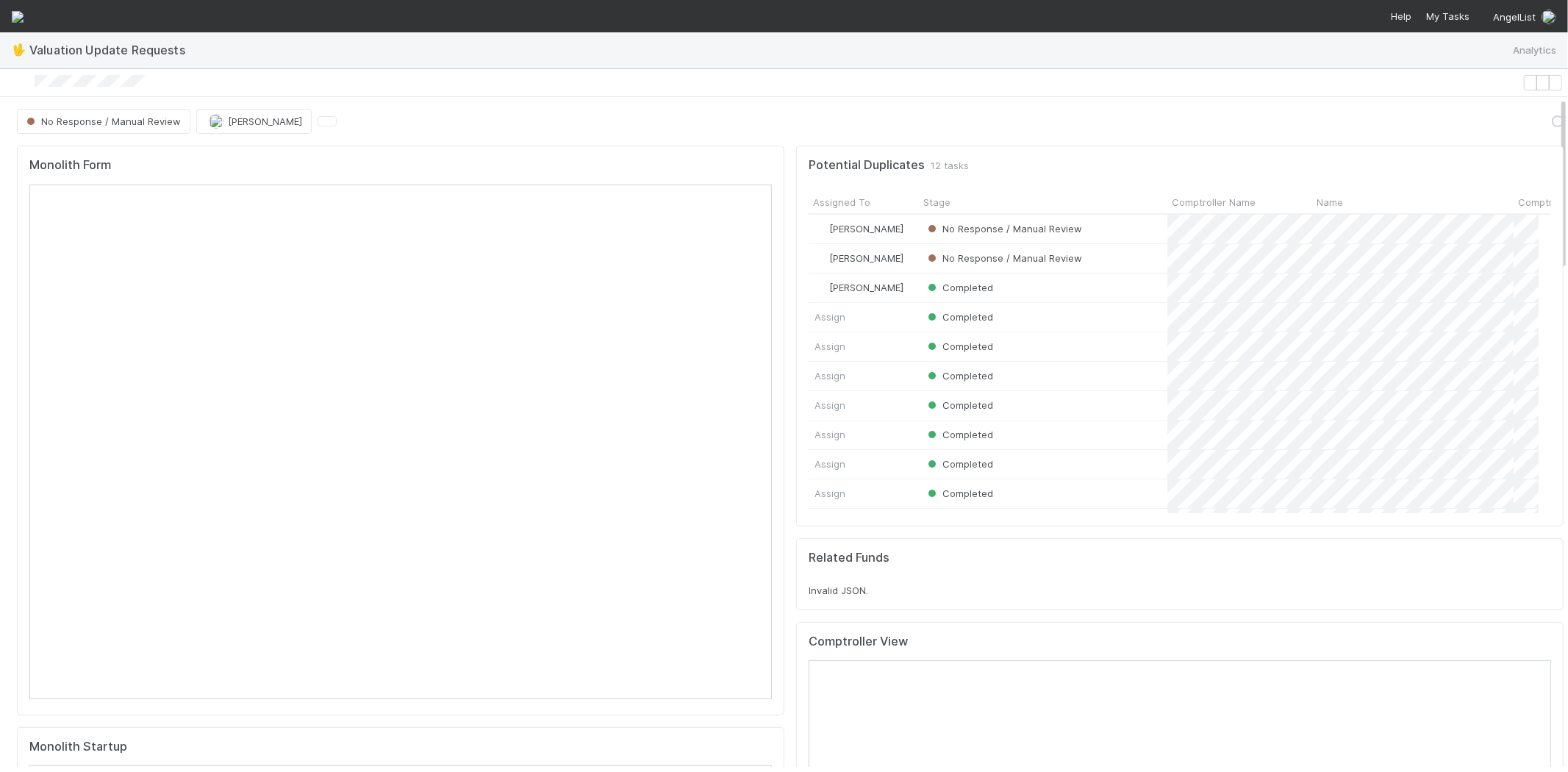
scroll to position [287, 717]
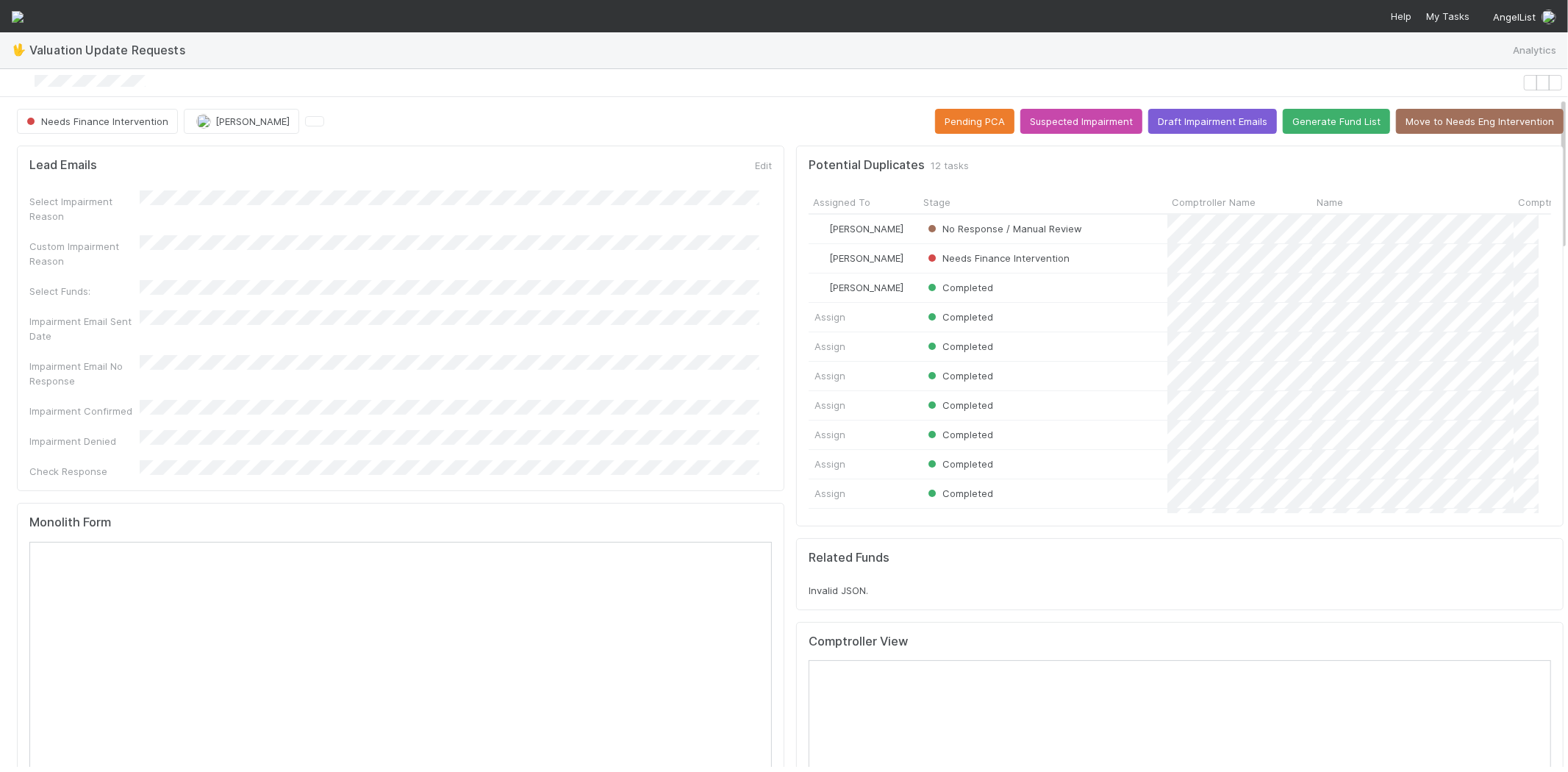
click at [49, 83] on div at bounding box center [761, 83] width 1510 height 16
click at [1444, 16] on span "My Tasks" at bounding box center [1446, 16] width 46 height 12
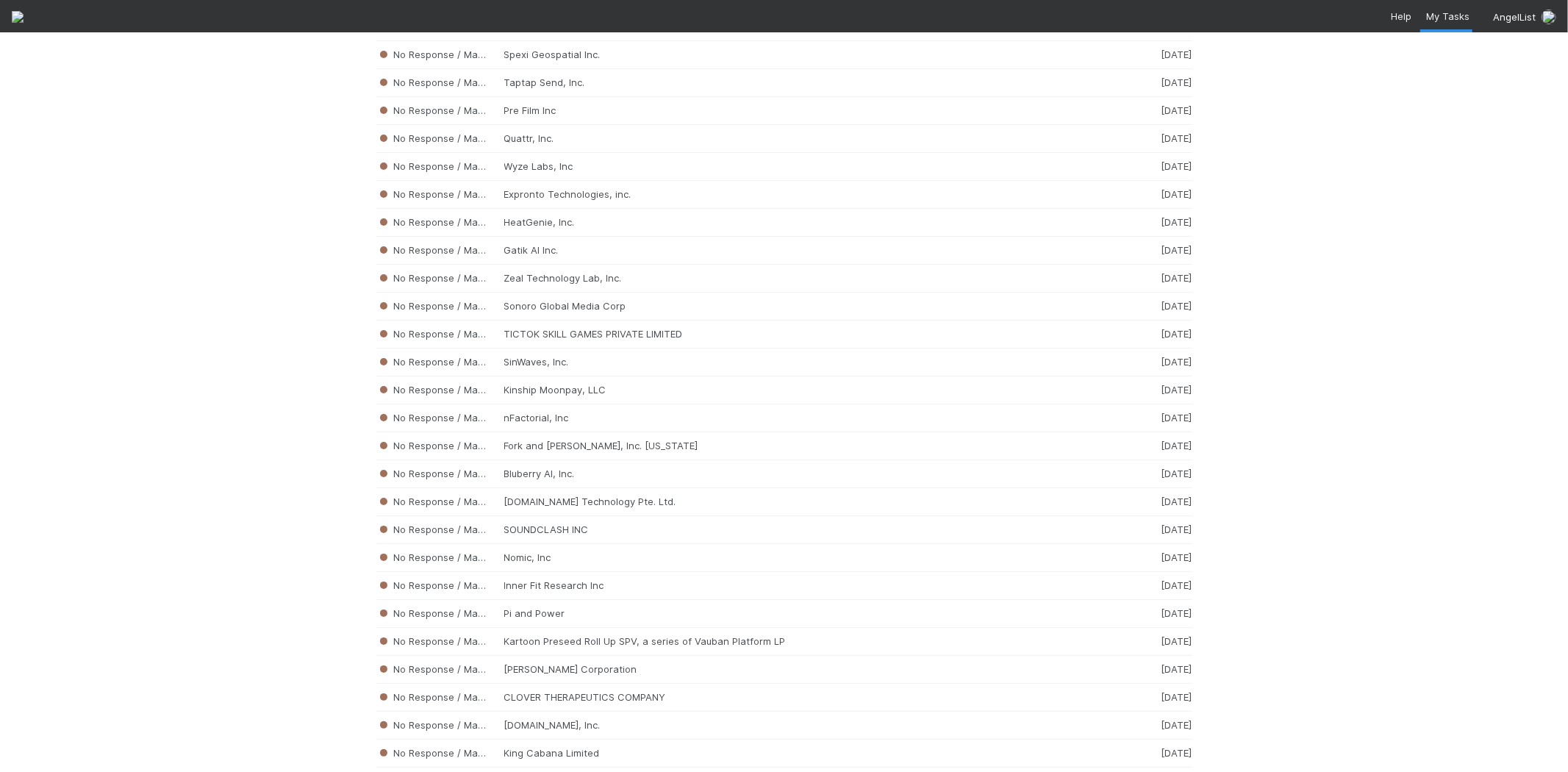
scroll to position [14805, 0]
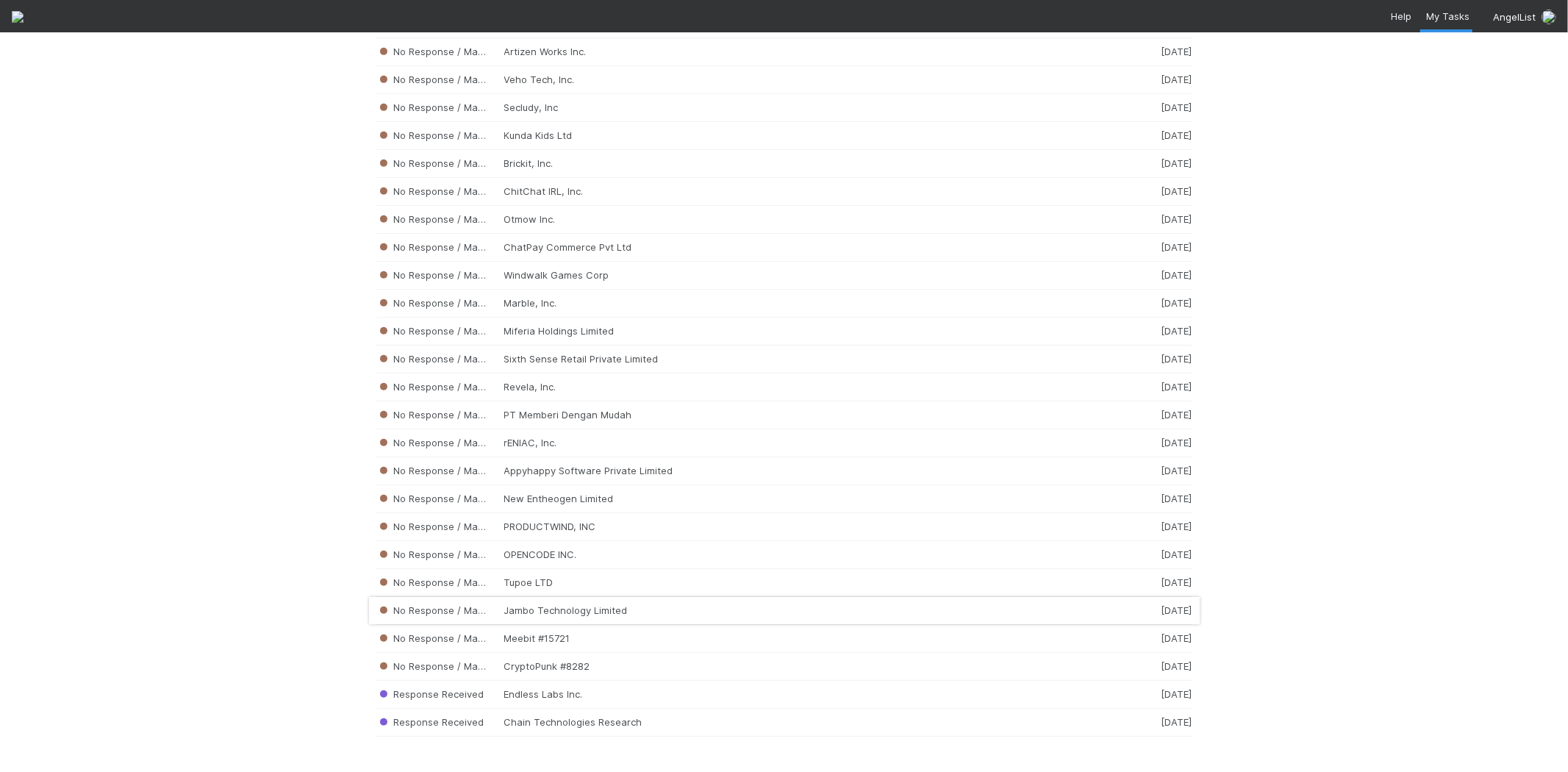
click at [545, 606] on div "No Response / Manual Review Jambo Technology Limited [DATE]" at bounding box center [783, 611] width 815 height 28
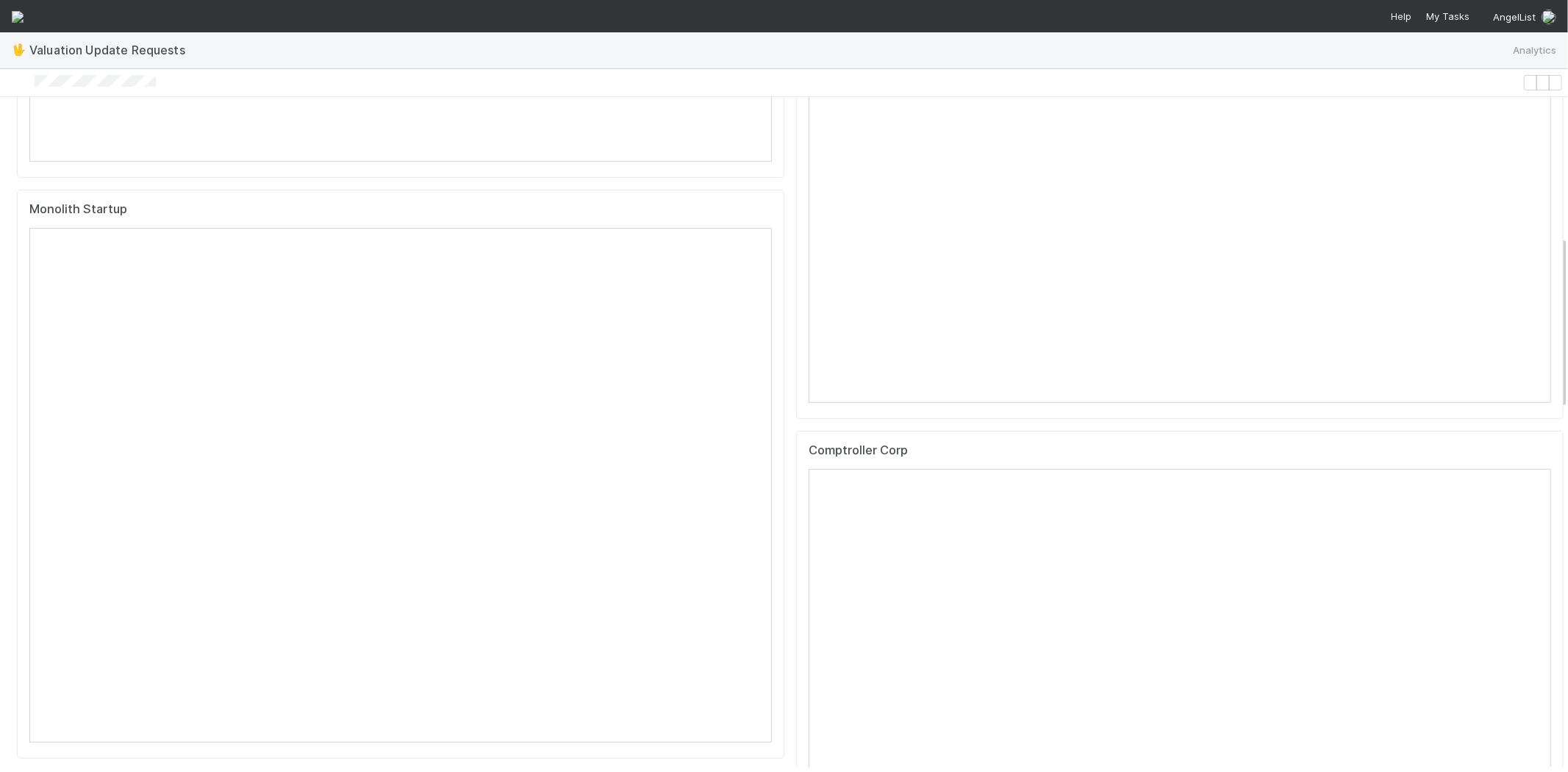
scroll to position [653, 0]
drag, startPoint x: 171, startPoint y: 81, endPoint x: 50, endPoint y: 76, distance: 121.1
click at [50, 76] on div at bounding box center [761, 83] width 1510 height 16
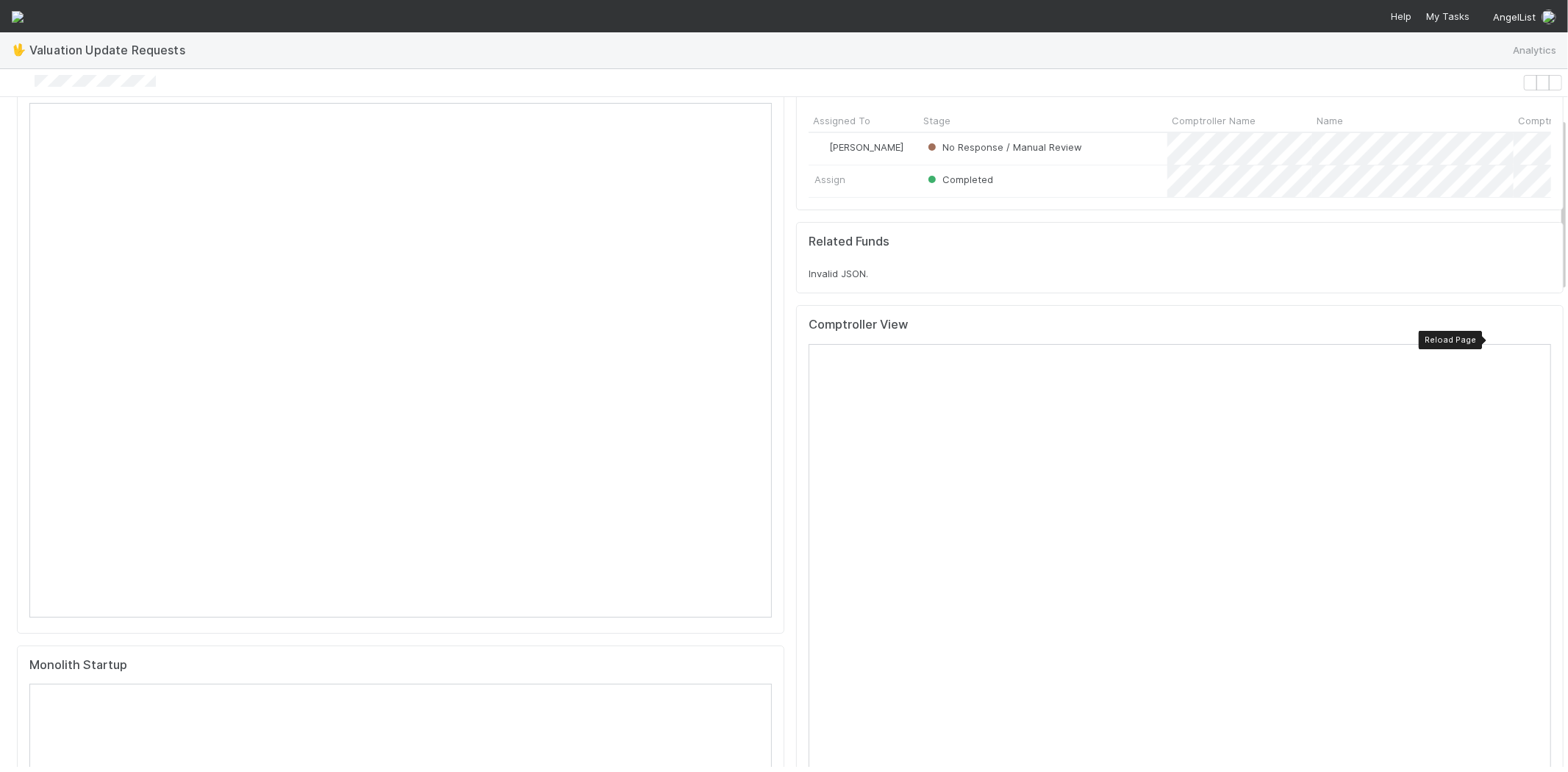
click at [1539, 329] on icon at bounding box center [1539, 329] width 0 height 0
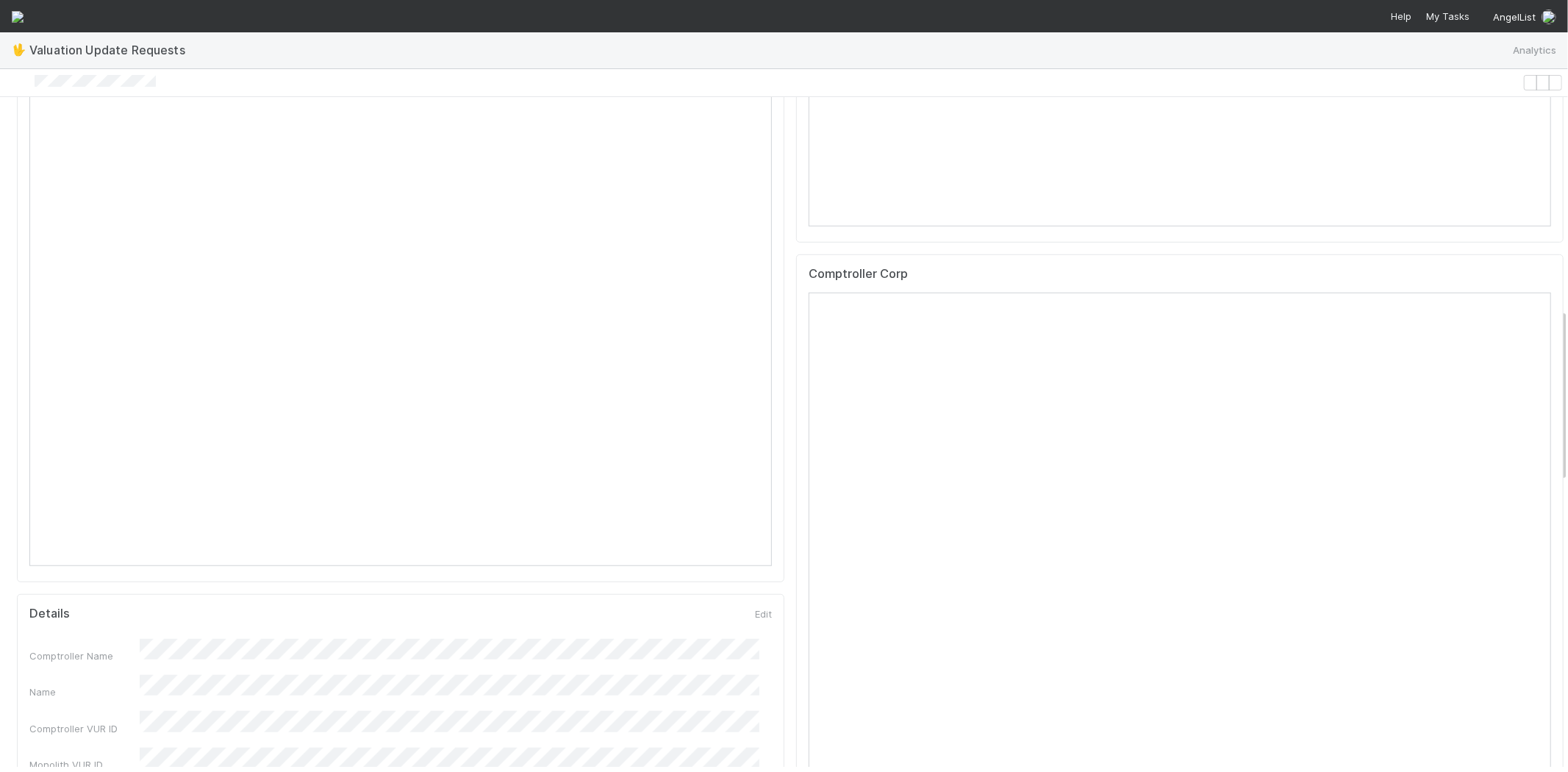
scroll to position [817, 0]
click at [1539, 174] on icon at bounding box center [1539, 174] width 0 height 0
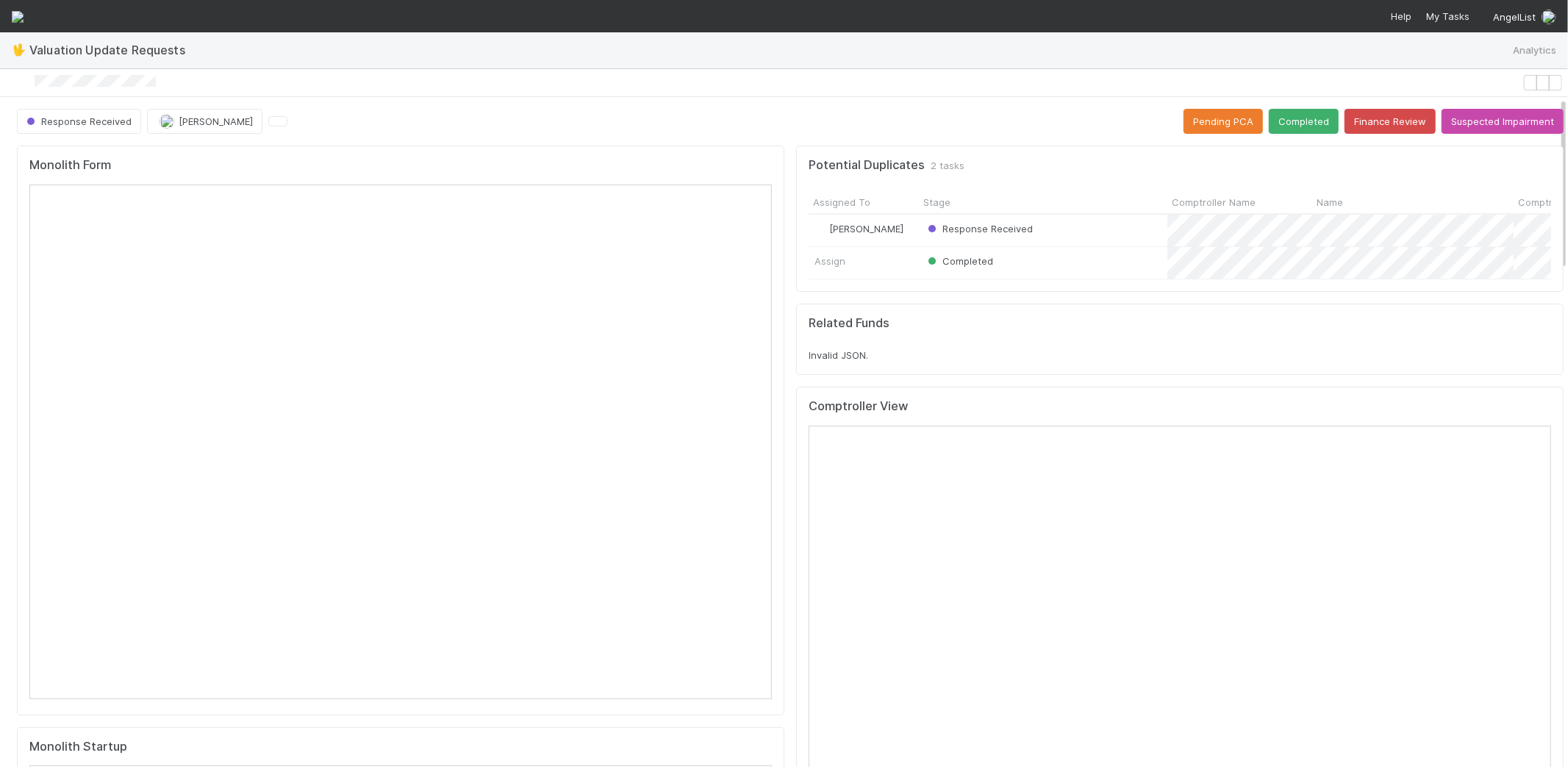
scroll to position [0, 0]
click at [1281, 130] on button "Completed" at bounding box center [1303, 122] width 70 height 25
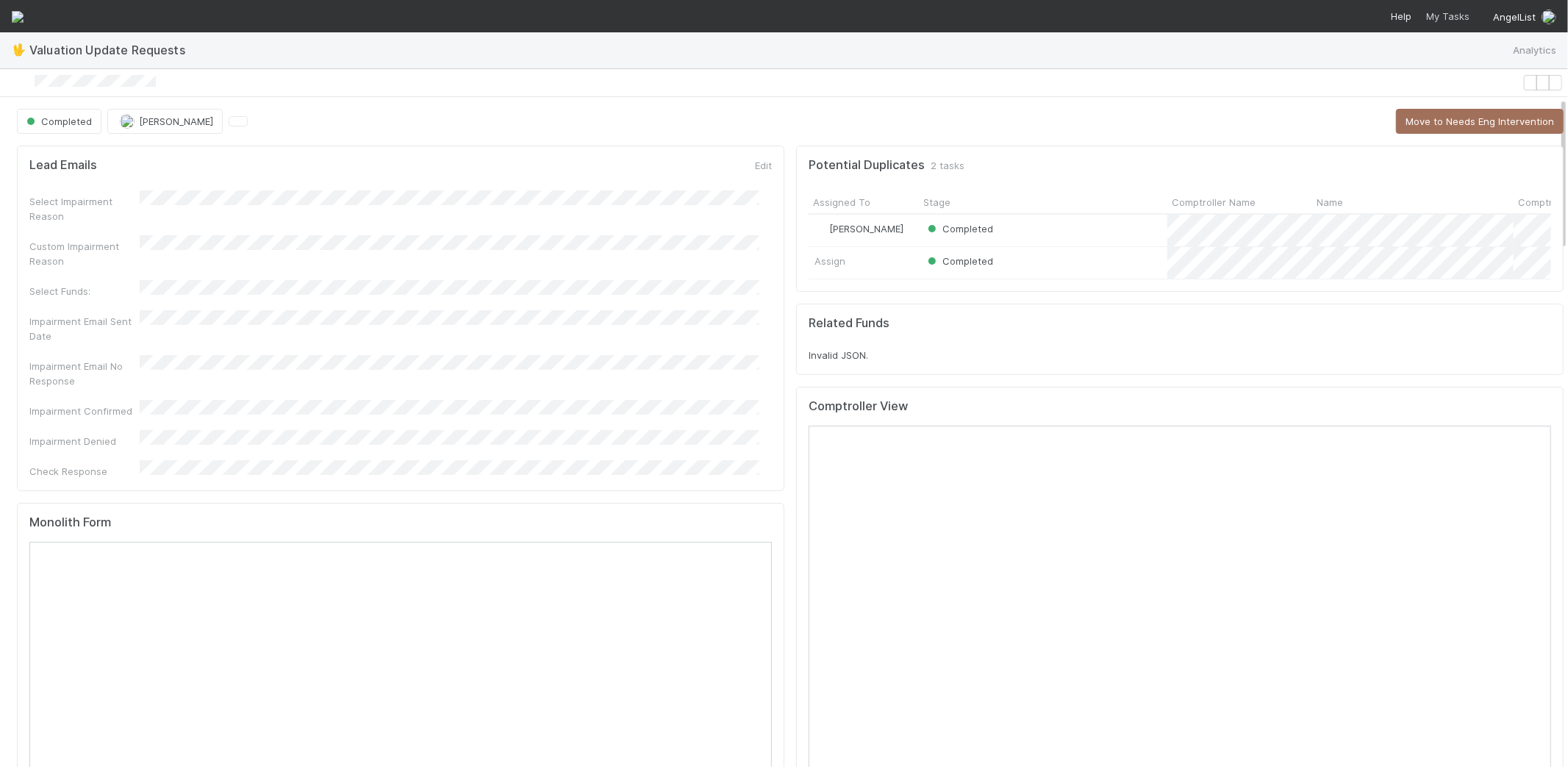
click at [1441, 11] on span "My Tasks" at bounding box center [1446, 16] width 46 height 12
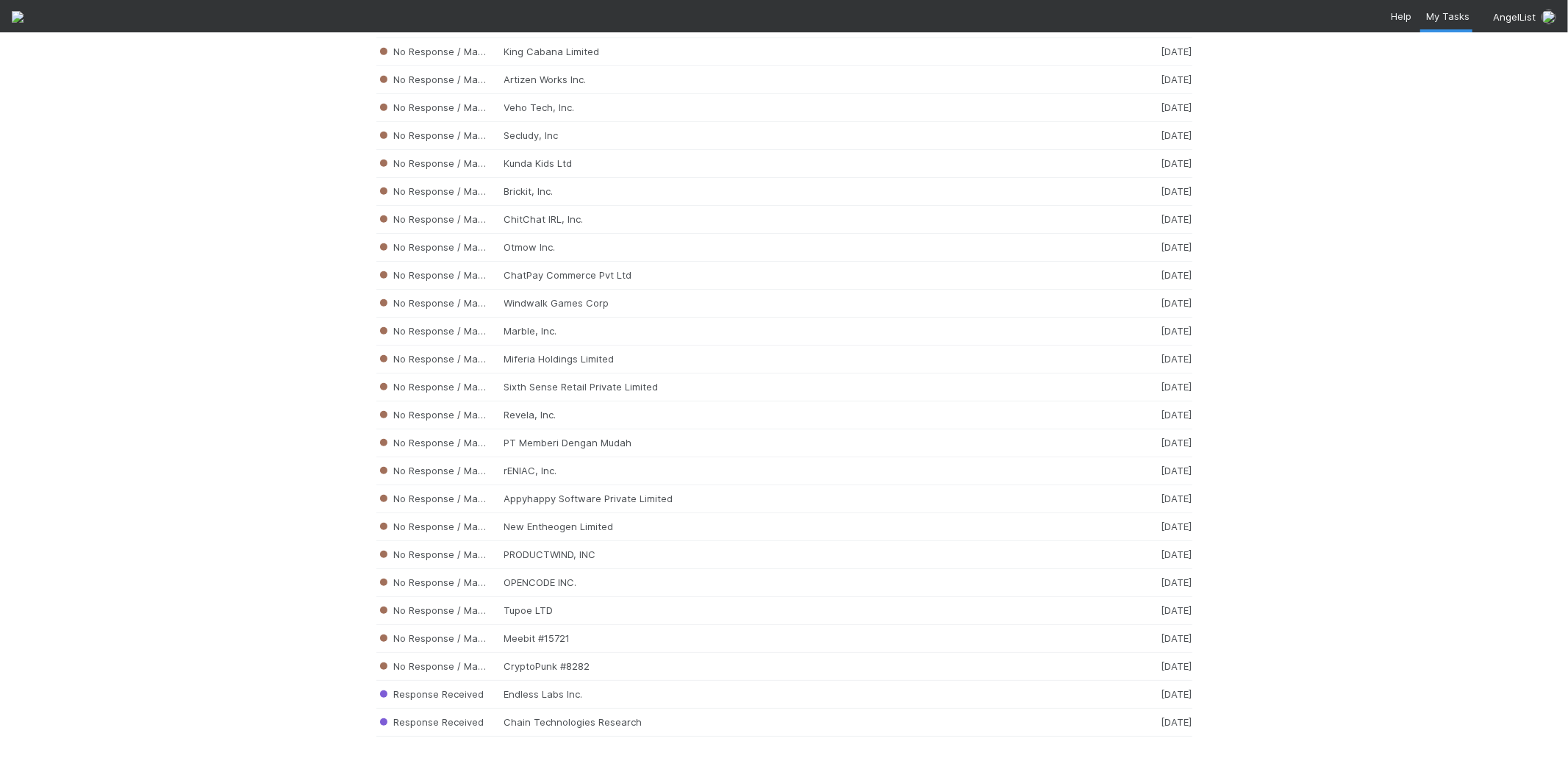
scroll to position [14776, 0]
click at [490, 608] on div "No Response / Manual Review Tupoe LTD [DATE]" at bounding box center [783, 611] width 815 height 28
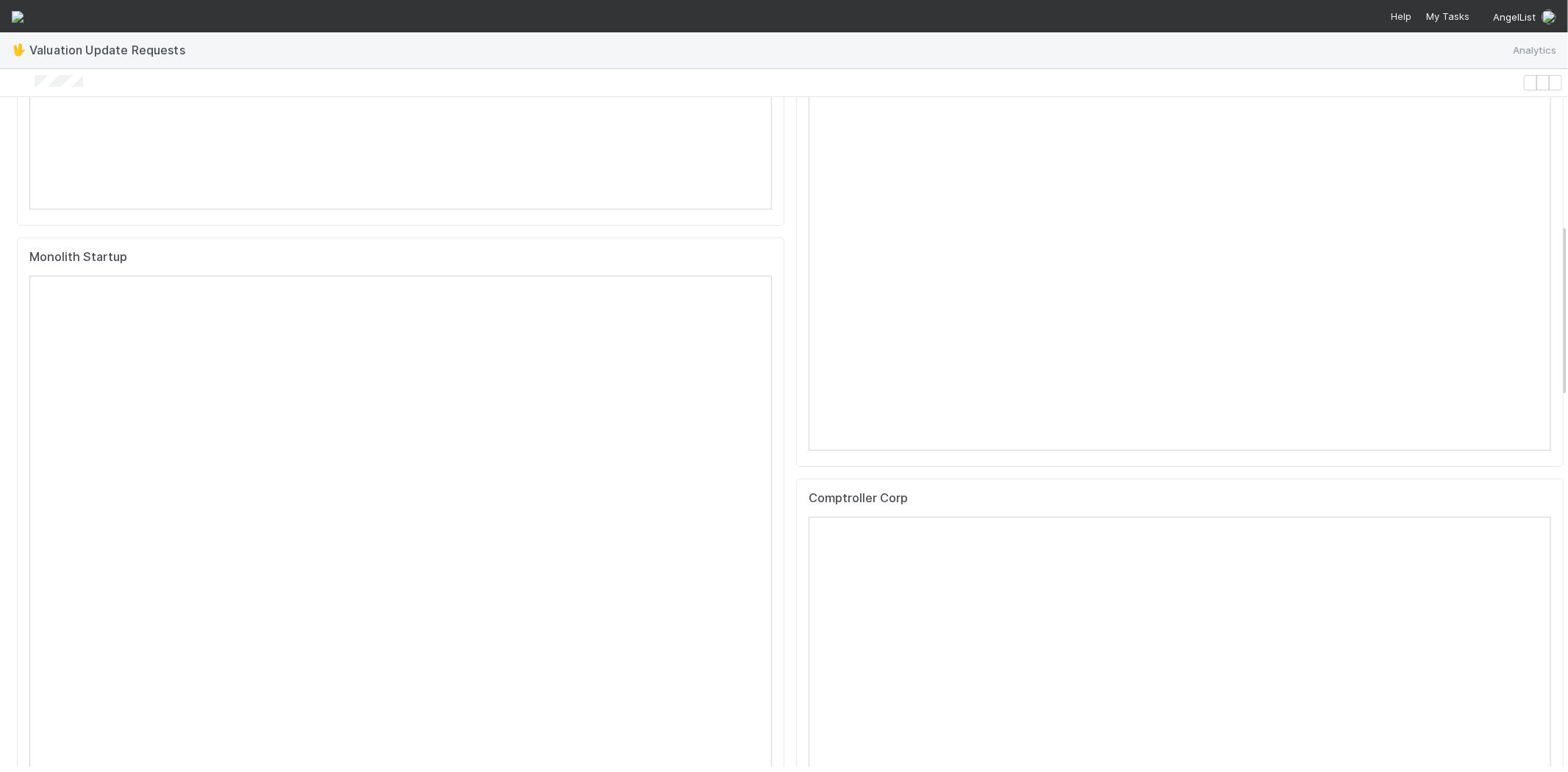
scroll to position [653, 0]
click at [50, 79] on div at bounding box center [761, 83] width 1510 height 16
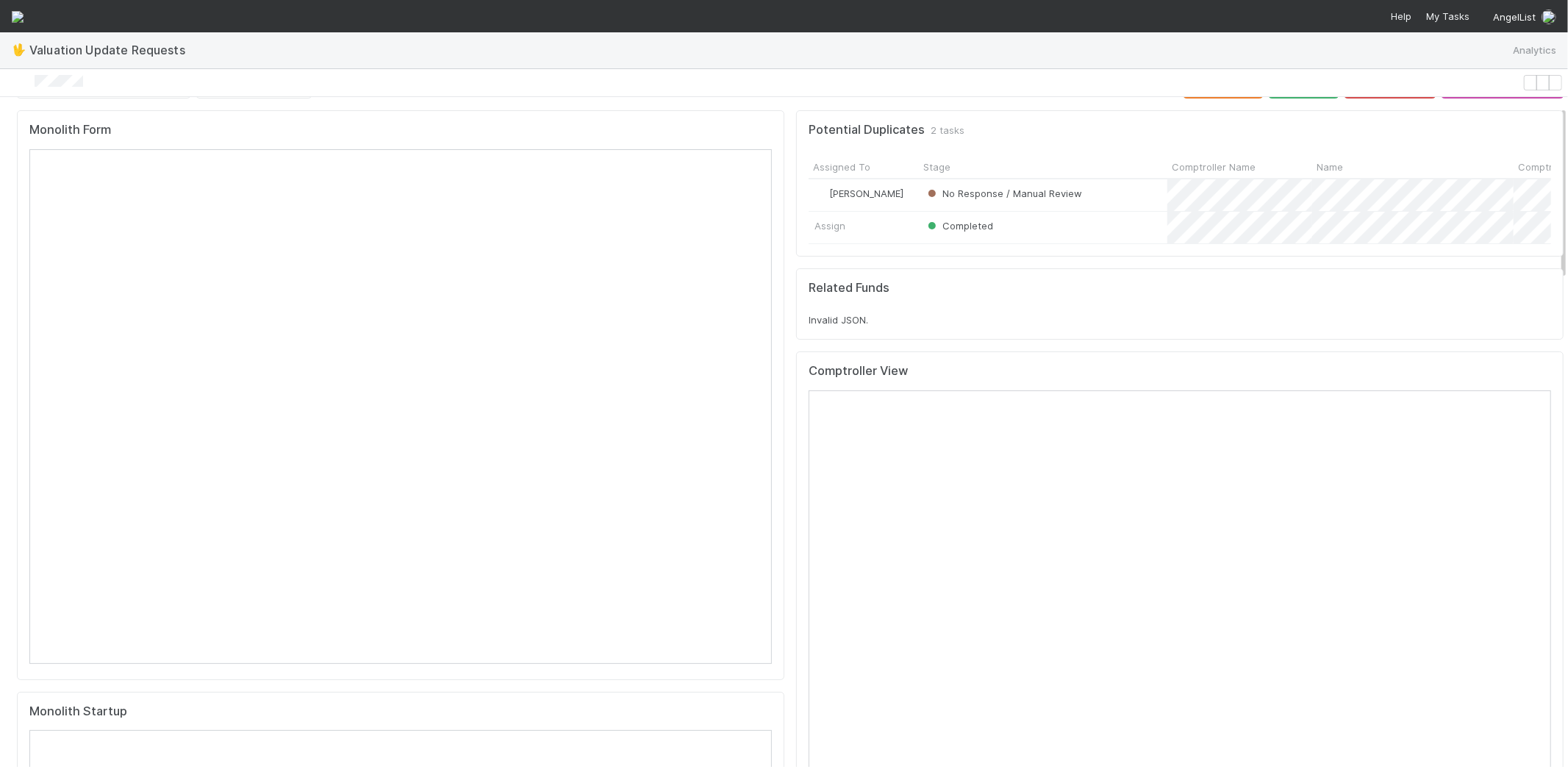
scroll to position [0, 0]
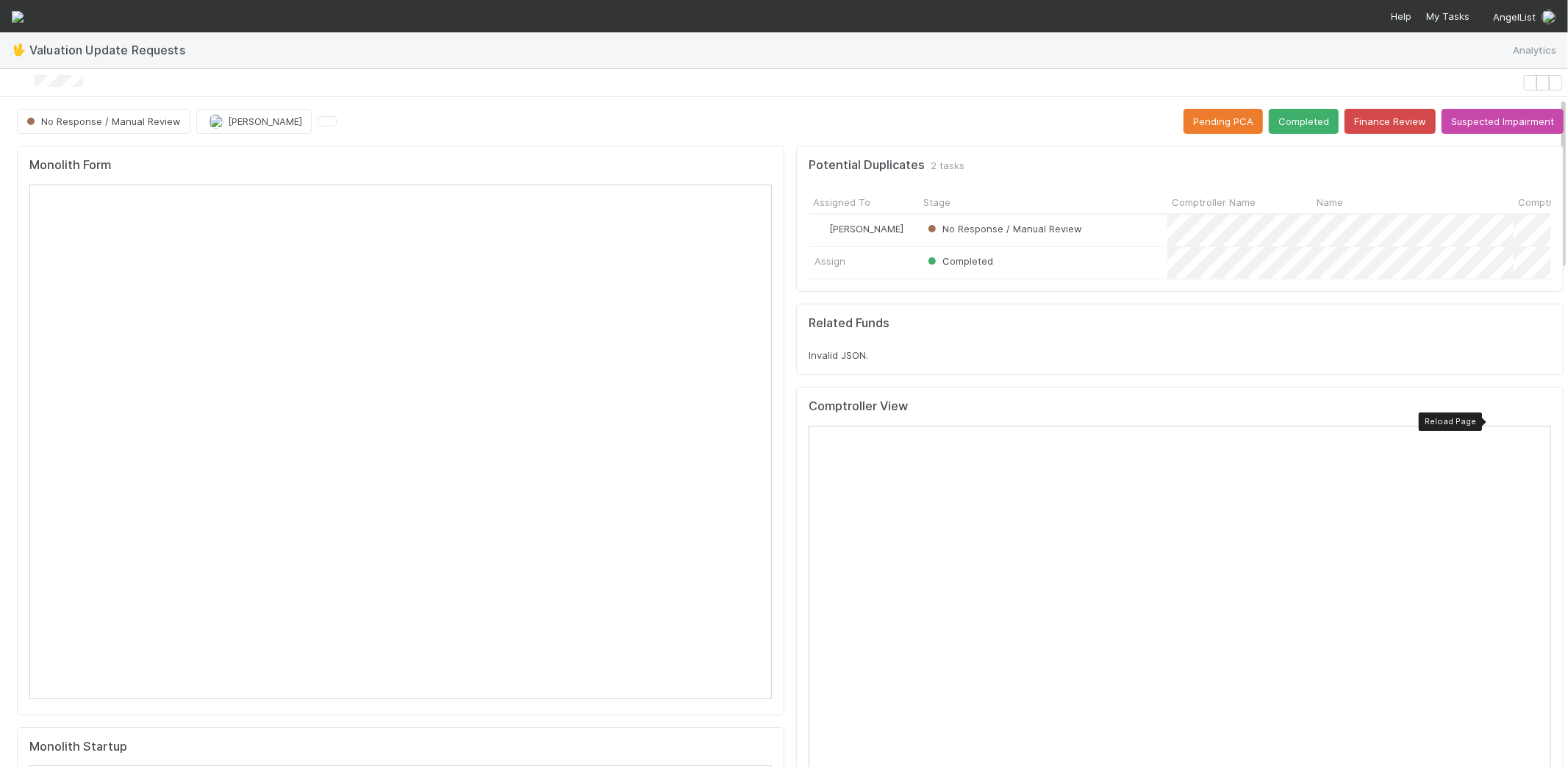
click at [1539, 410] on icon at bounding box center [1539, 410] width 0 height 0
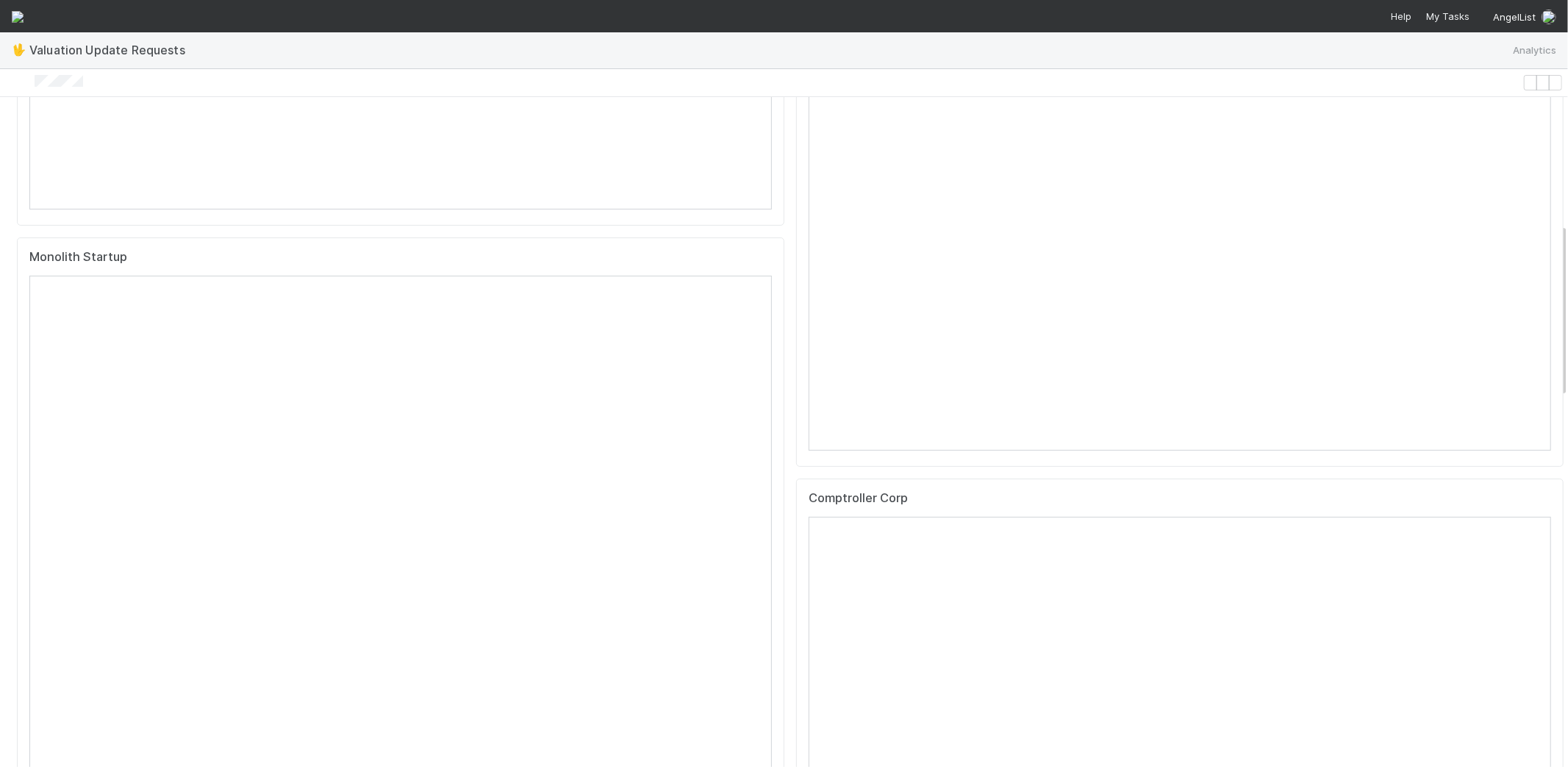
click at [1488, 509] on div "Comptroller Corp" at bounding box center [1180, 504] width 742 height 26
click at [1539, 502] on div at bounding box center [1539, 502] width 0 height 0
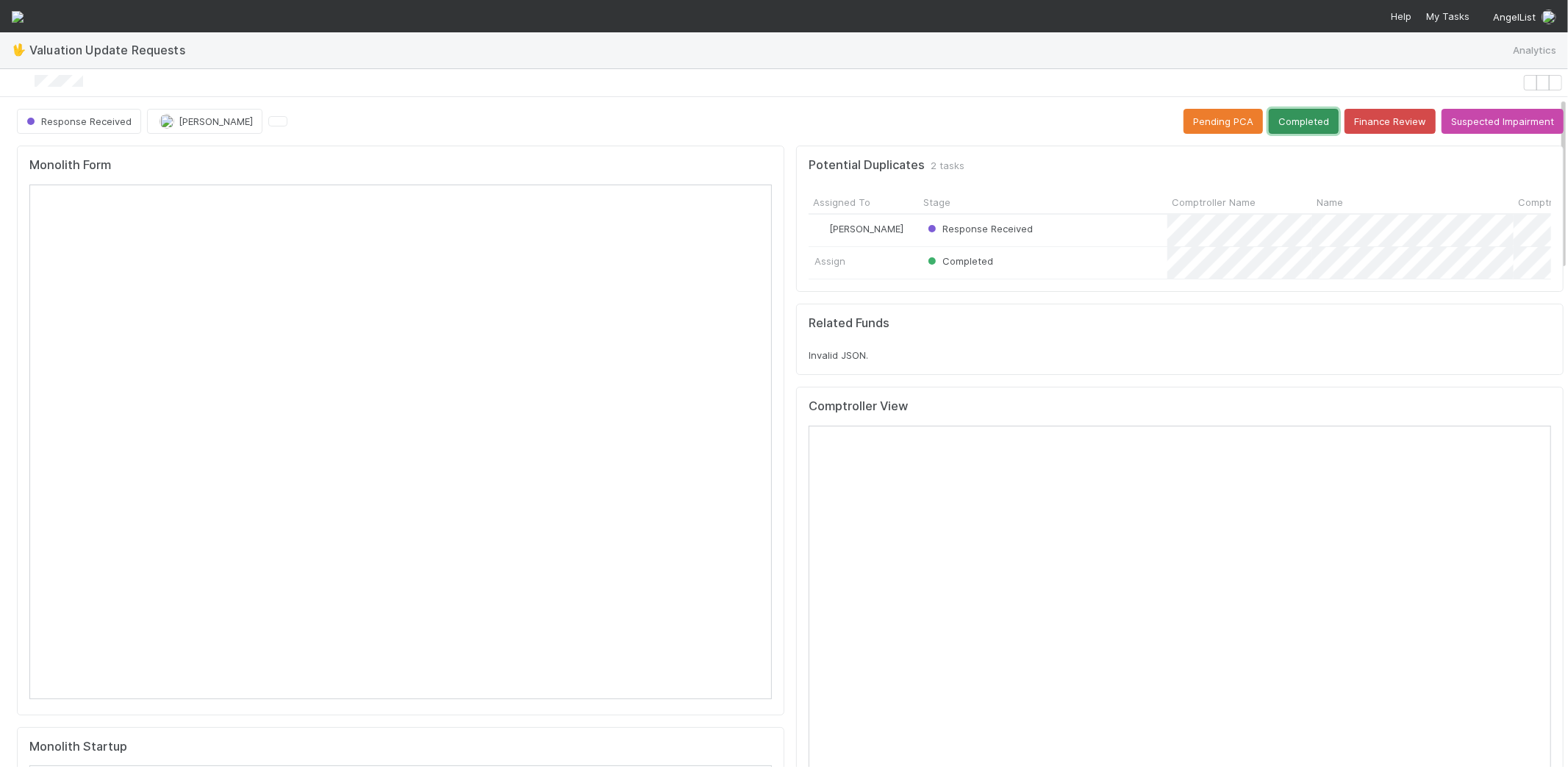
click at [1275, 109] on button "Completed" at bounding box center [1303, 122] width 70 height 25
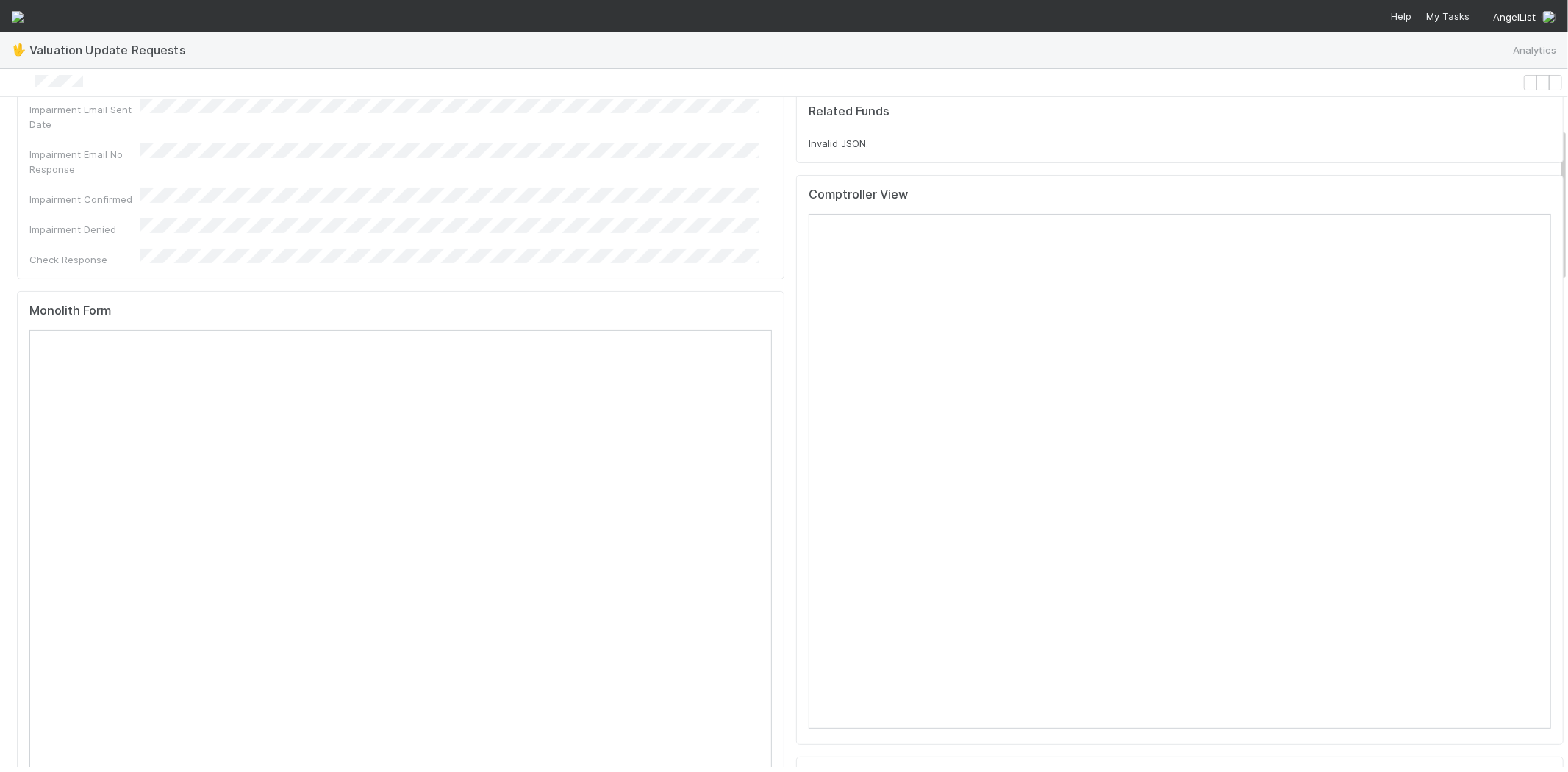
scroll to position [245, 0]
click at [1442, 13] on span "My Tasks" at bounding box center [1446, 16] width 46 height 12
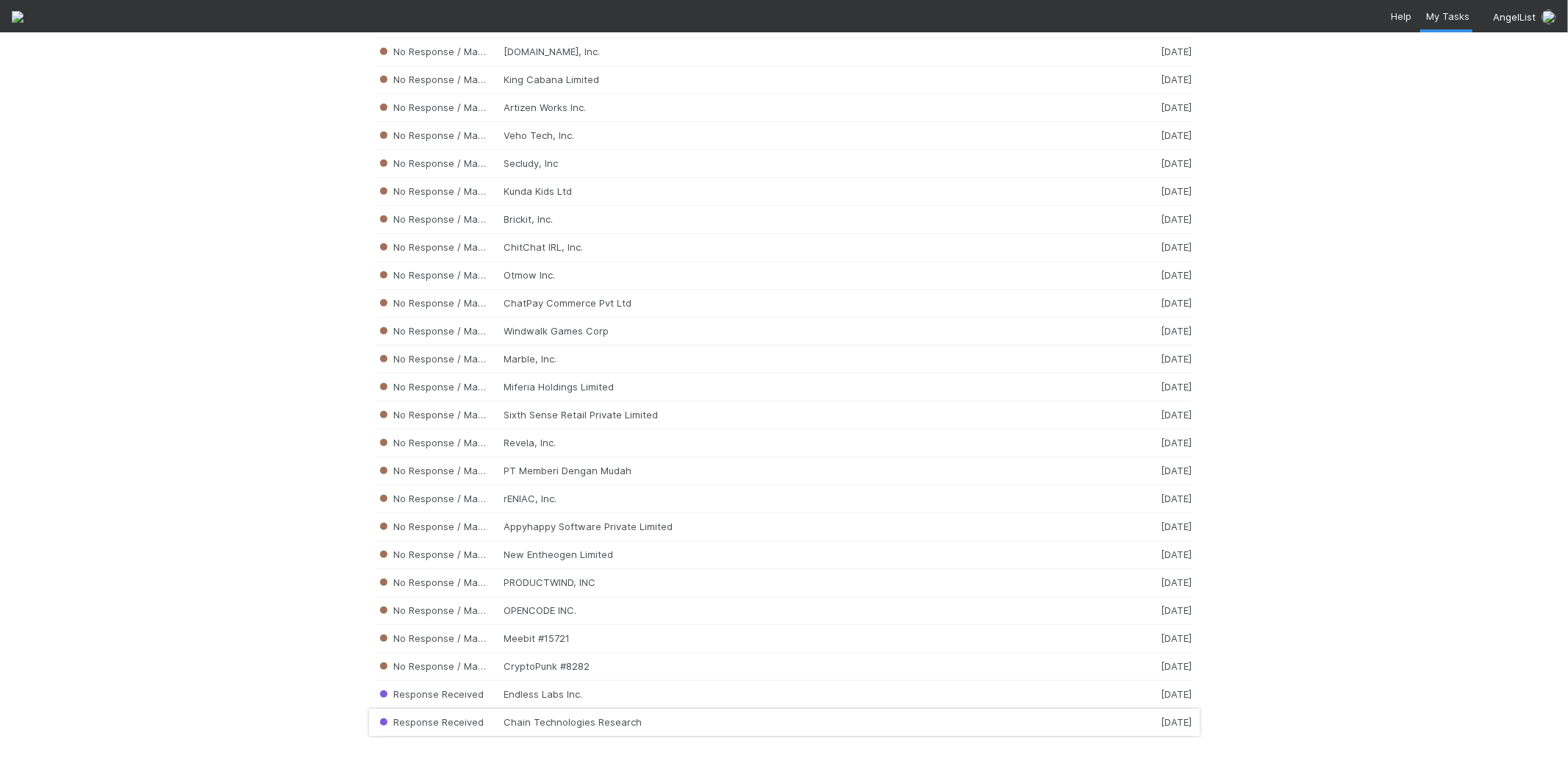
scroll to position [14750, 0]
click at [532, 612] on div "No Response / Manual Review OPENCODE INC. [DATE]" at bounding box center [783, 611] width 815 height 28
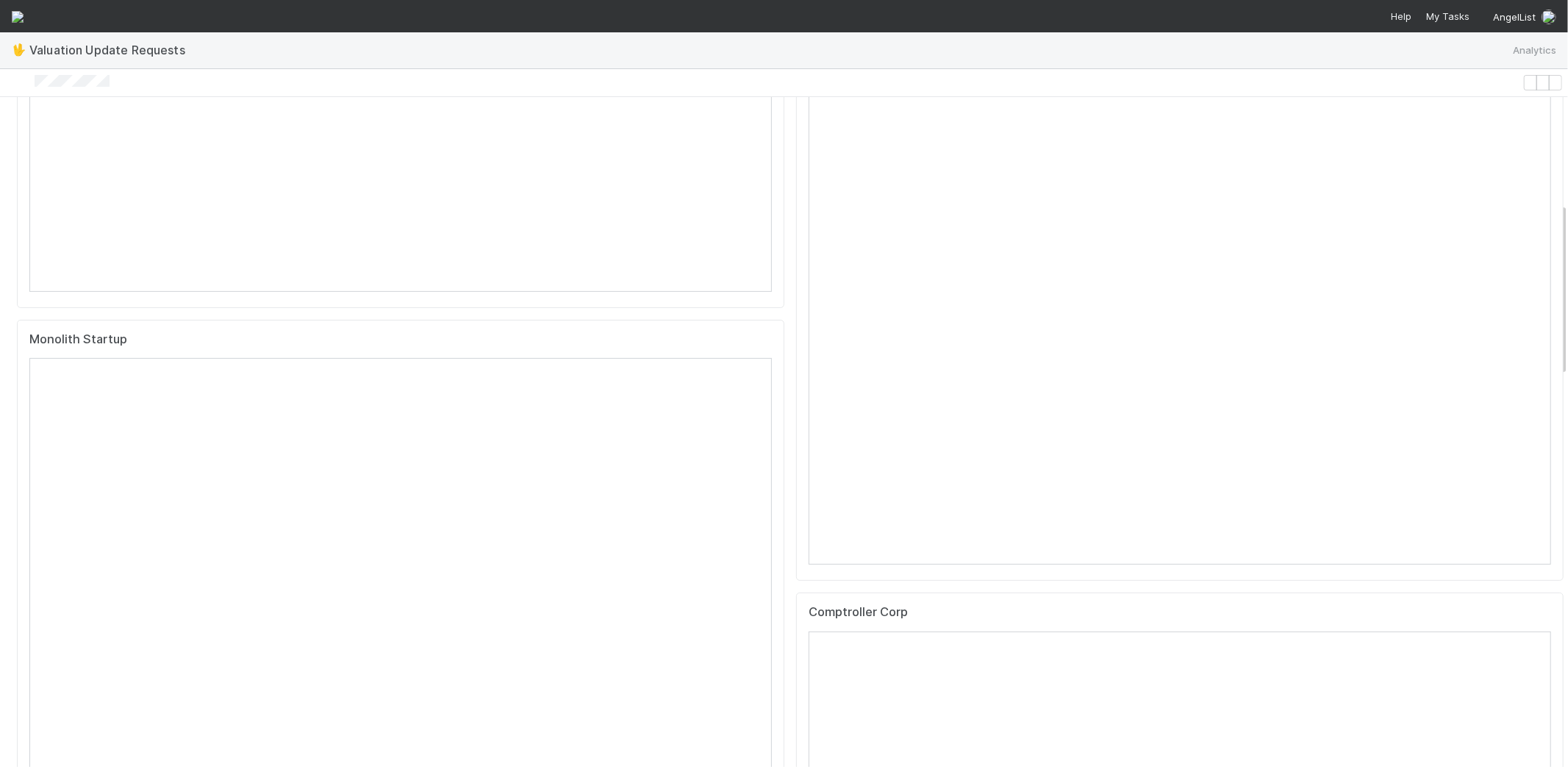
scroll to position [408, 0]
drag, startPoint x: 141, startPoint y: 85, endPoint x: 48, endPoint y: 82, distance: 93.0
click at [48, 82] on div at bounding box center [761, 83] width 1510 height 16
click at [154, 83] on div at bounding box center [761, 83] width 1510 height 16
drag, startPoint x: 129, startPoint y: 81, endPoint x: 36, endPoint y: 83, distance: 93.0
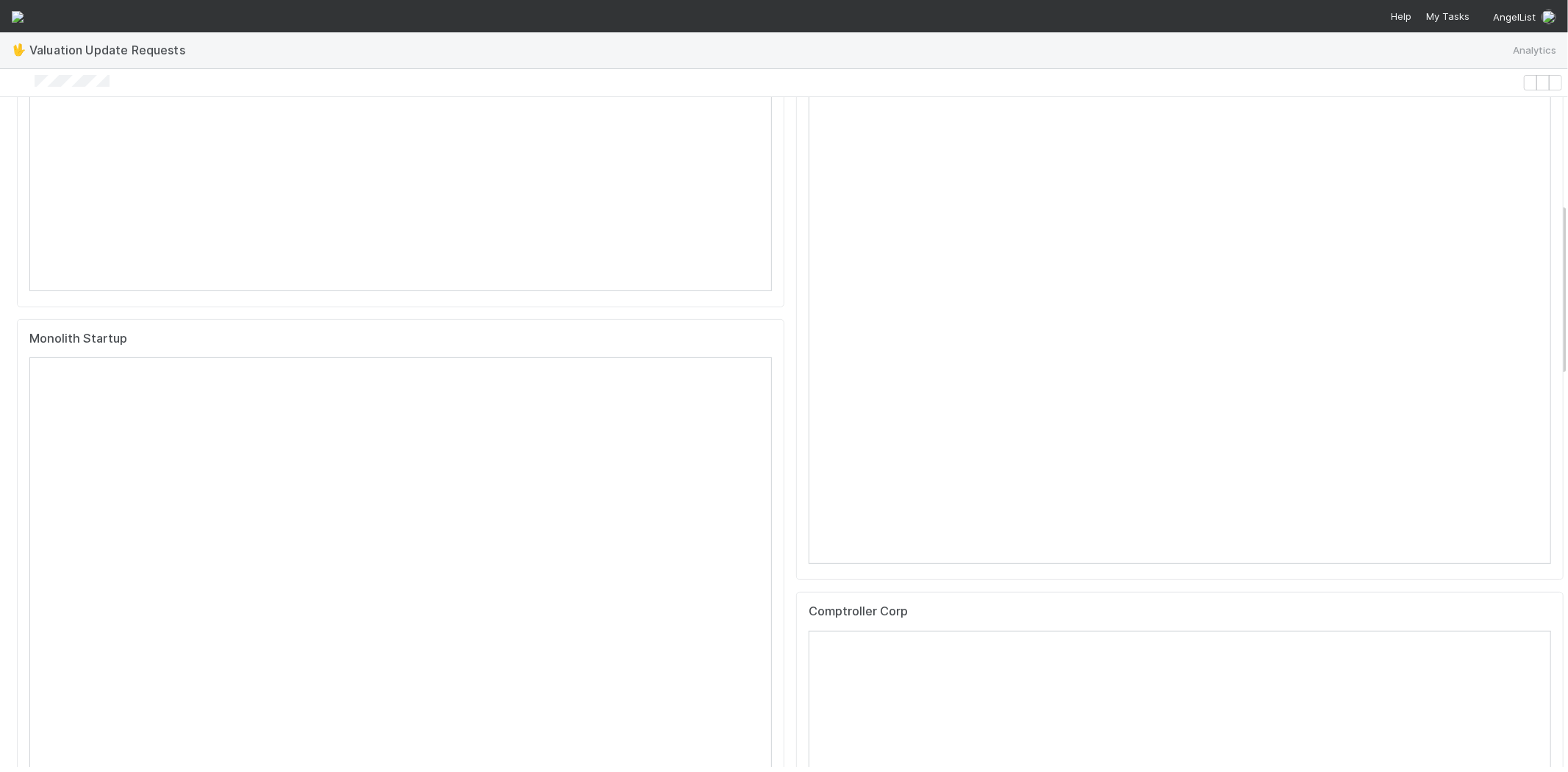
click at [36, 83] on div at bounding box center [761, 83] width 1510 height 16
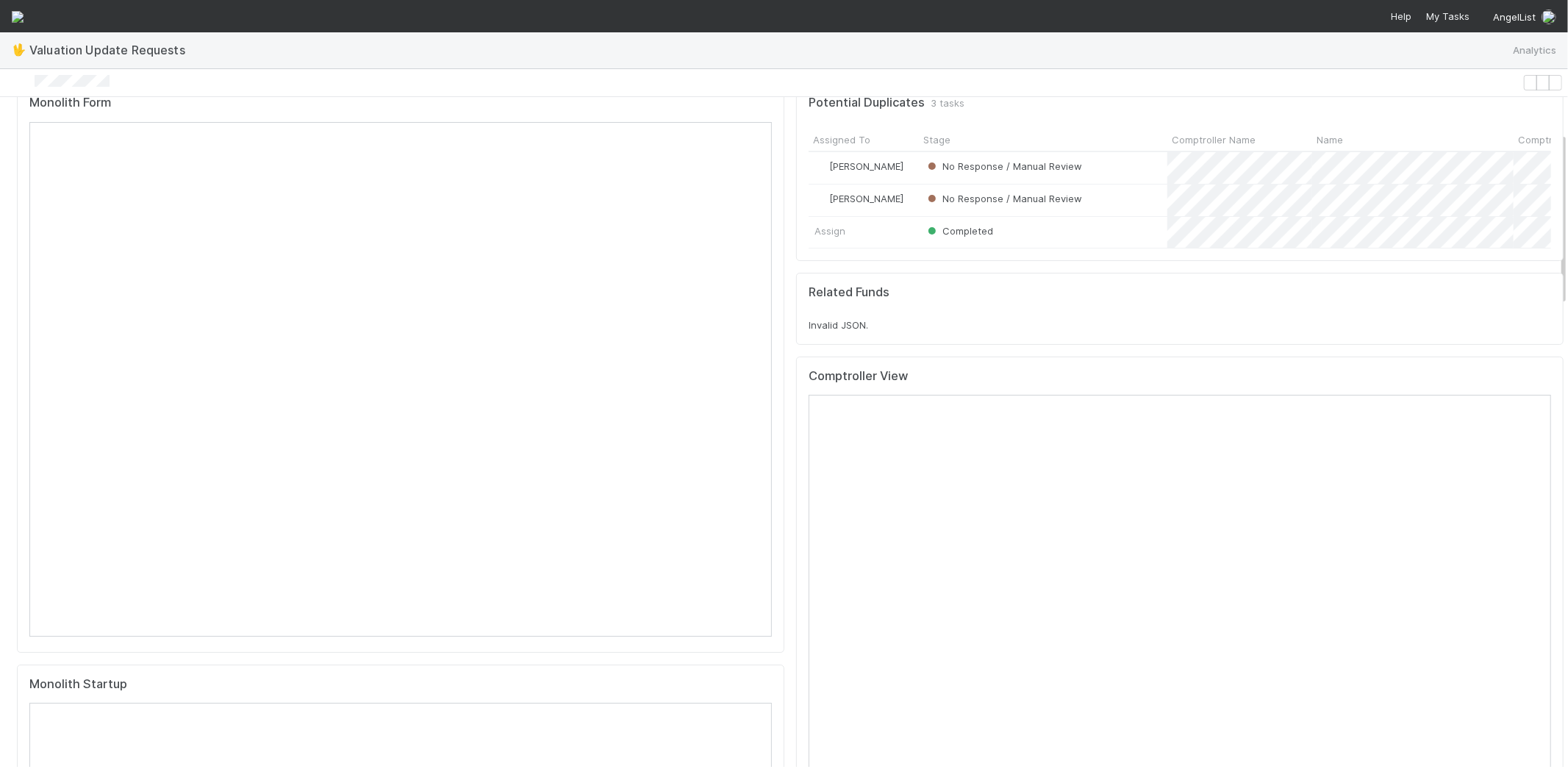
scroll to position [0, 0]
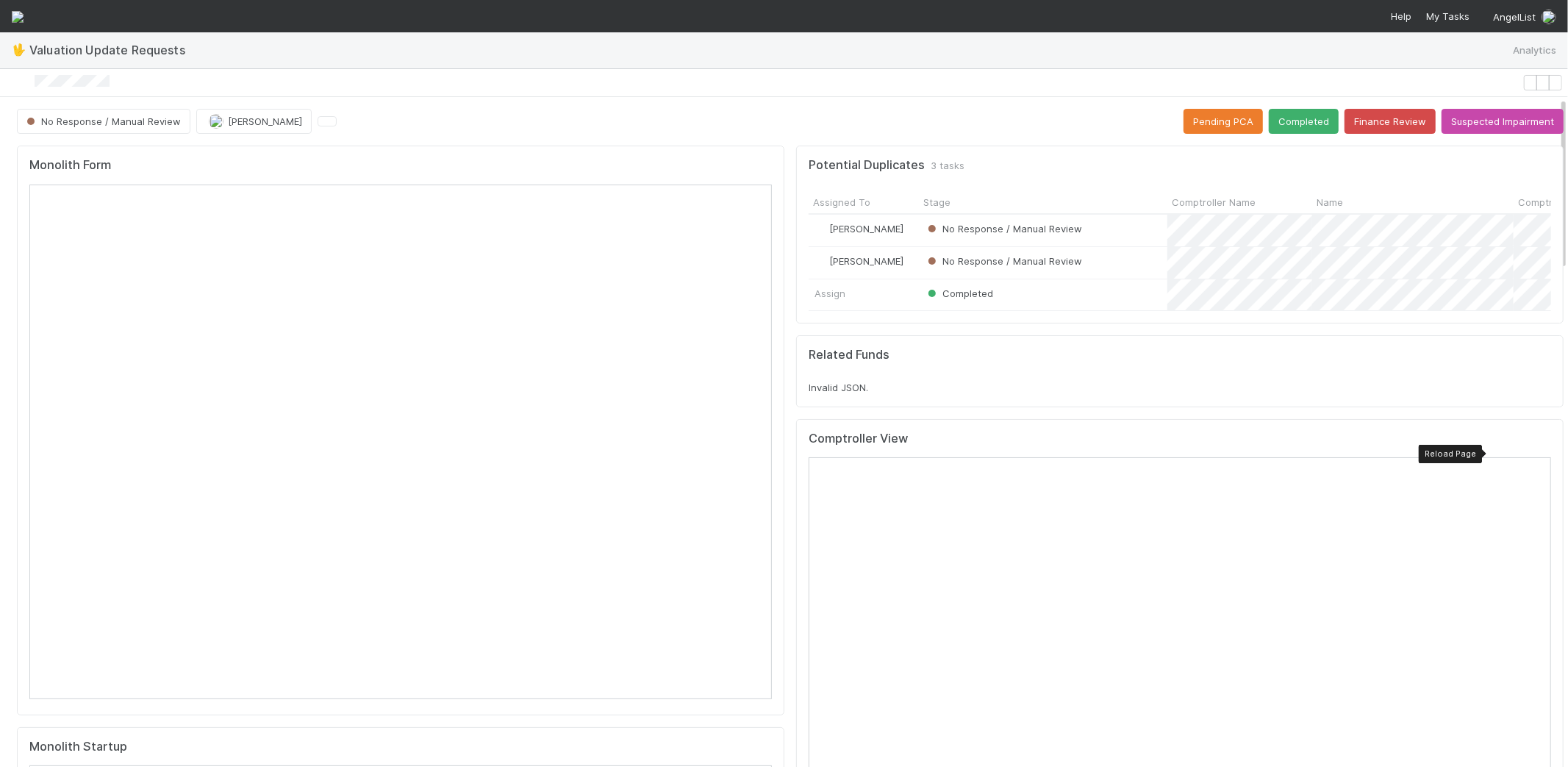
click at [1539, 443] on icon at bounding box center [1539, 443] width 0 height 0
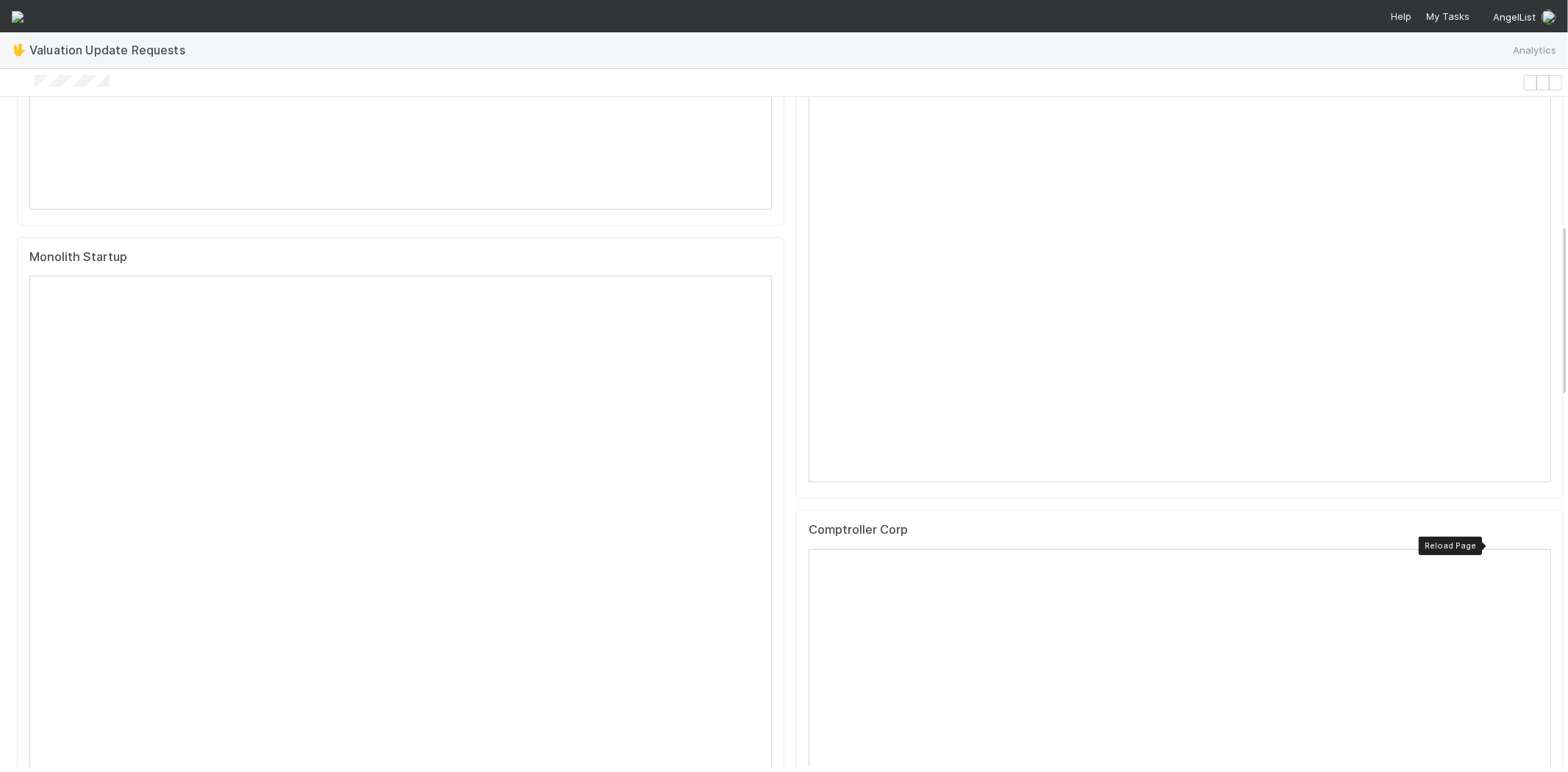
click at [1539, 534] on div at bounding box center [1539, 534] width 0 height 0
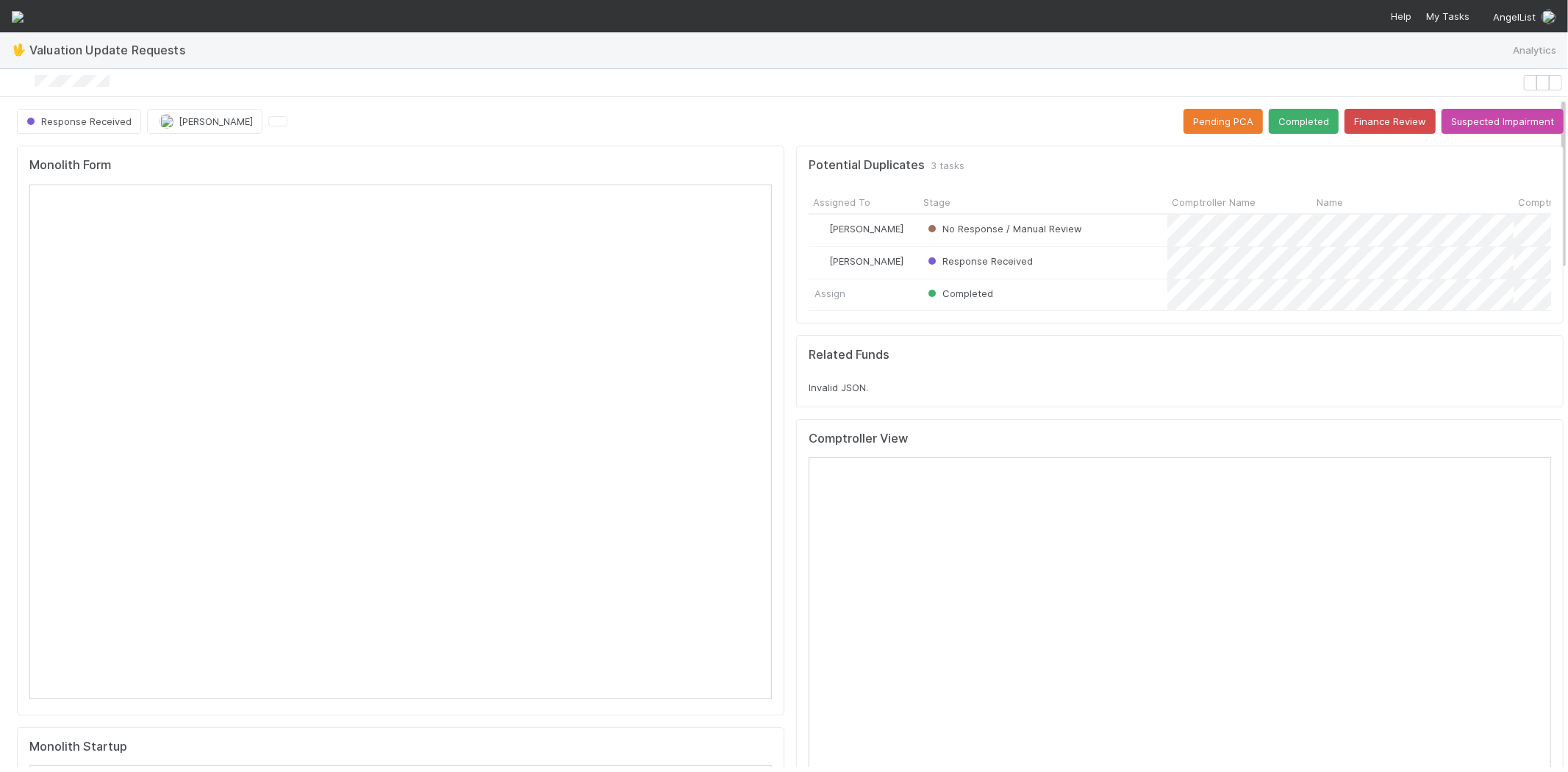
scroll to position [0, 0]
click at [1275, 131] on button "Completed" at bounding box center [1303, 122] width 70 height 25
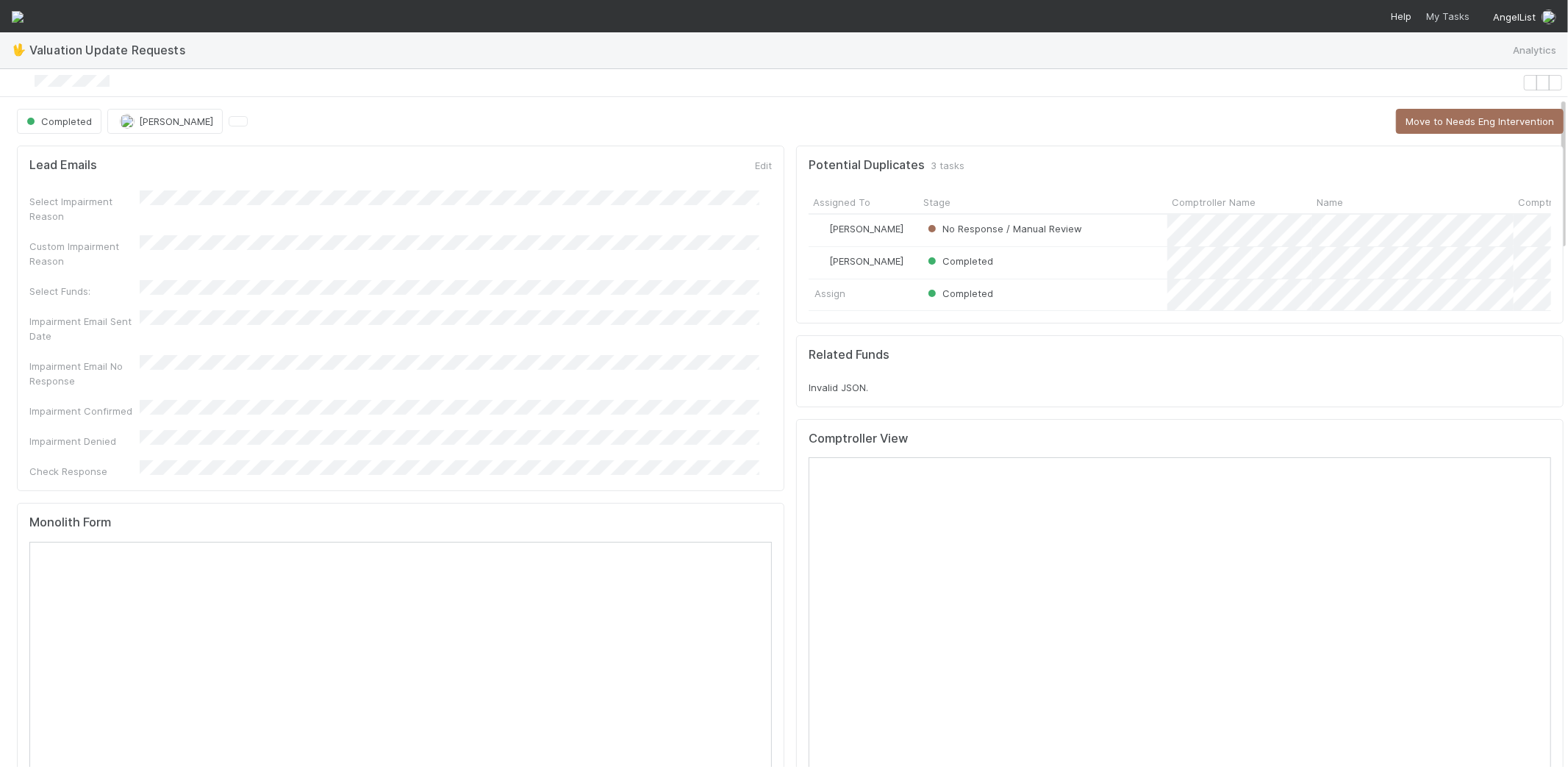
click at [1448, 16] on span "My Tasks" at bounding box center [1446, 16] width 46 height 12
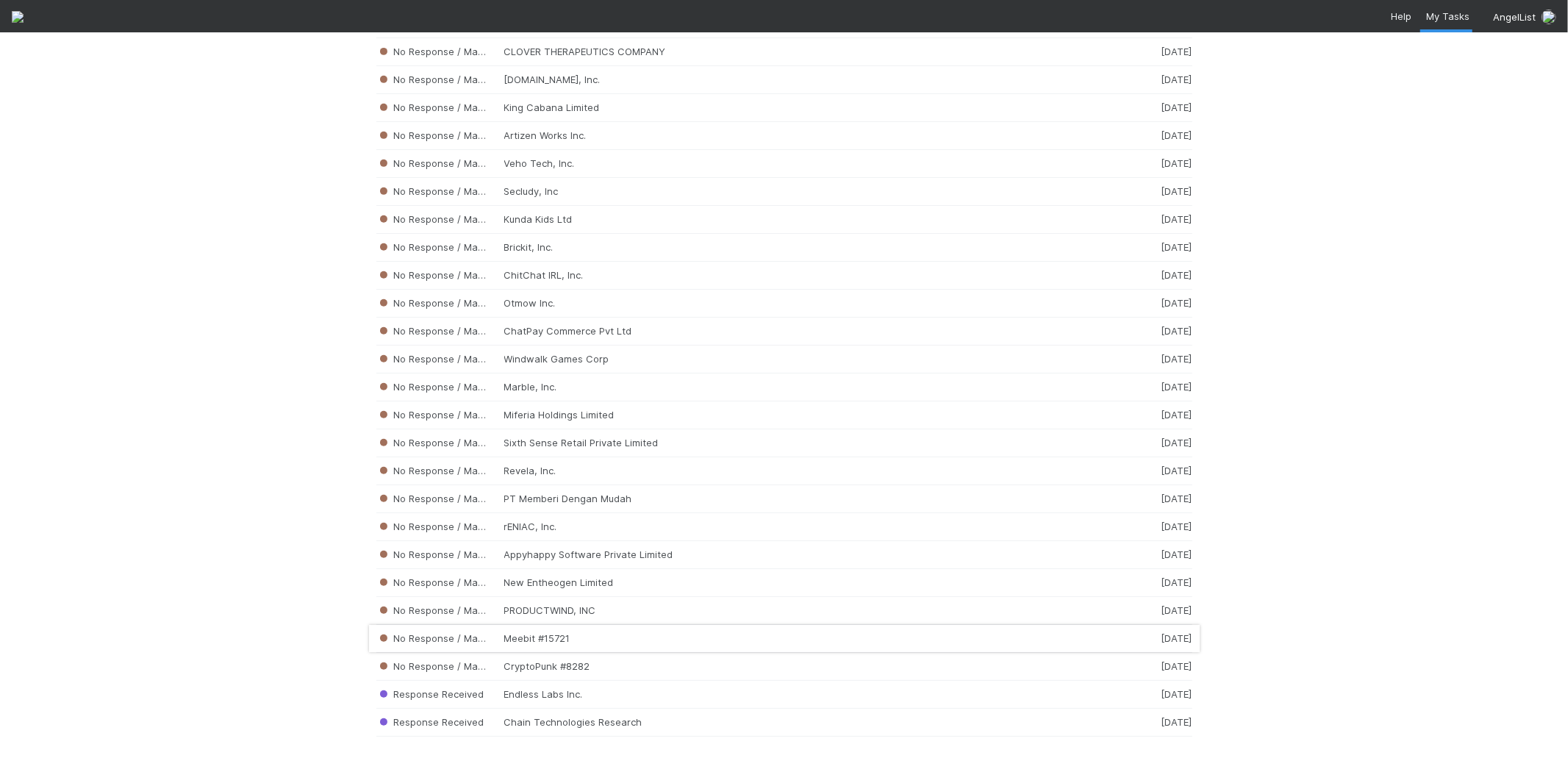
scroll to position [14722, 0]
click at [586, 608] on div "No Response / Manual Review PRODUCTWIND, INC [DATE]" at bounding box center [783, 611] width 815 height 28
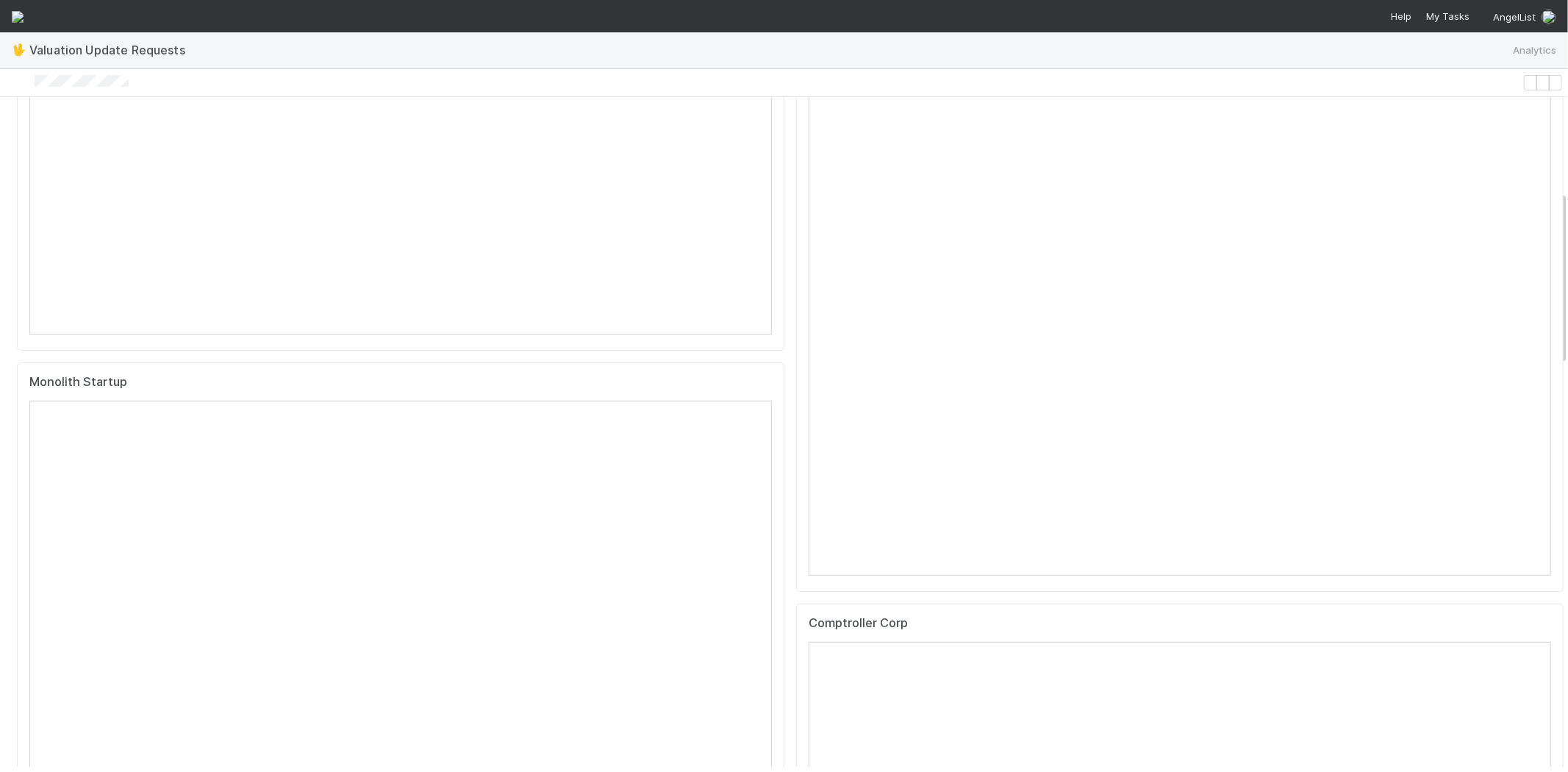
scroll to position [408, 0]
drag, startPoint x: 156, startPoint y: 83, endPoint x: 47, endPoint y: 83, distance: 109.0
click at [47, 83] on div at bounding box center [761, 83] width 1510 height 16
click at [1539, 165] on icon at bounding box center [1539, 165] width 0 height 0
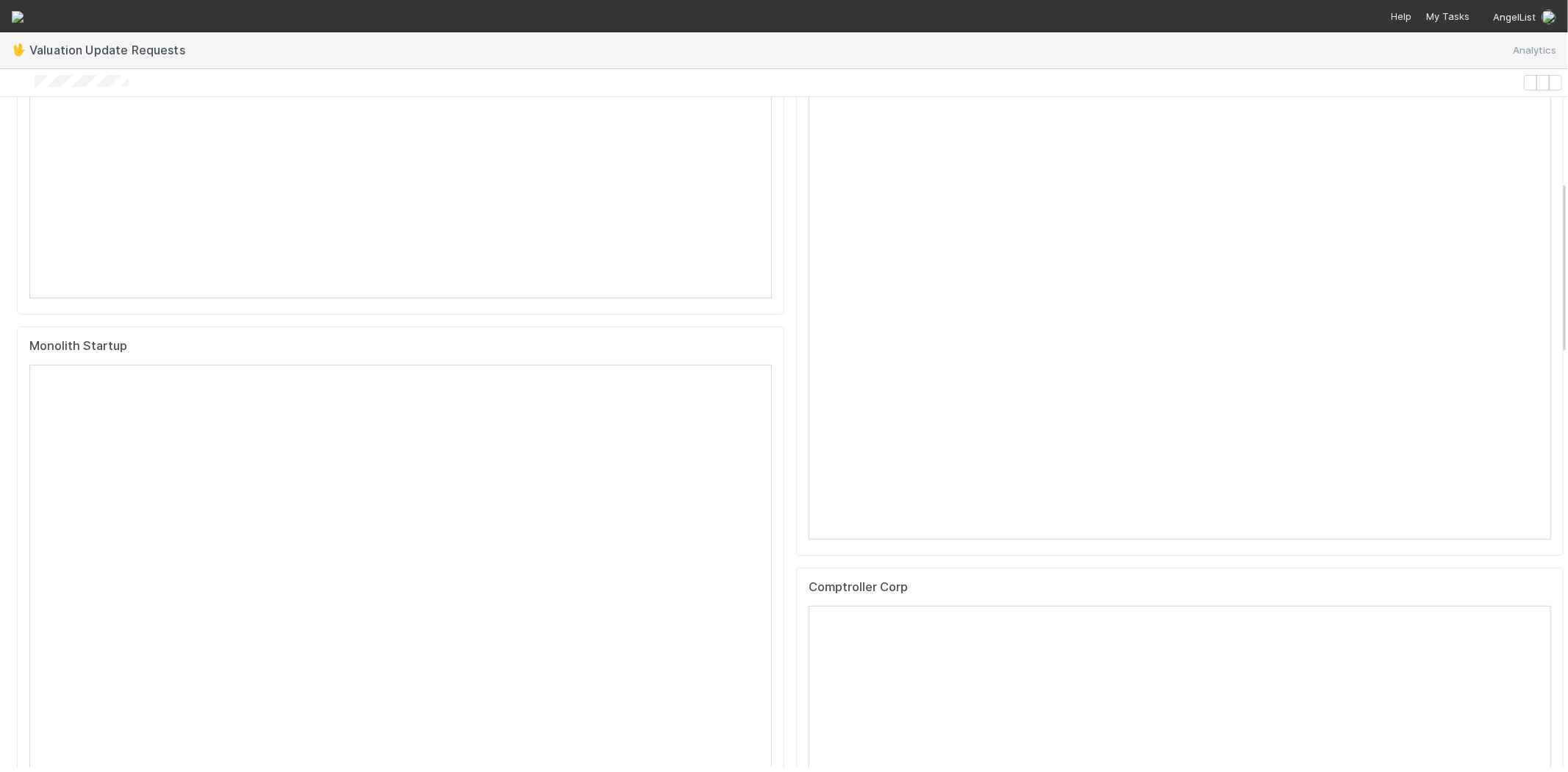
scroll to position [571, 0]
click at [1539, 420] on icon at bounding box center [1539, 420] width 0 height 0
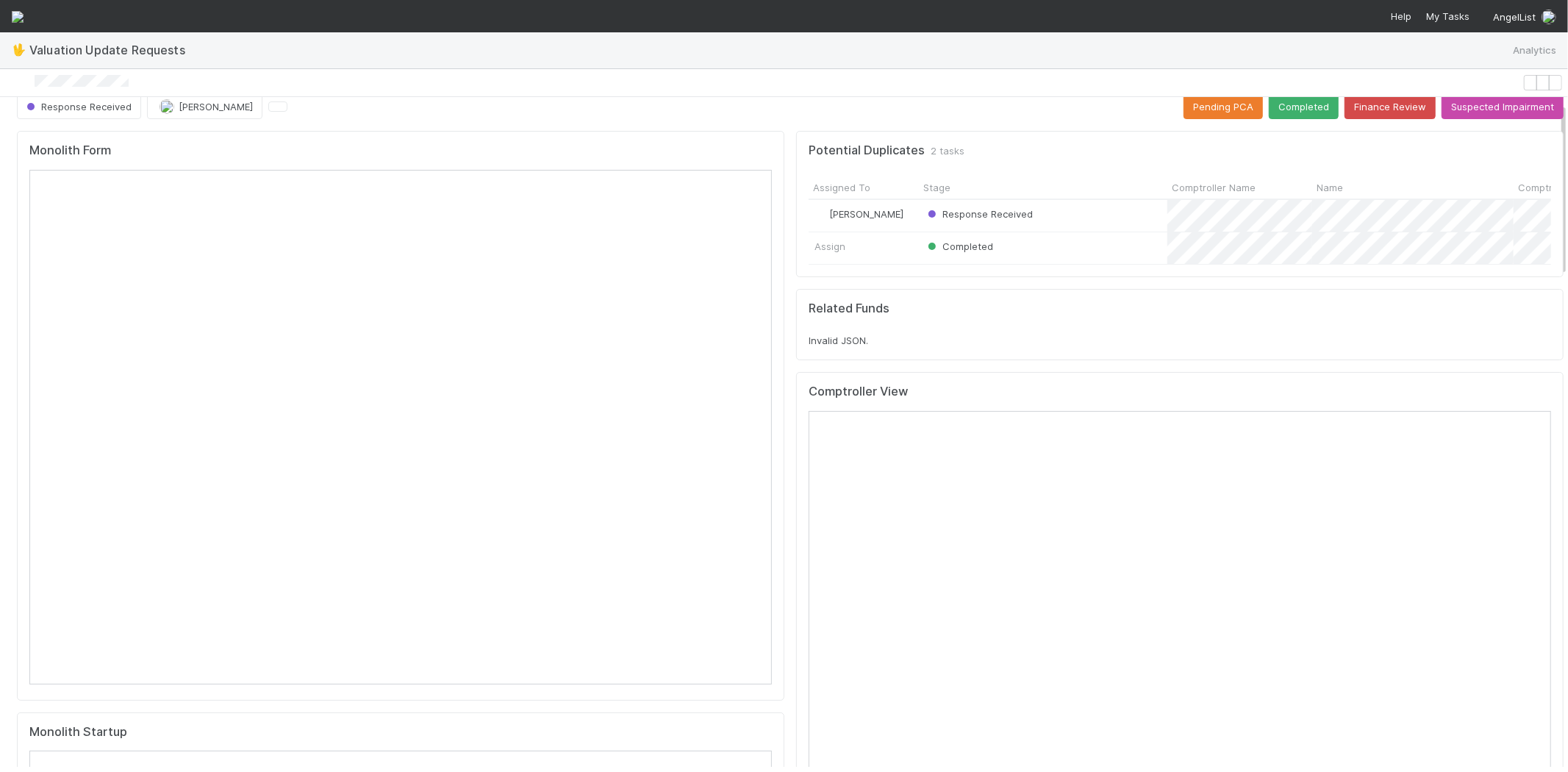
scroll to position [0, 0]
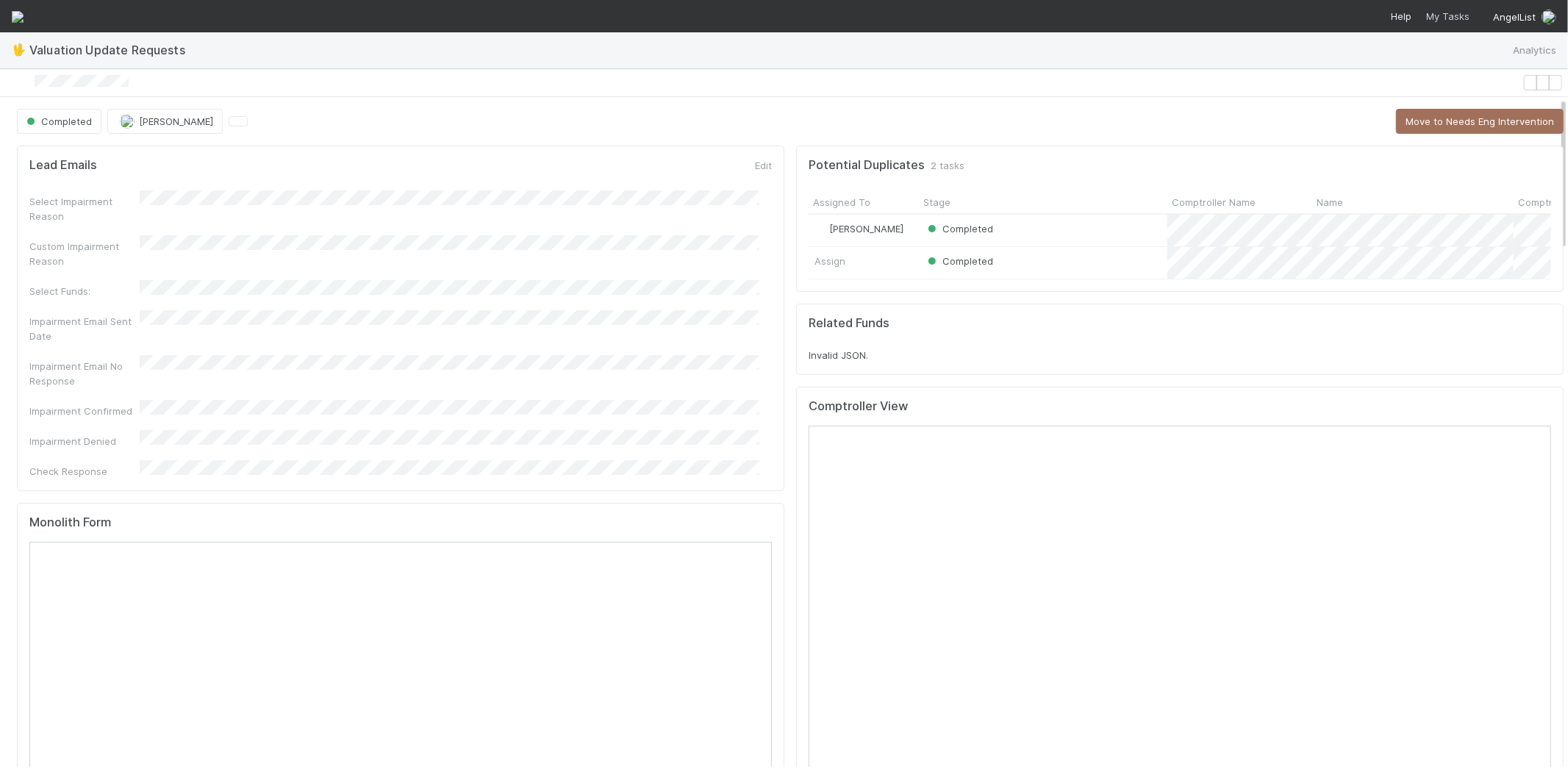
click at [1447, 16] on span "My Tasks" at bounding box center [1446, 16] width 46 height 12
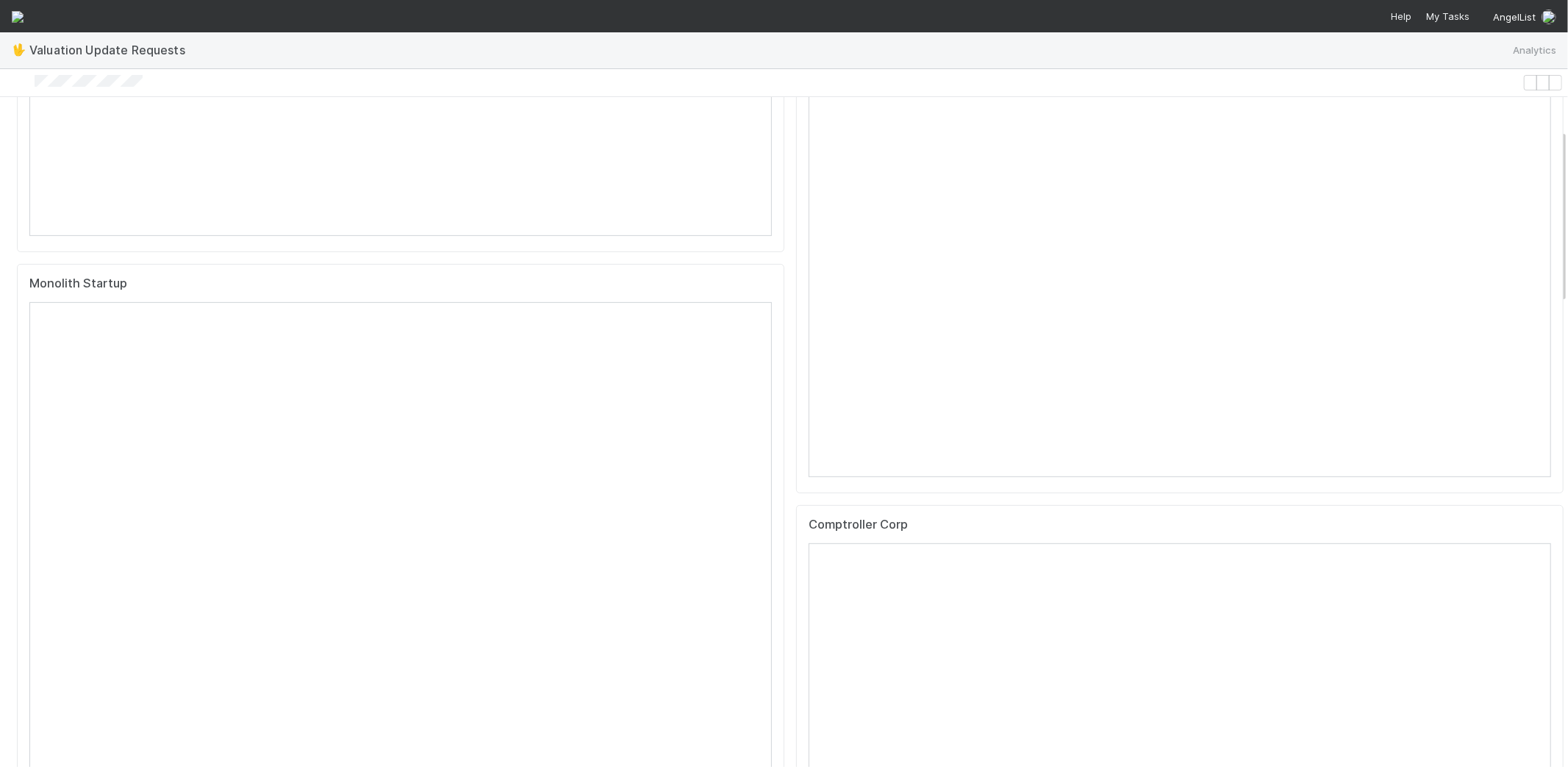
scroll to position [489, 0]
click at [158, 83] on div at bounding box center [761, 83] width 1510 height 16
click at [50, 88] on div at bounding box center [761, 83] width 1510 height 16
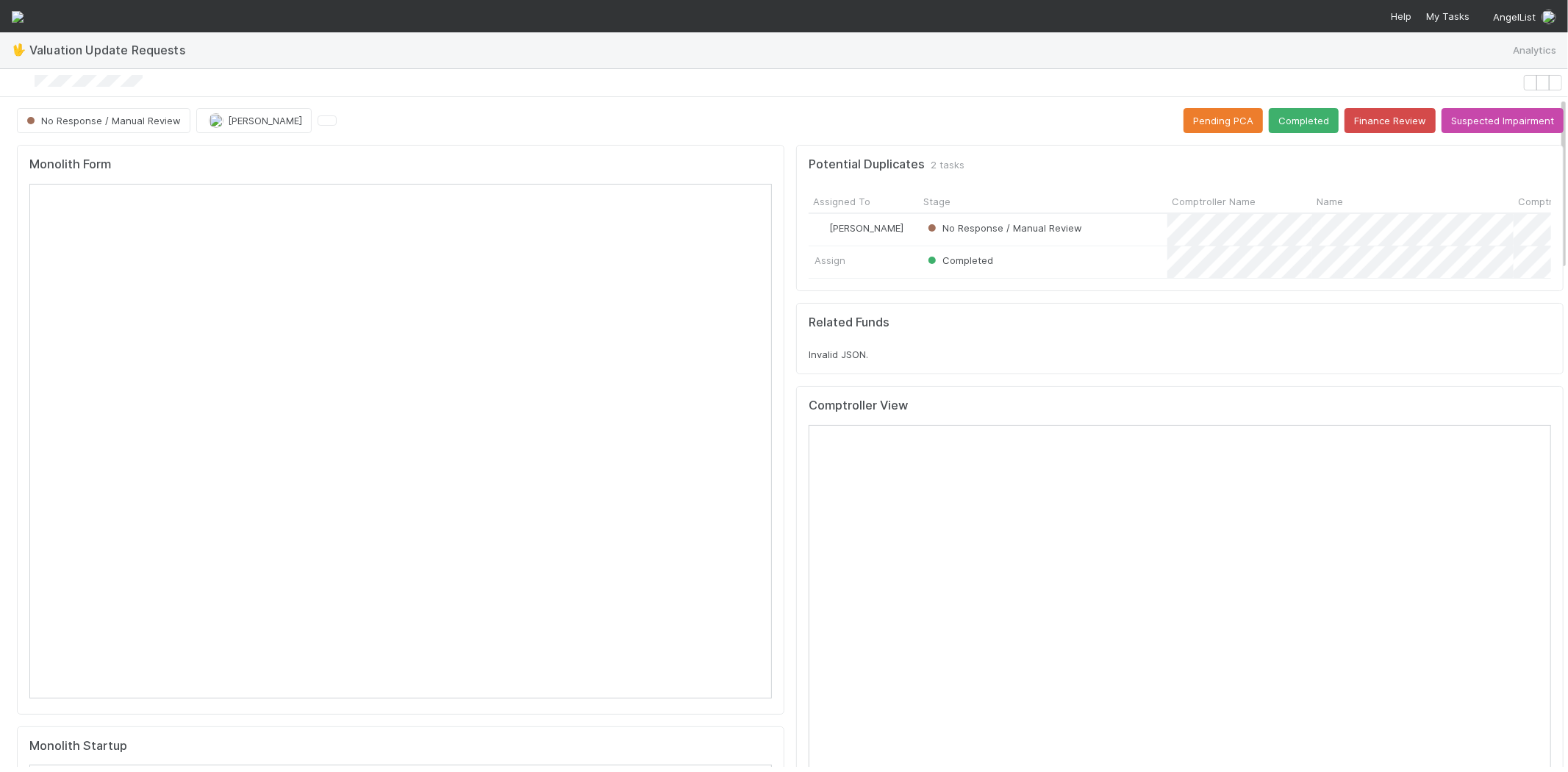
scroll to position [0, 0]
click at [1539, 410] on icon at bounding box center [1539, 410] width 0 height 0
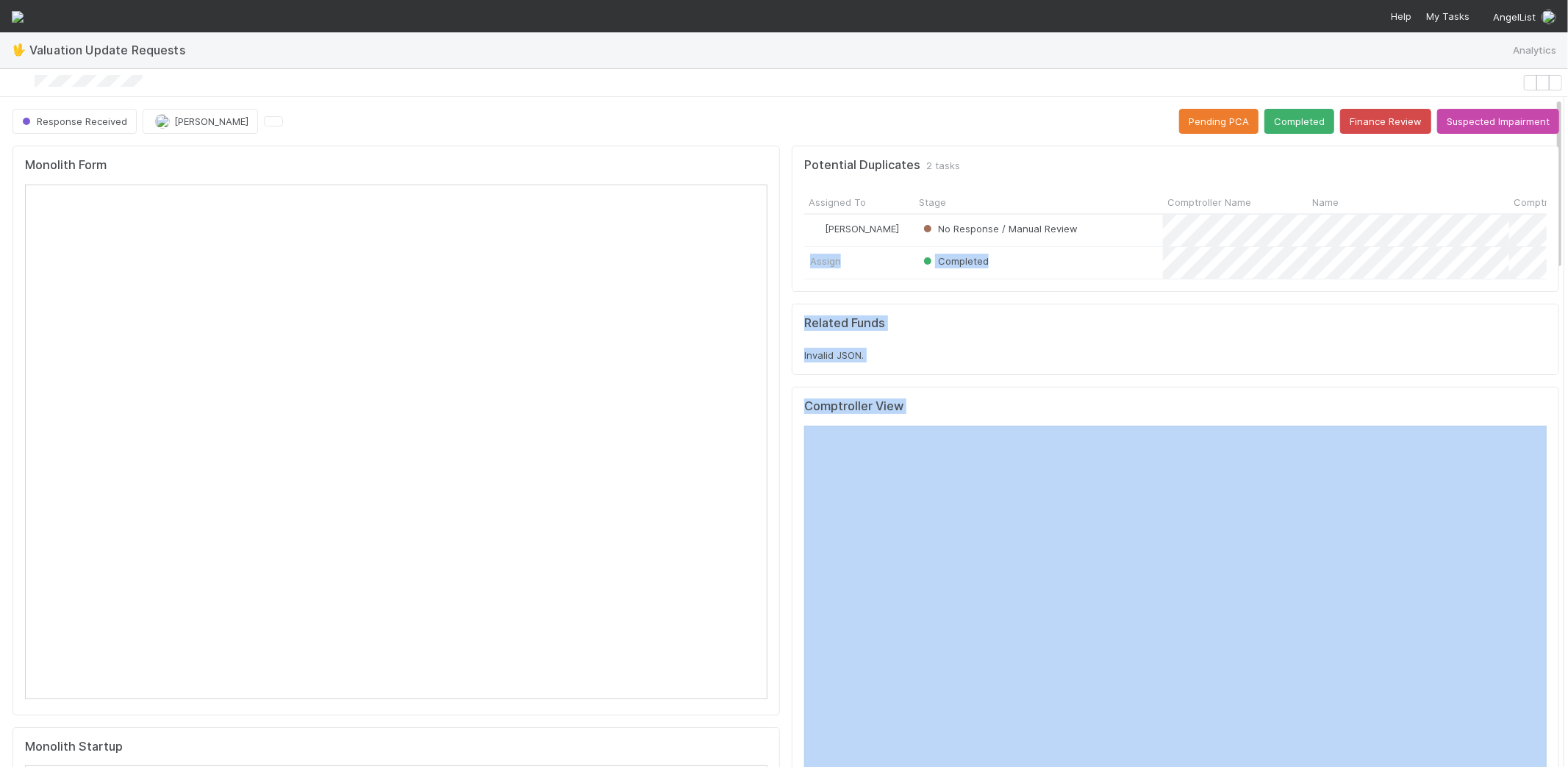
drag, startPoint x: 1548, startPoint y: 219, endPoint x: 1525, endPoint y: 462, distance: 244.1
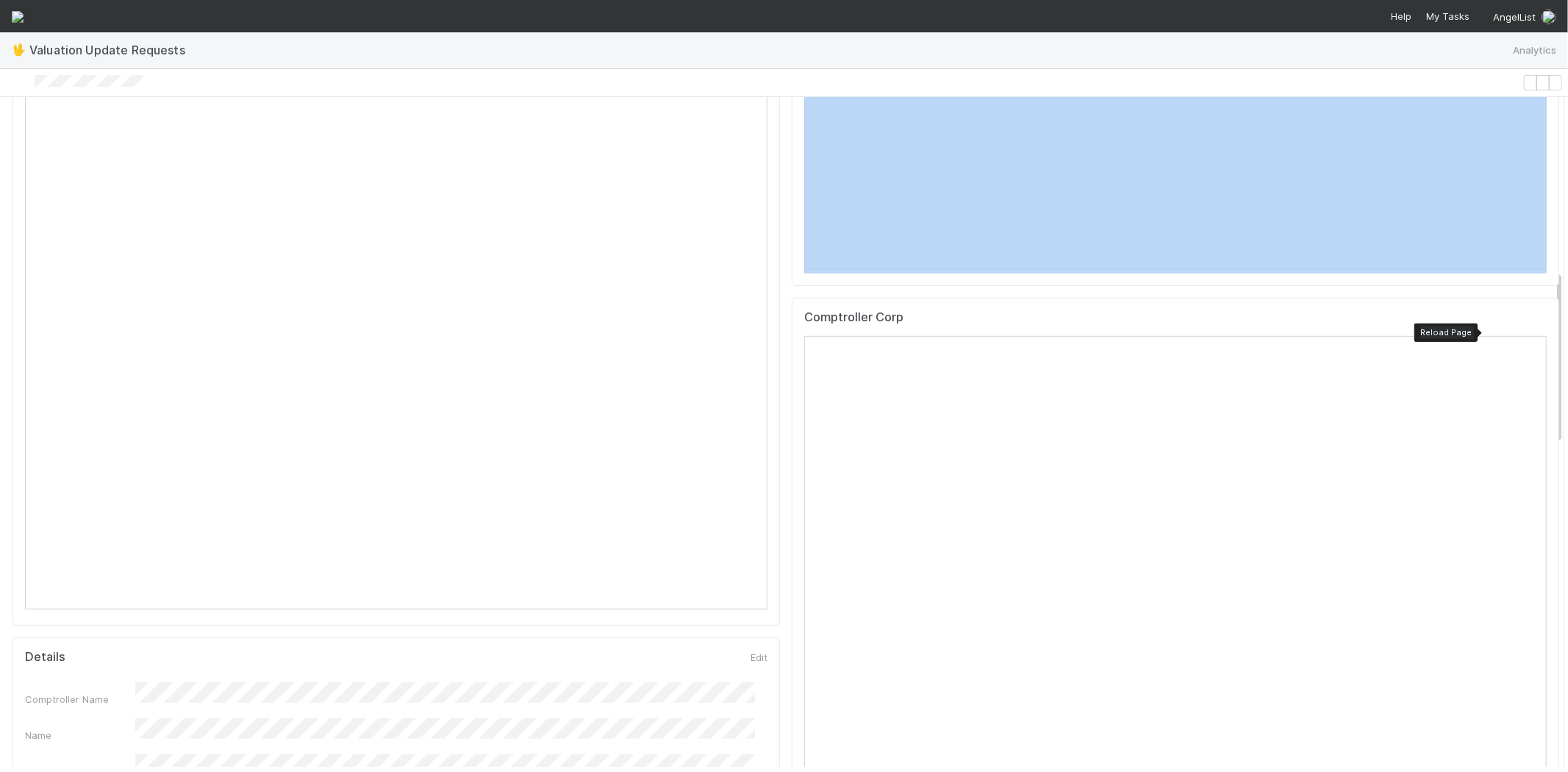
click at [1534, 321] on div at bounding box center [1534, 321] width 0 height 0
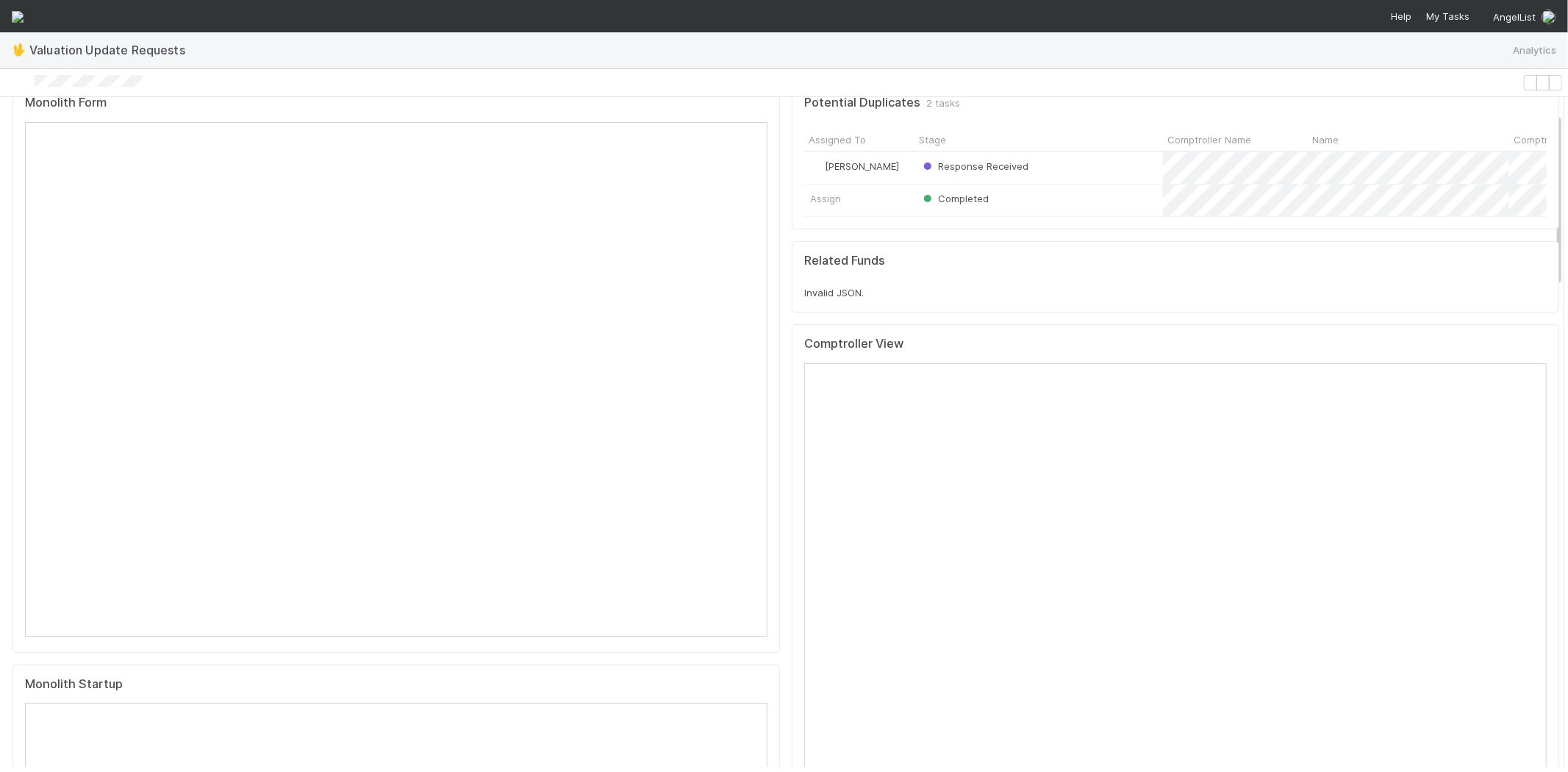
scroll to position [0, 0]
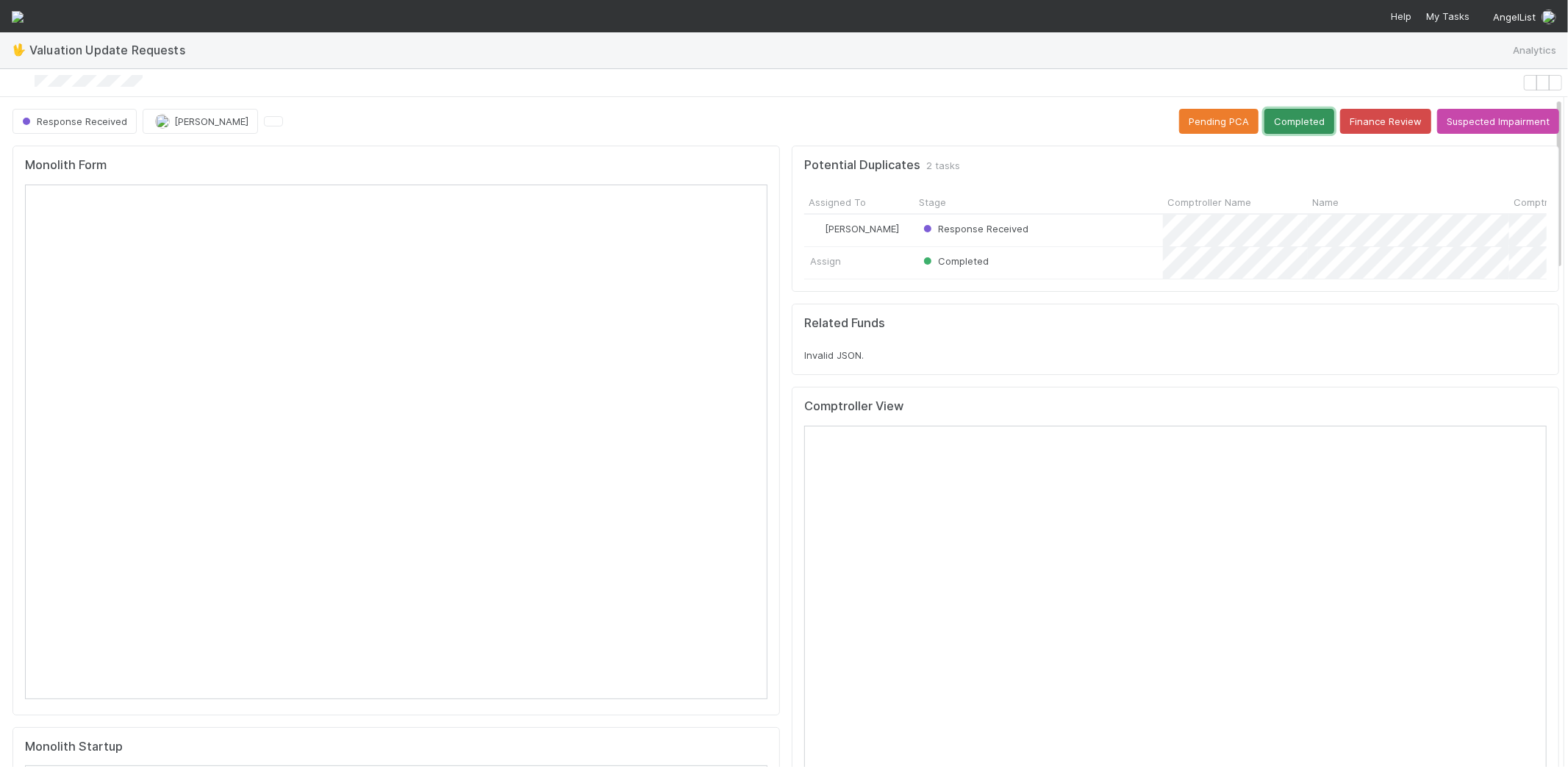
click at [1266, 110] on button "Completed" at bounding box center [1299, 122] width 70 height 25
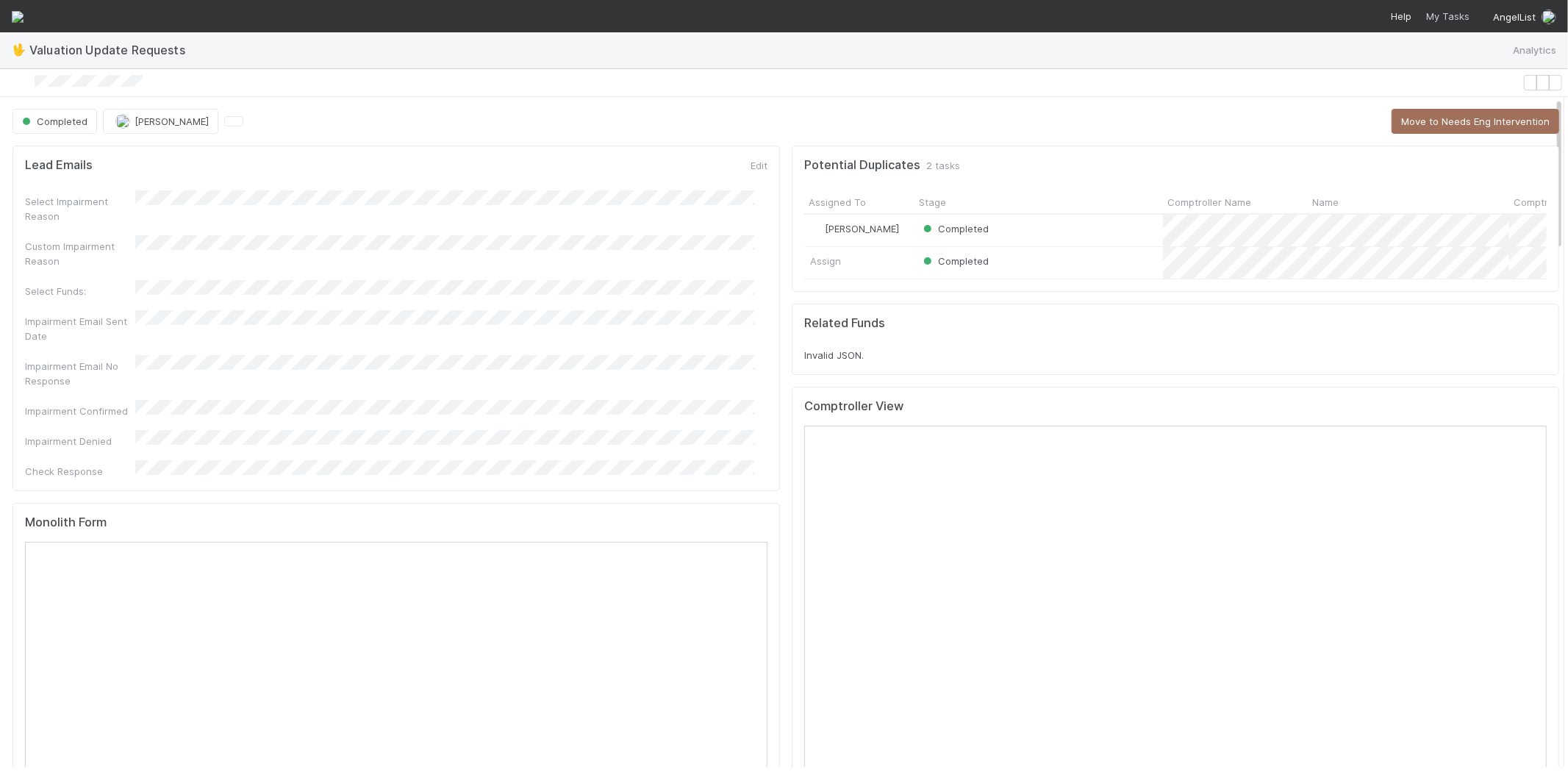
click at [1451, 17] on span "My Tasks" at bounding box center [1446, 16] width 46 height 12
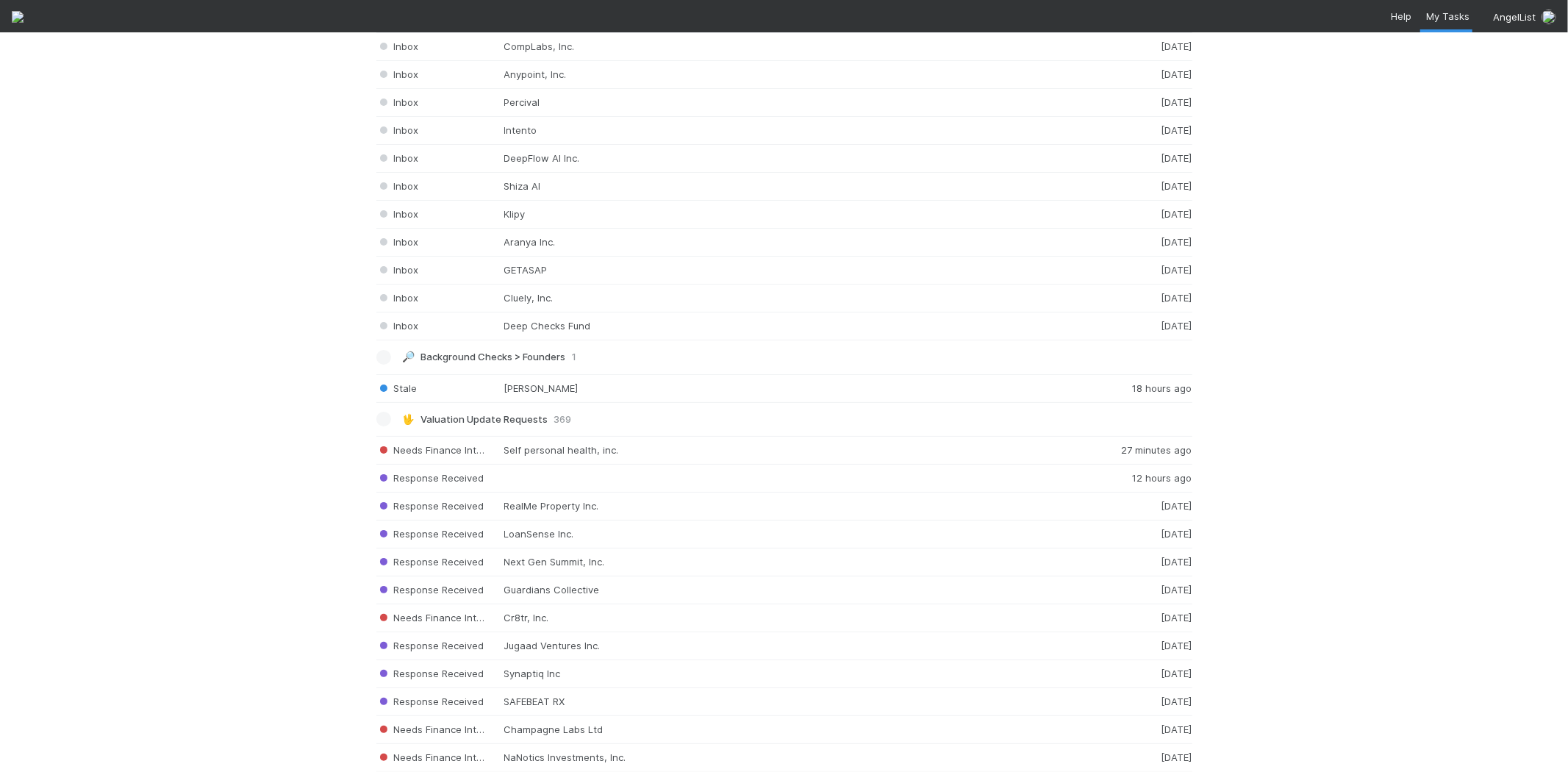
scroll to position [4634, 0]
